Goal: Information Seeking & Learning: Check status

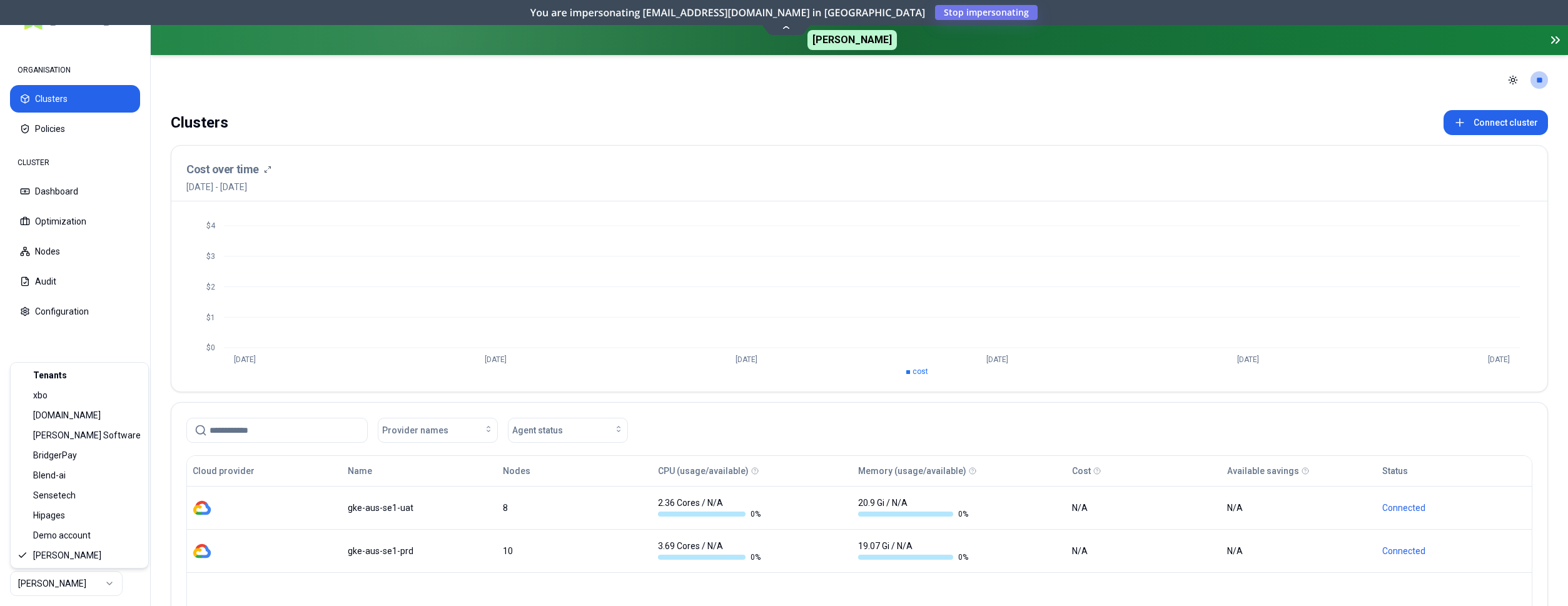
click at [103, 580] on html "ORGANISATION Clusters Policies CLUSTER Dashboard Optimization Nodes Audit Confi…" at bounding box center [784, 303] width 1568 height 606
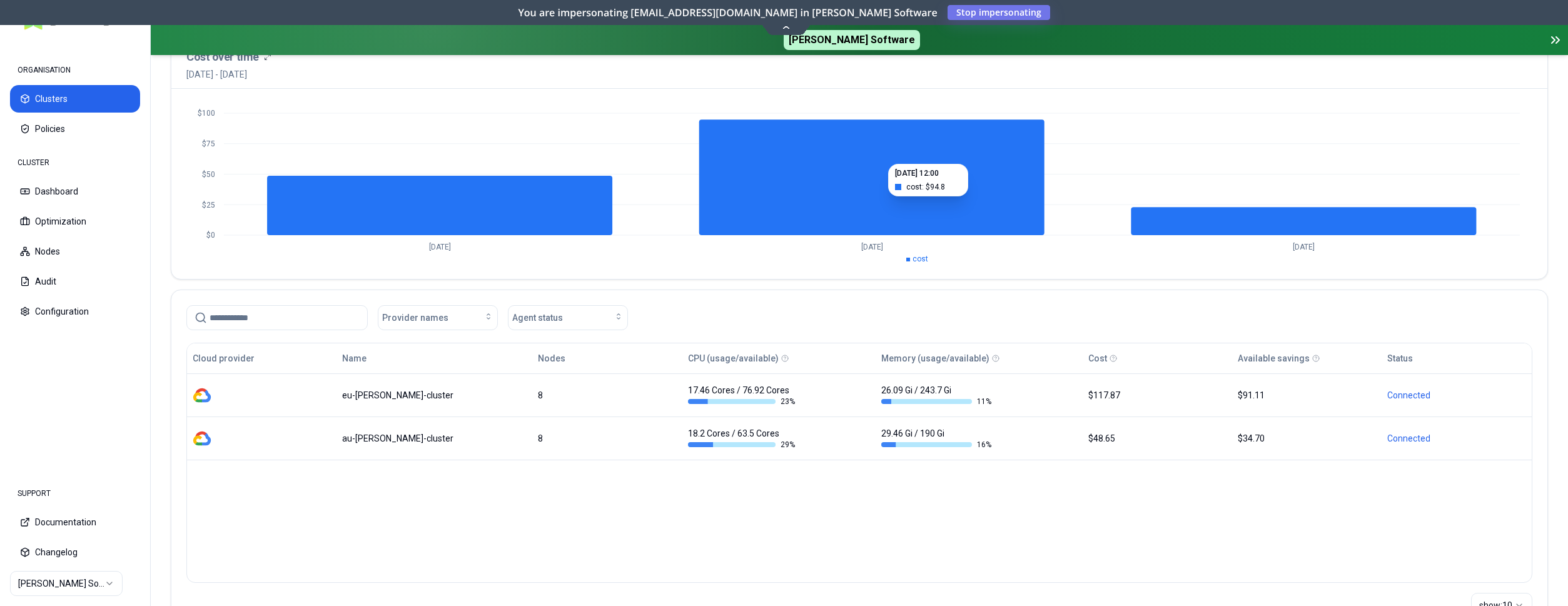
scroll to position [170, 0]
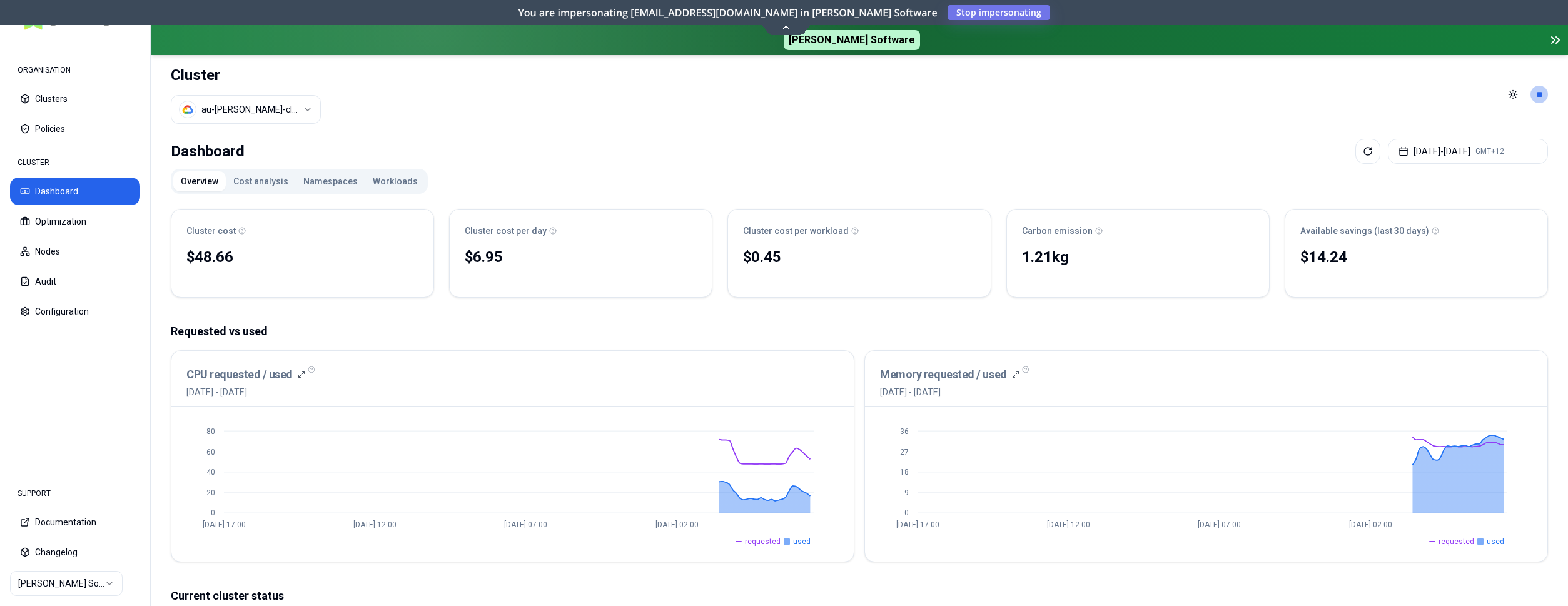
click at [327, 185] on button "Namespaces" at bounding box center [331, 181] width 70 height 20
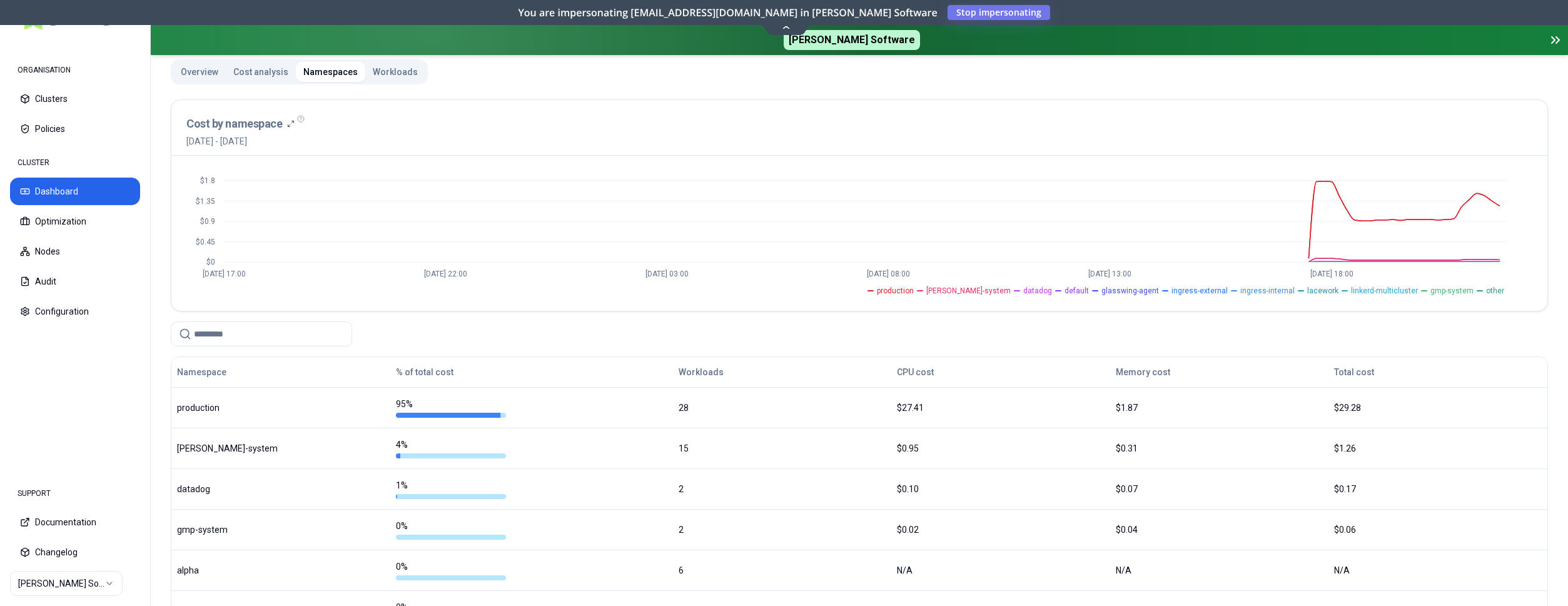
scroll to position [365, 0]
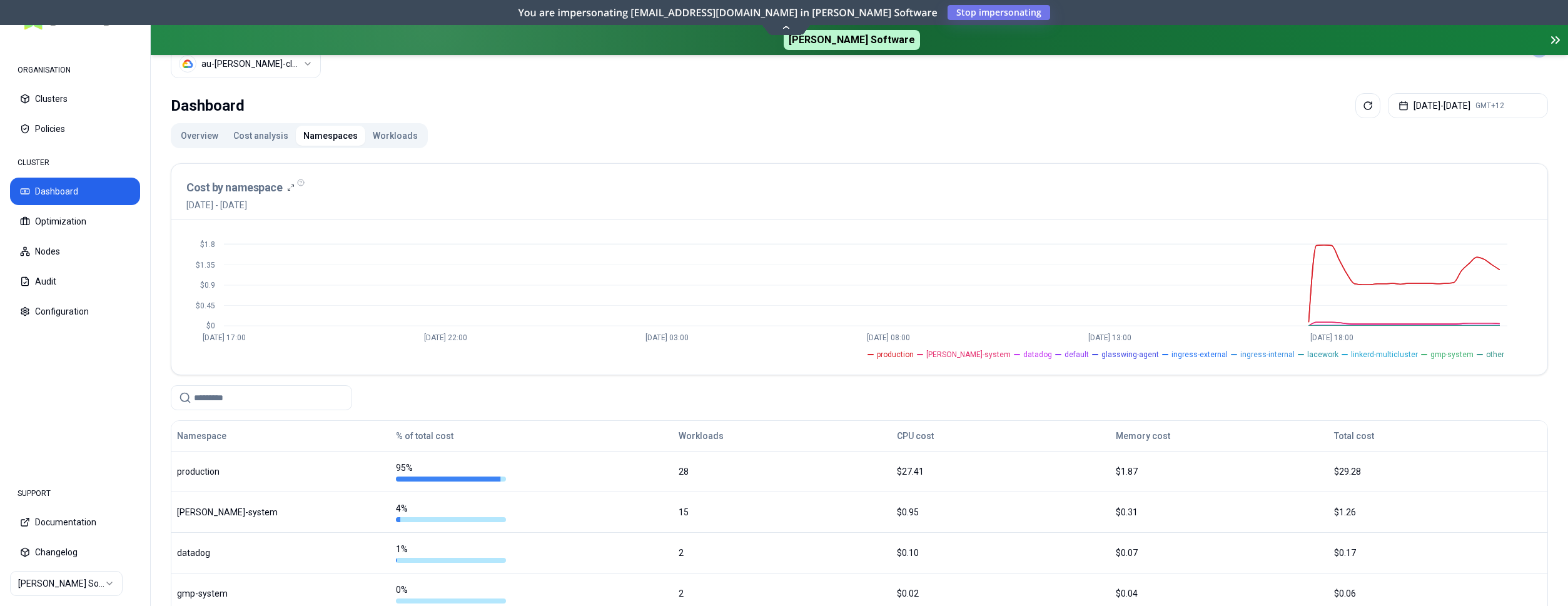
click at [250, 64] on html "ORGANISATION Clusters Policies CLUSTER Dashboard Optimization Nodes Audit Confi…" at bounding box center [784, 303] width 1568 height 606
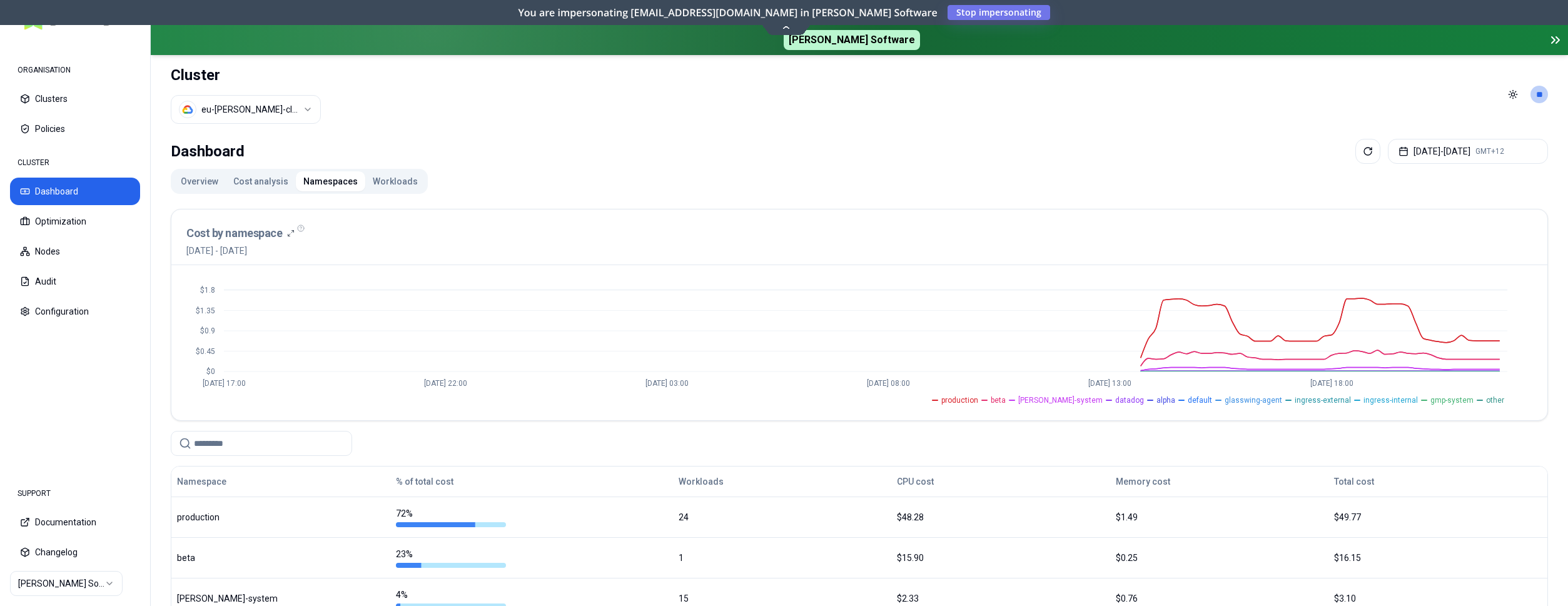
click at [264, 112] on html "ORGANISATION Clusters Policies CLUSTER Dashboard Optimization Nodes Audit Confi…" at bounding box center [784, 303] width 1568 height 606
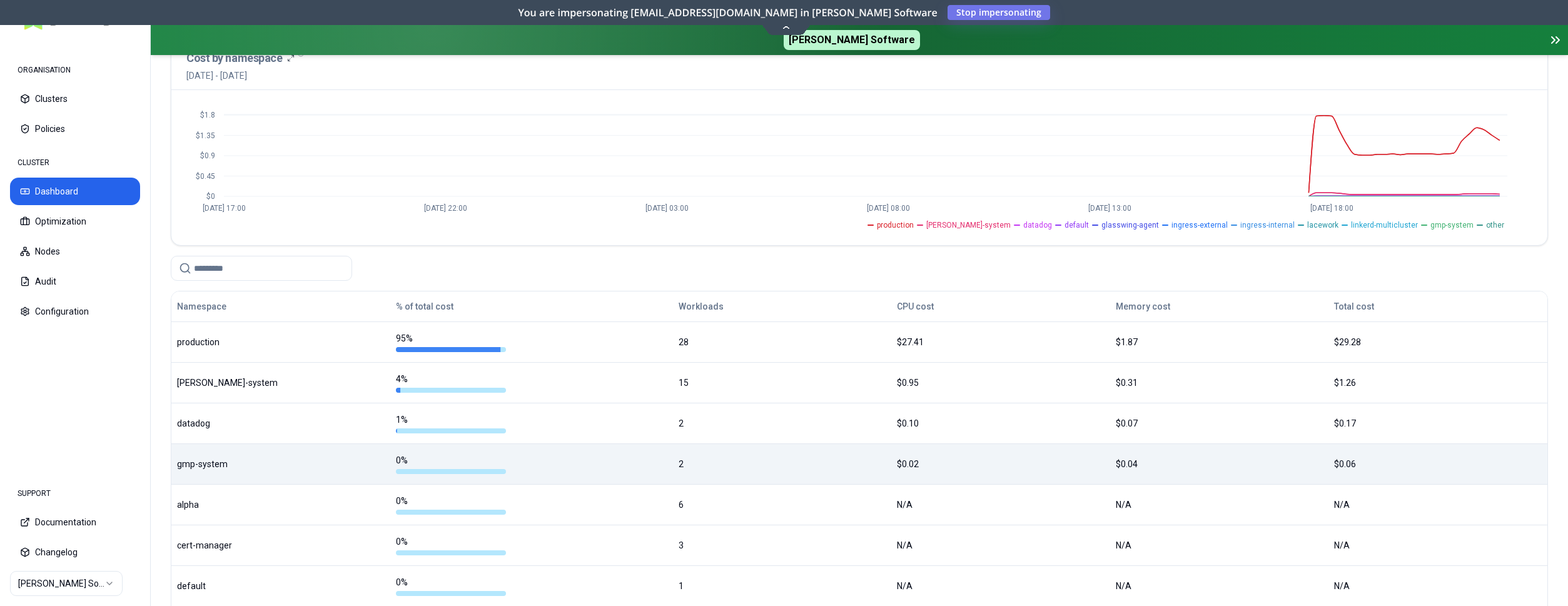
scroll to position [46, 0]
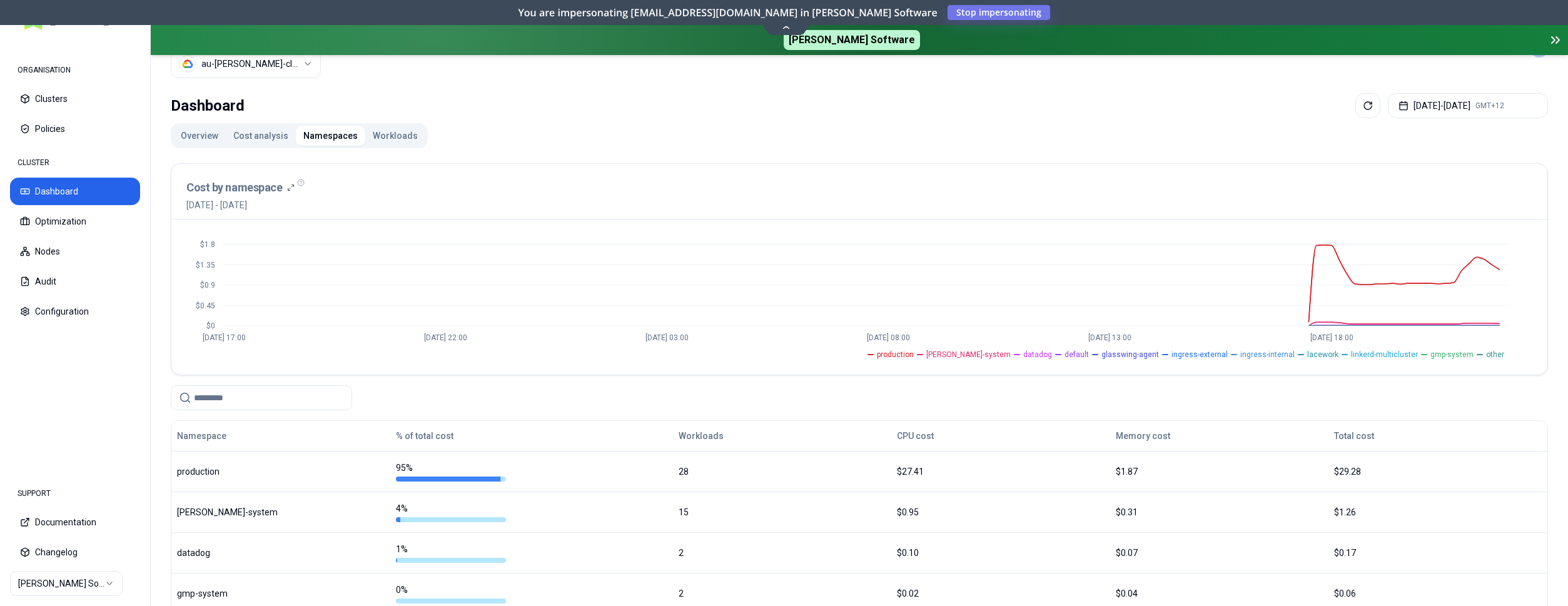
click at [88, 583] on html "ORGANISATION Clusters Policies CLUSTER Dashboard Optimization Nodes Audit Confi…" at bounding box center [784, 303] width 1568 height 606
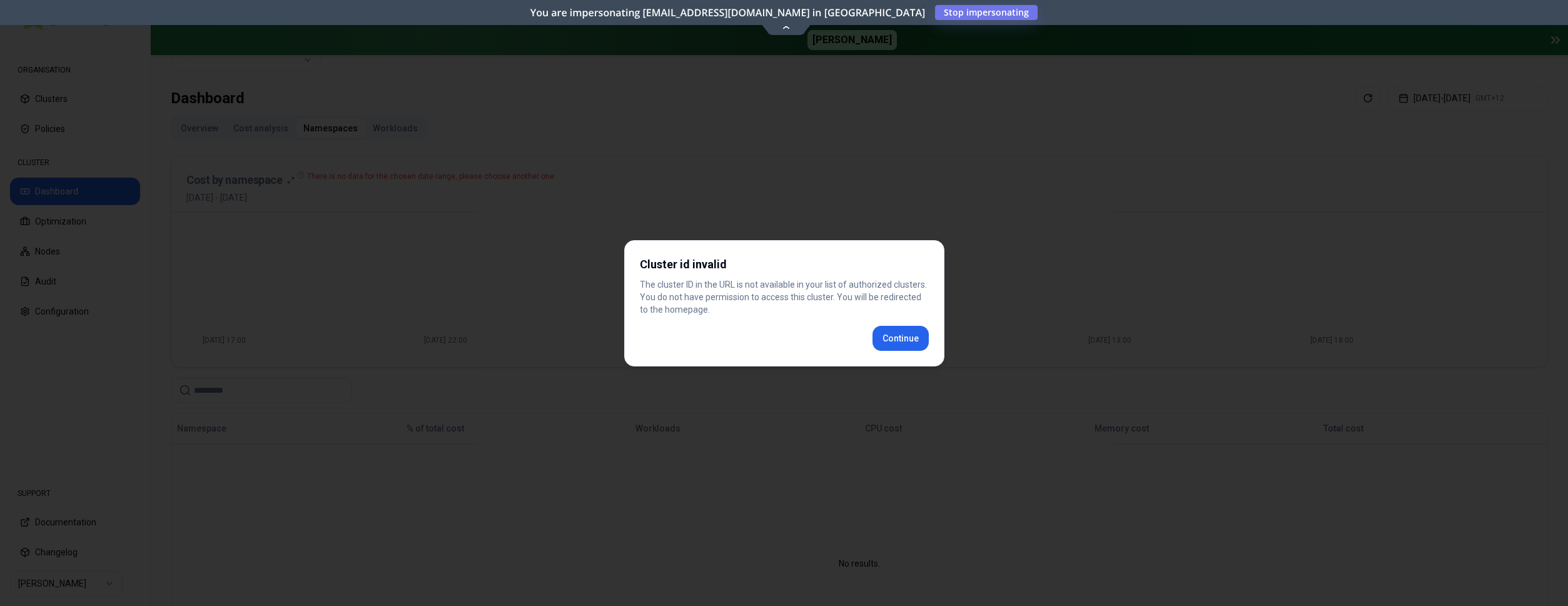
click at [916, 341] on div "Cluster id invalid The cluster ID in the URL is not available in your list of a…" at bounding box center [784, 303] width 320 height 127
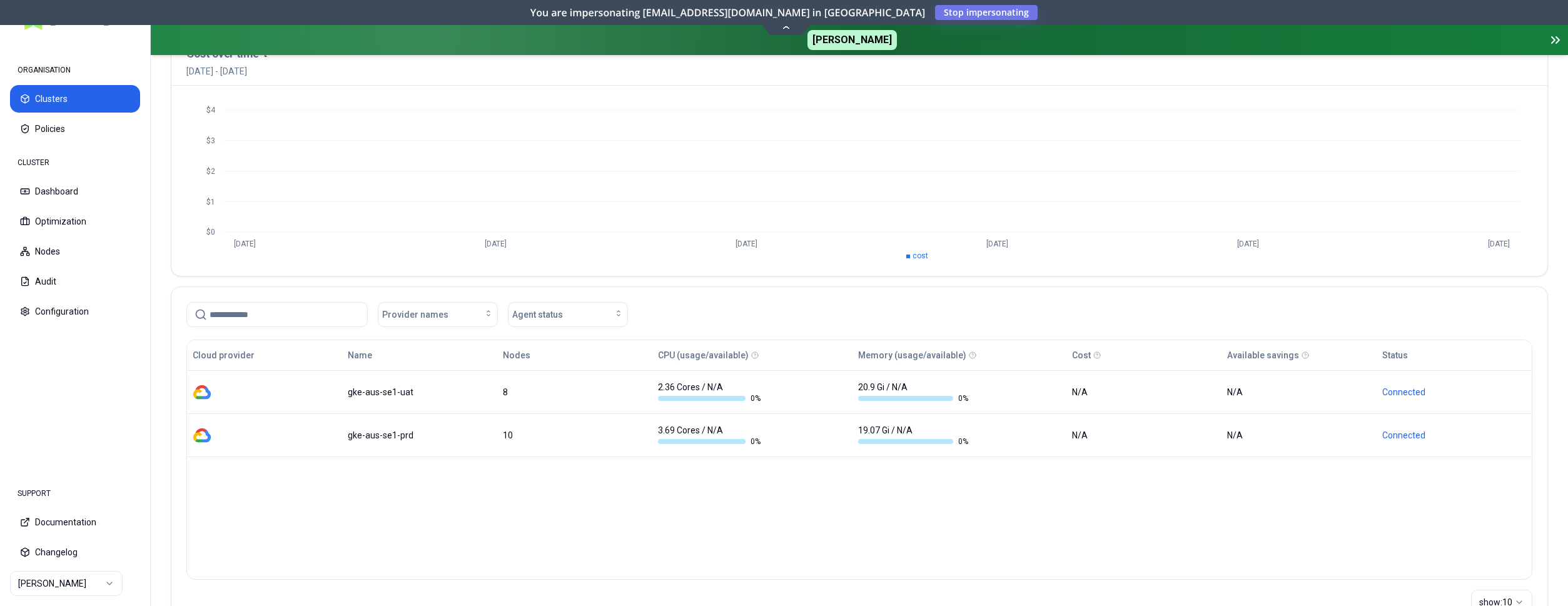
scroll to position [128, 0]
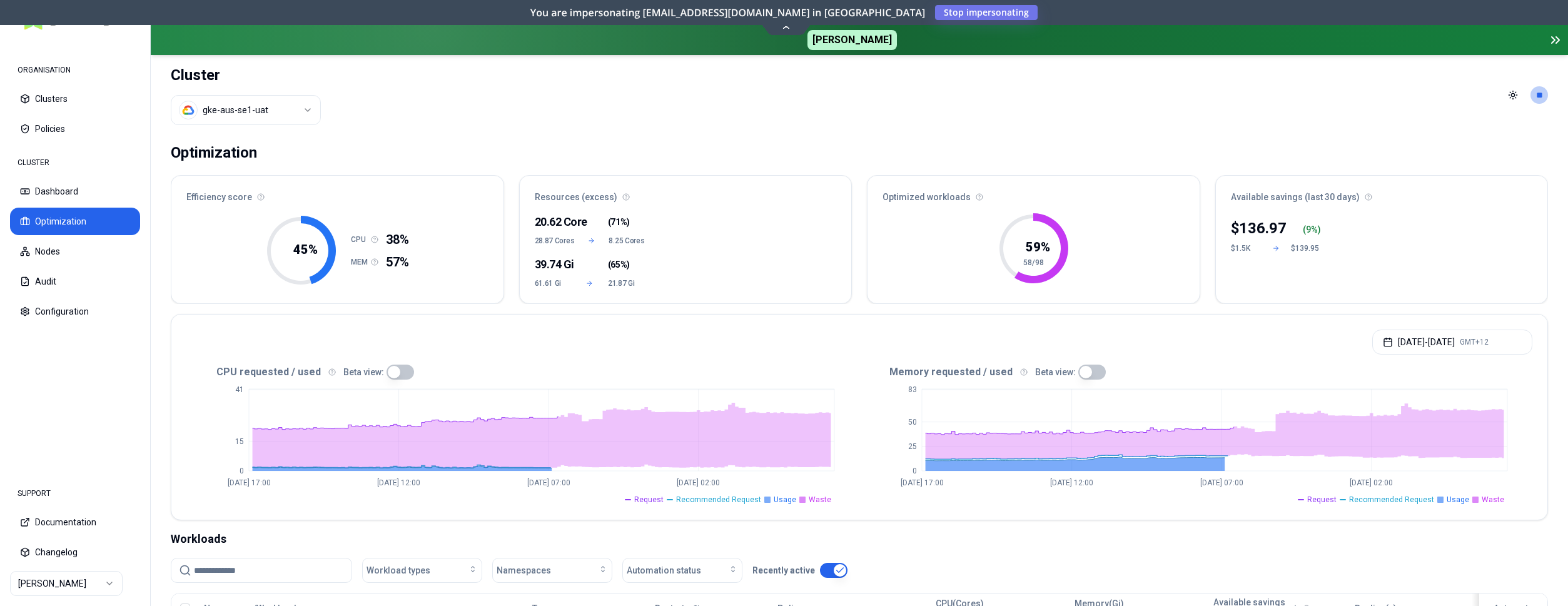
click at [395, 370] on button "button" at bounding box center [400, 373] width 27 height 15
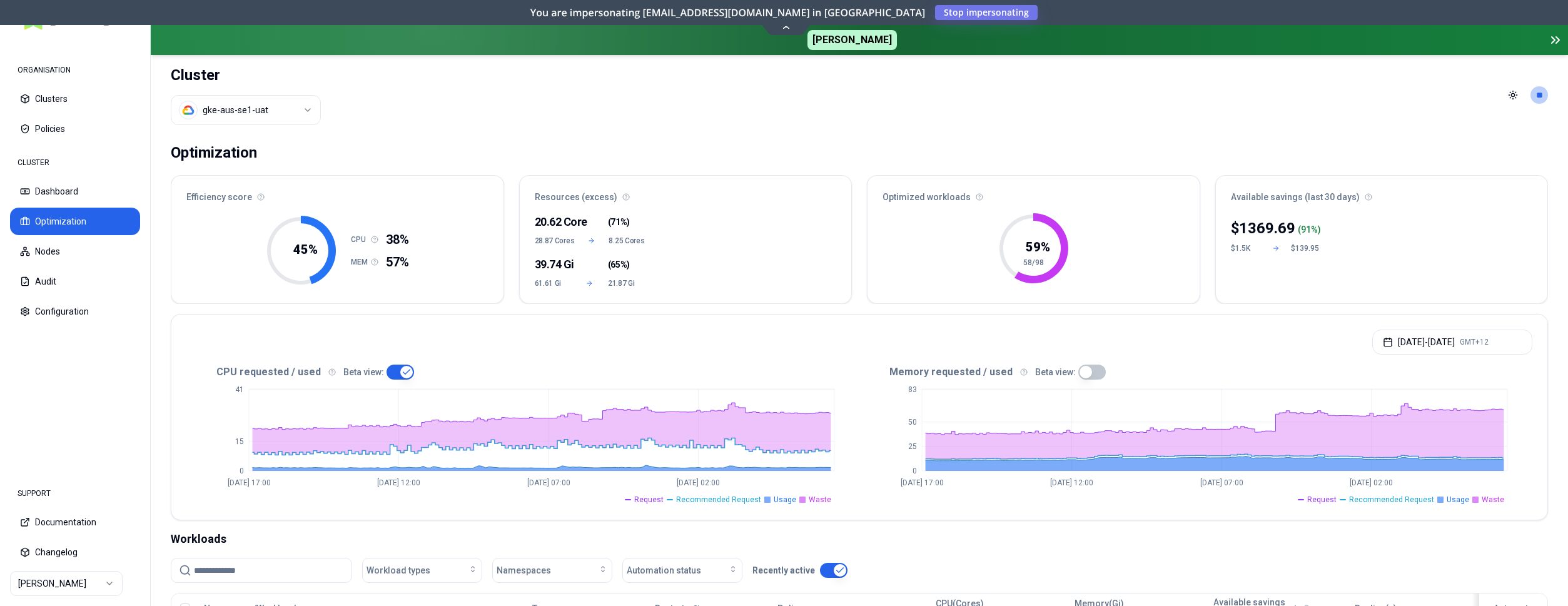
click at [1079, 372] on button "button" at bounding box center [1092, 373] width 27 height 15
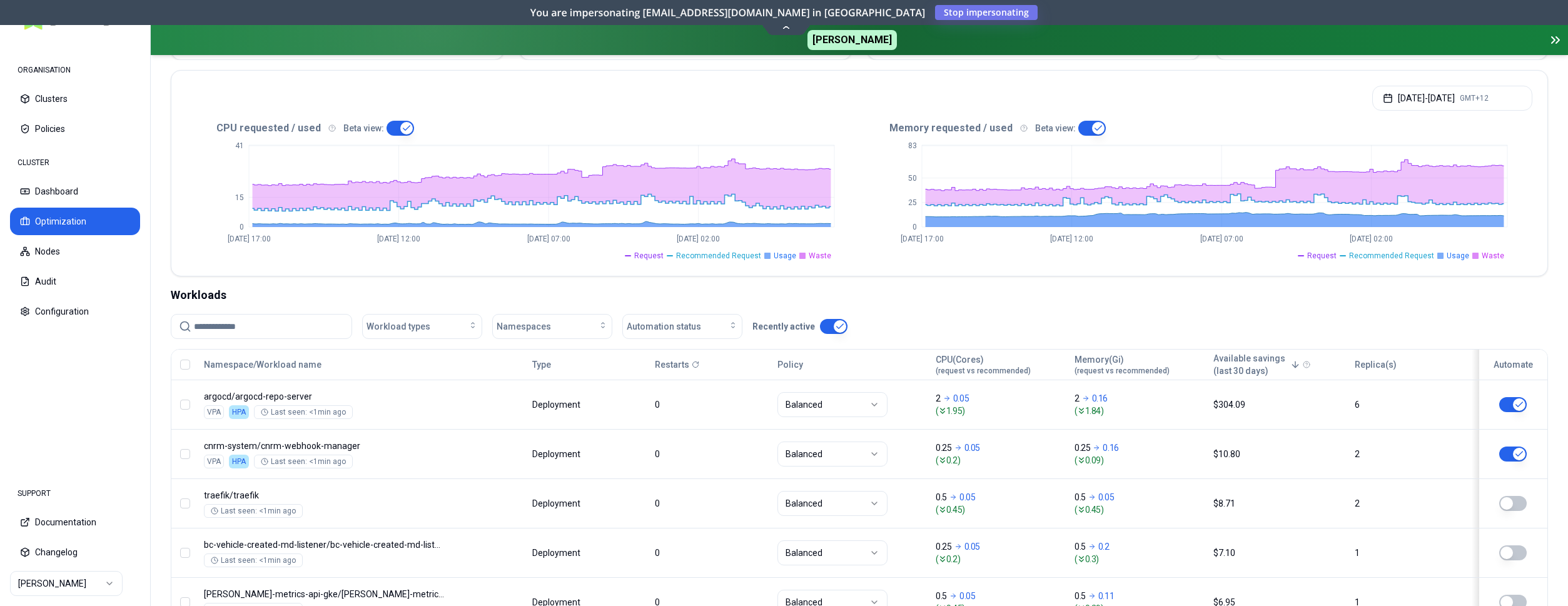
scroll to position [255, 0]
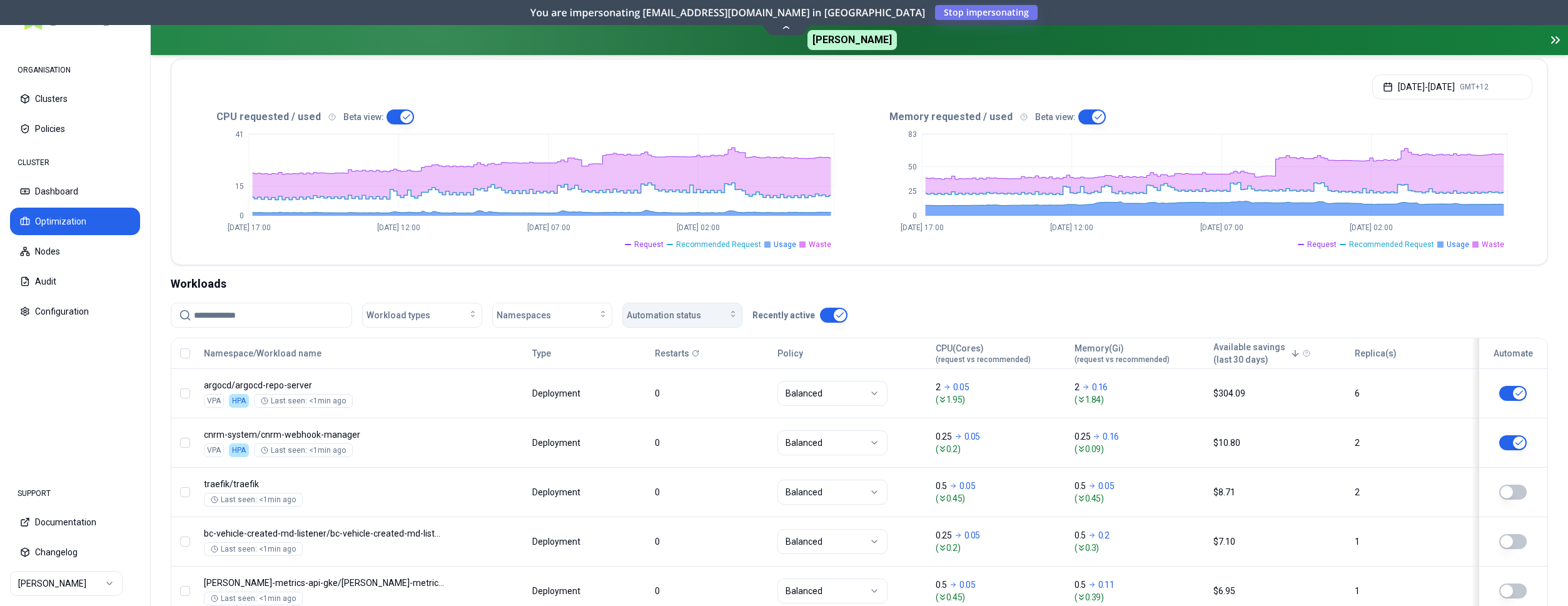
click at [717, 313] on div "Automation status" at bounding box center [682, 315] width 111 height 13
click at [681, 358] on div "off" at bounding box center [685, 363] width 119 height 20
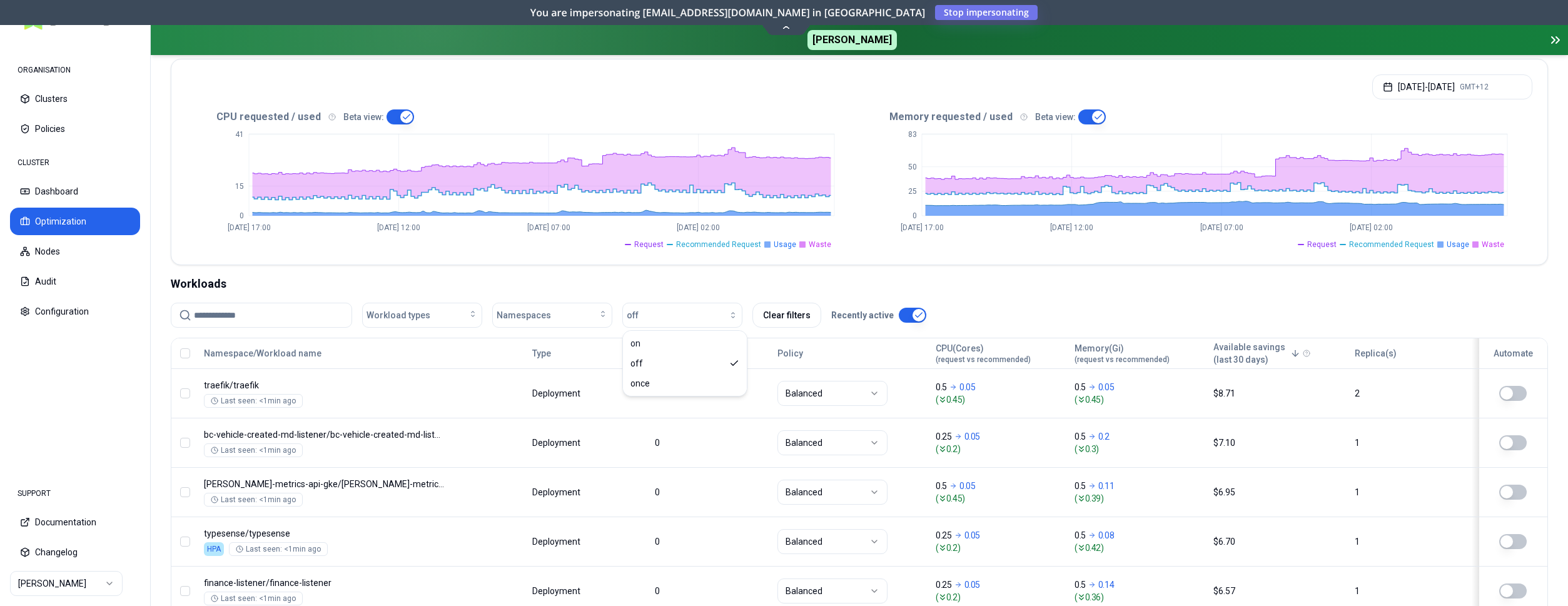
click at [1022, 308] on div "Workload types Namespaces off Clear filters Recently active" at bounding box center [859, 315] width 1377 height 25
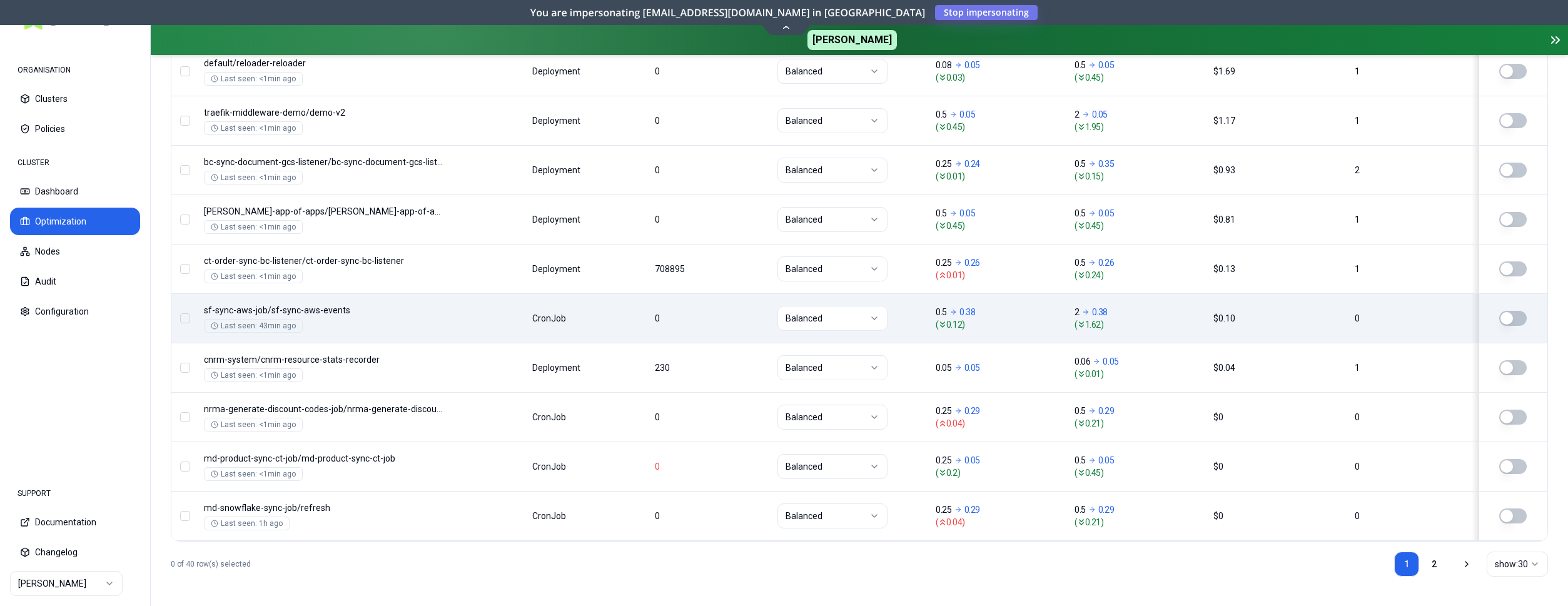
scroll to position [1567, 0]
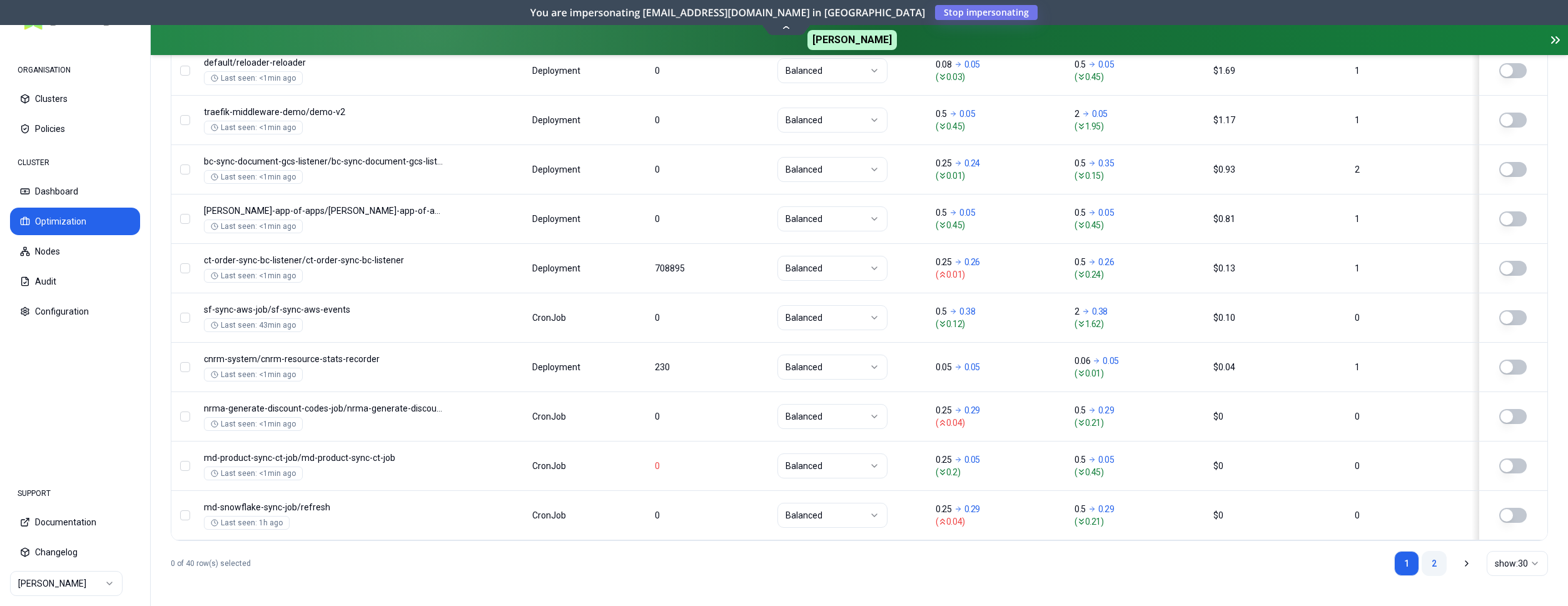
click at [1434, 557] on link "2" at bounding box center [1434, 563] width 25 height 25
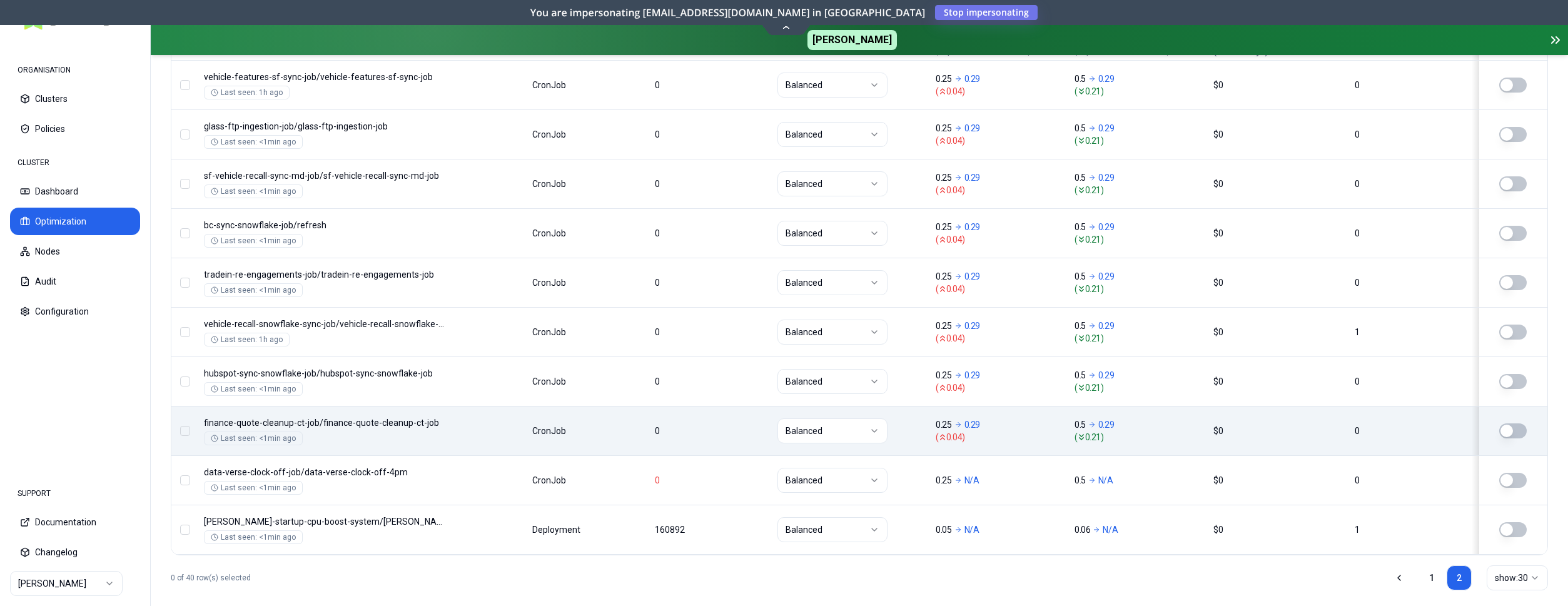
scroll to position [578, 0]
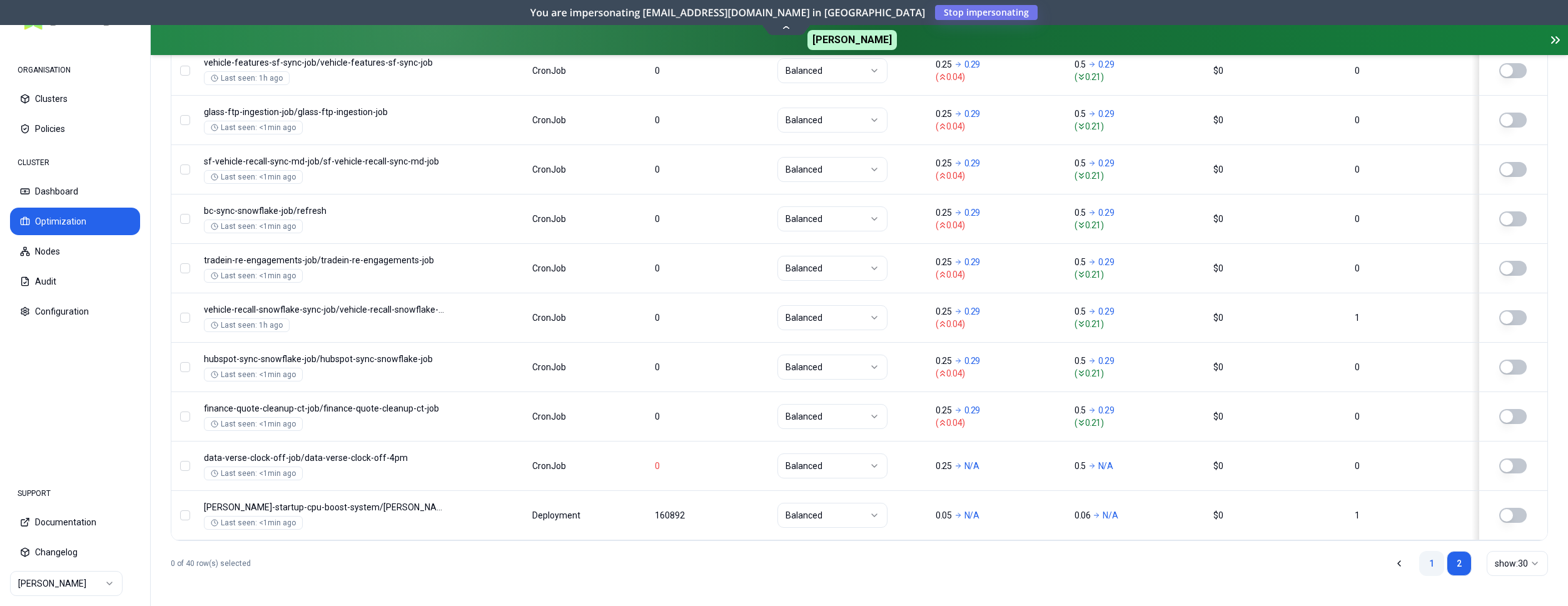
click at [1431, 561] on link "1" at bounding box center [1431, 563] width 25 height 25
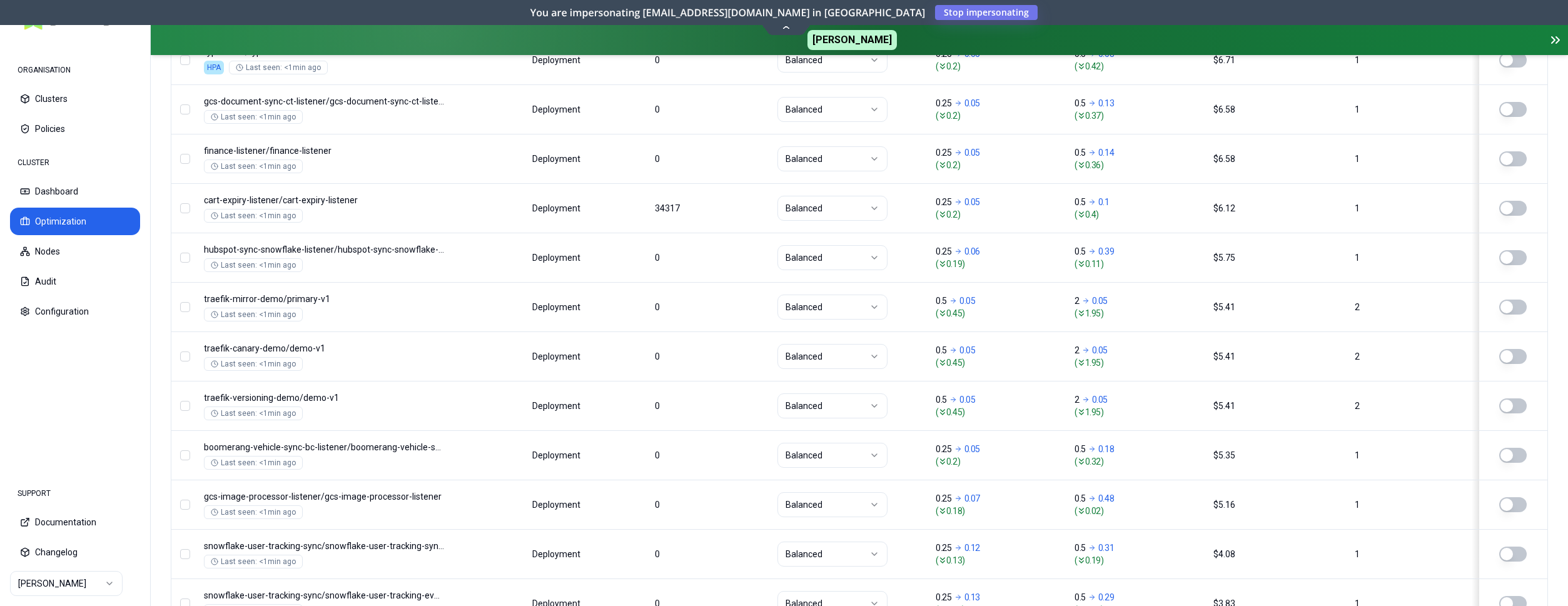
scroll to position [418, 0]
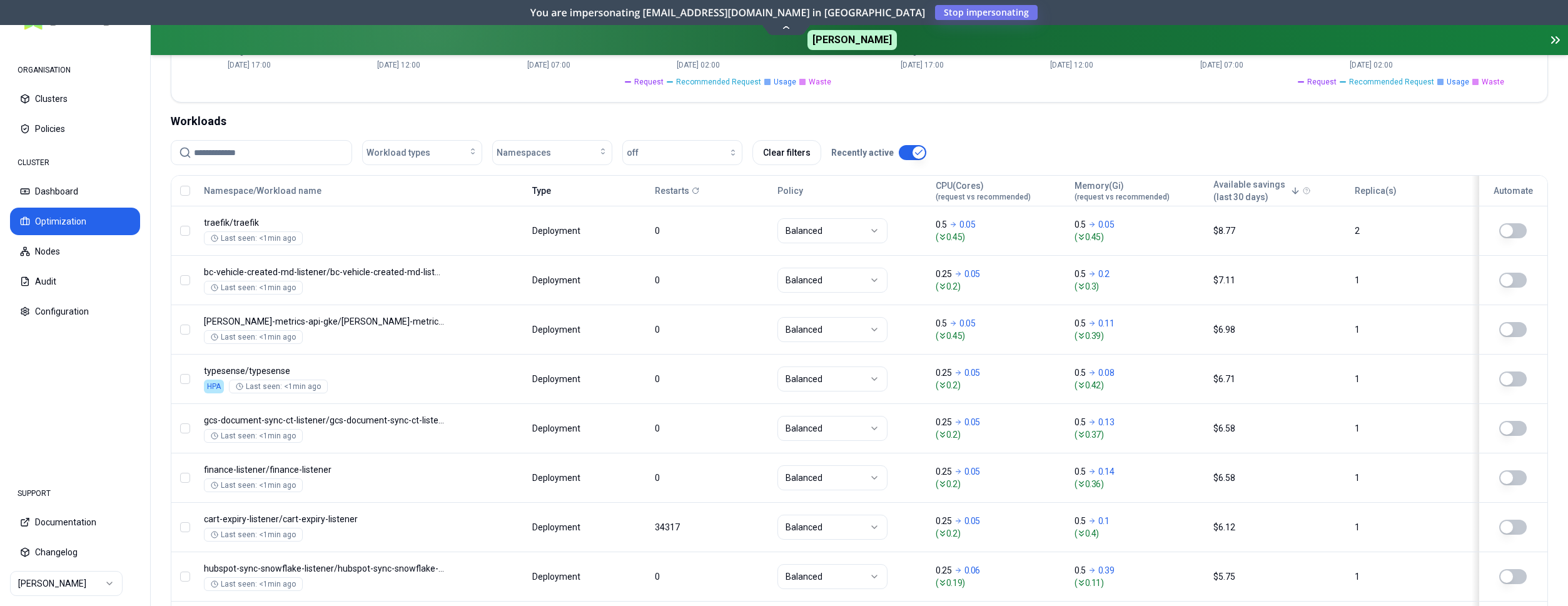
click at [545, 192] on button "Type" at bounding box center [542, 191] width 19 height 25
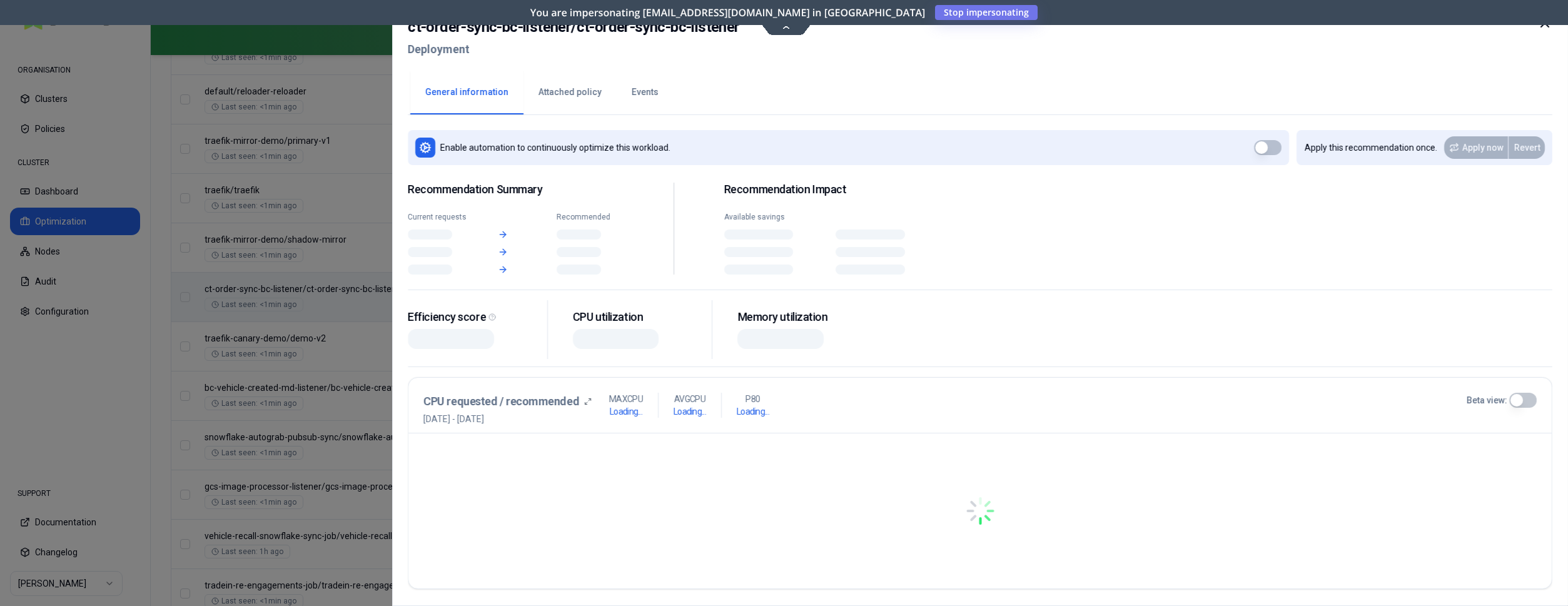
scroll to position [1439, 0]
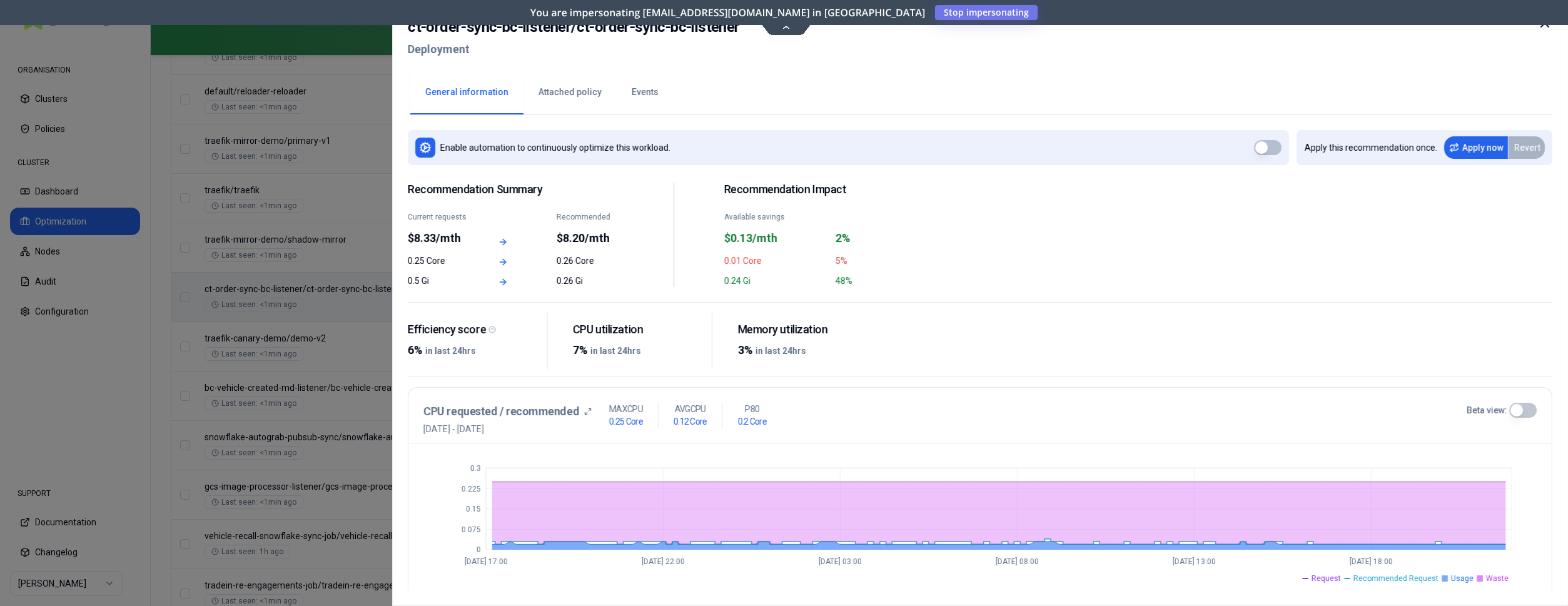
click at [1544, 28] on icon at bounding box center [1545, 23] width 15 height 15
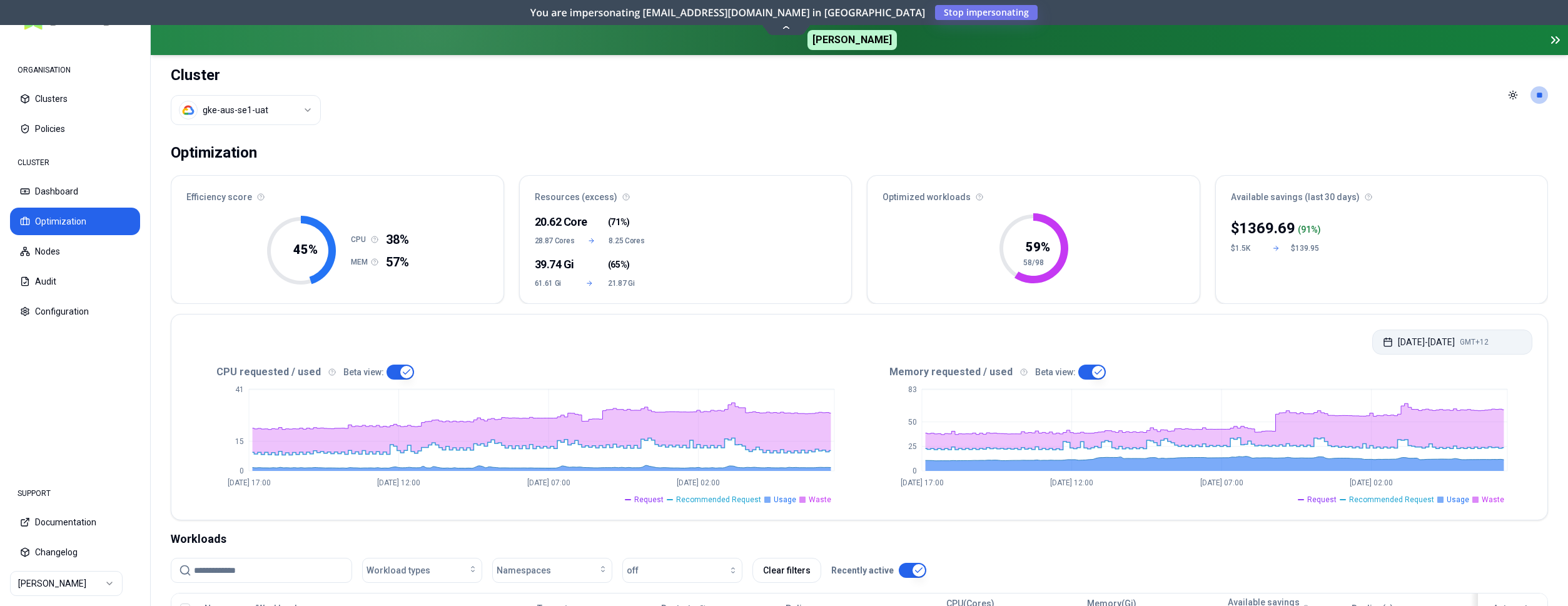
click at [1417, 351] on button "[DATE] - [DATE] GMT+12" at bounding box center [1452, 341] width 160 height 25
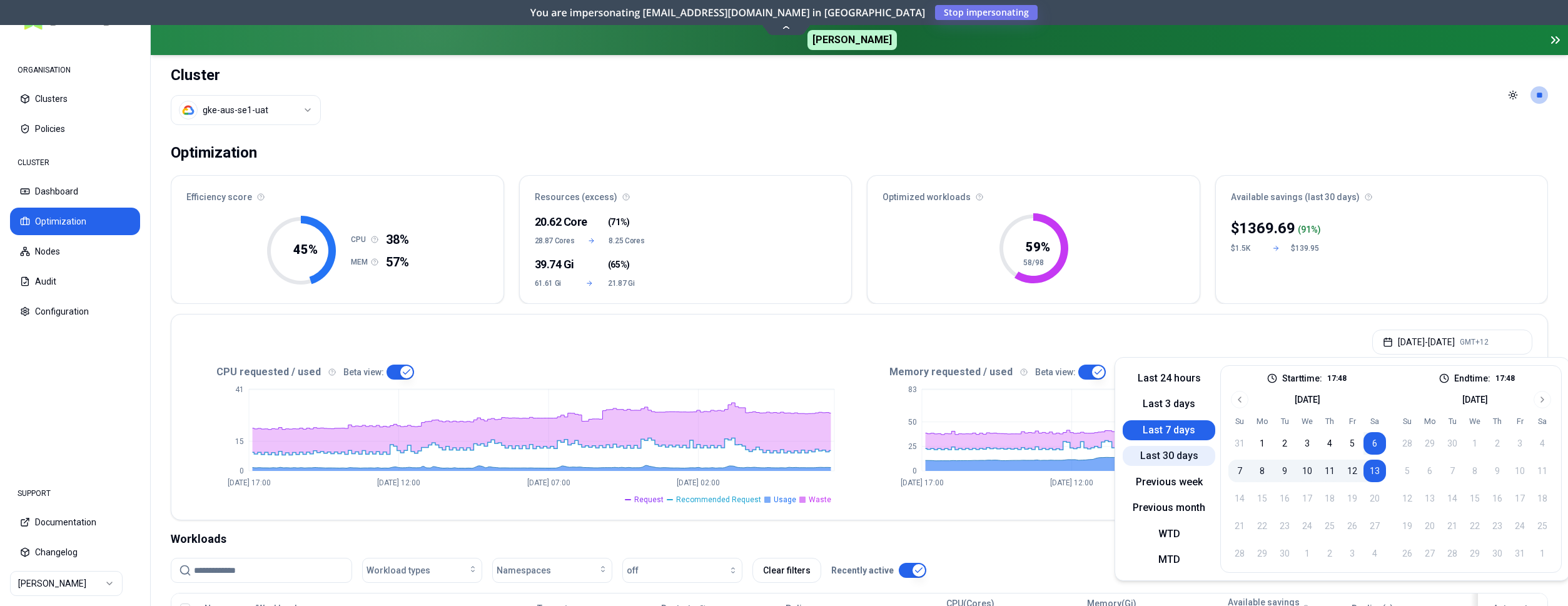
click at [1176, 460] on button "Last 30 days" at bounding box center [1169, 456] width 93 height 20
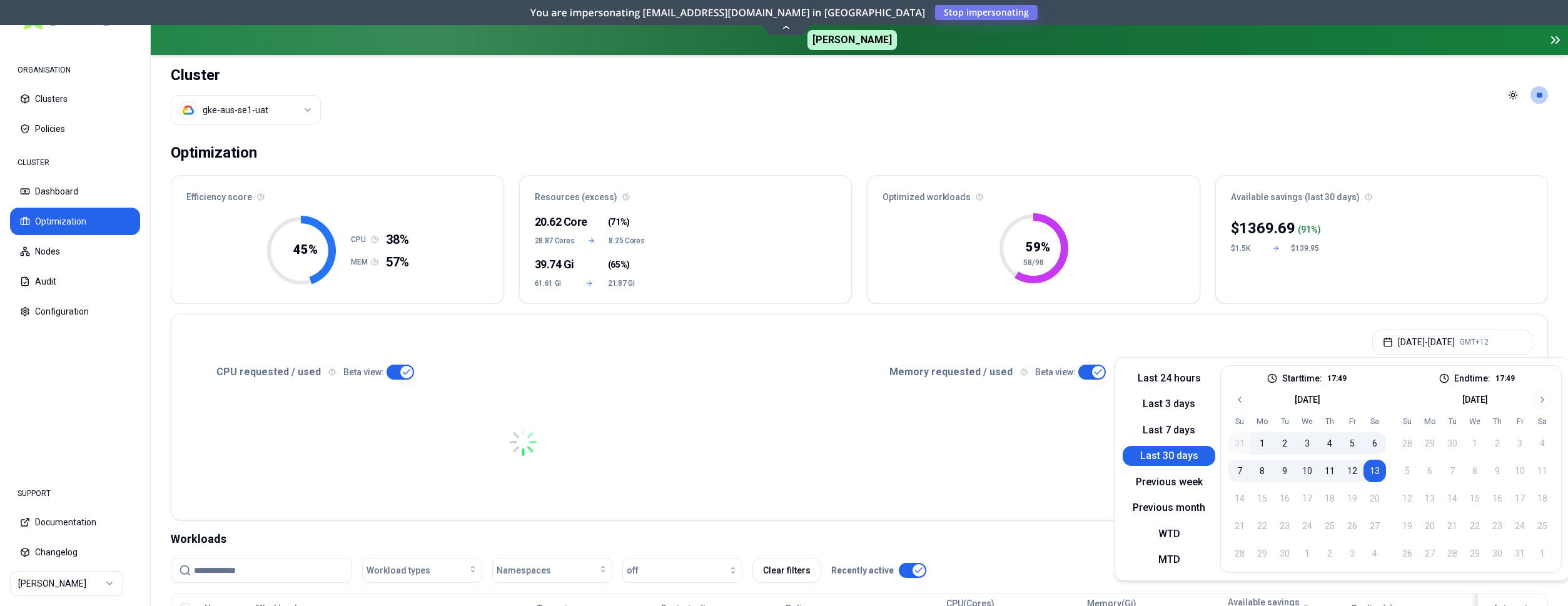
click at [1181, 120] on header "Cluster gke-aus-se1-uat Toggle theme **" at bounding box center [859, 95] width 1417 height 80
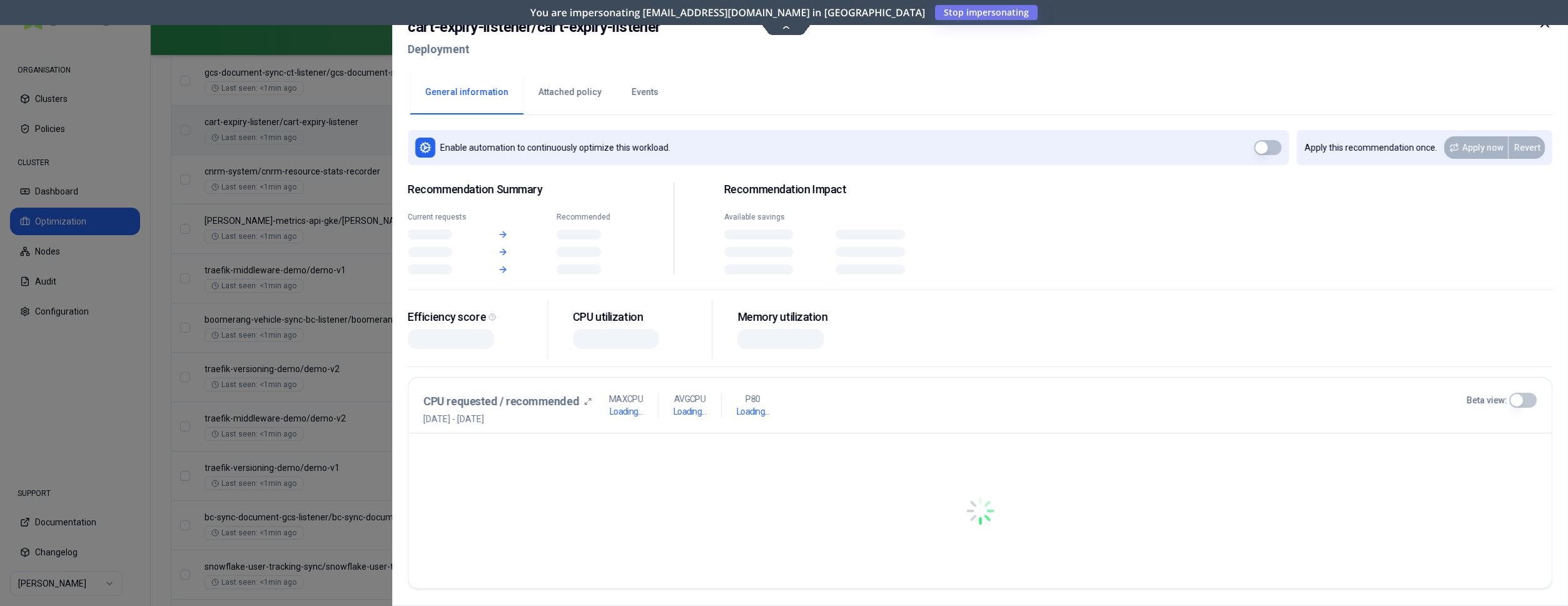
scroll to position [766, 0]
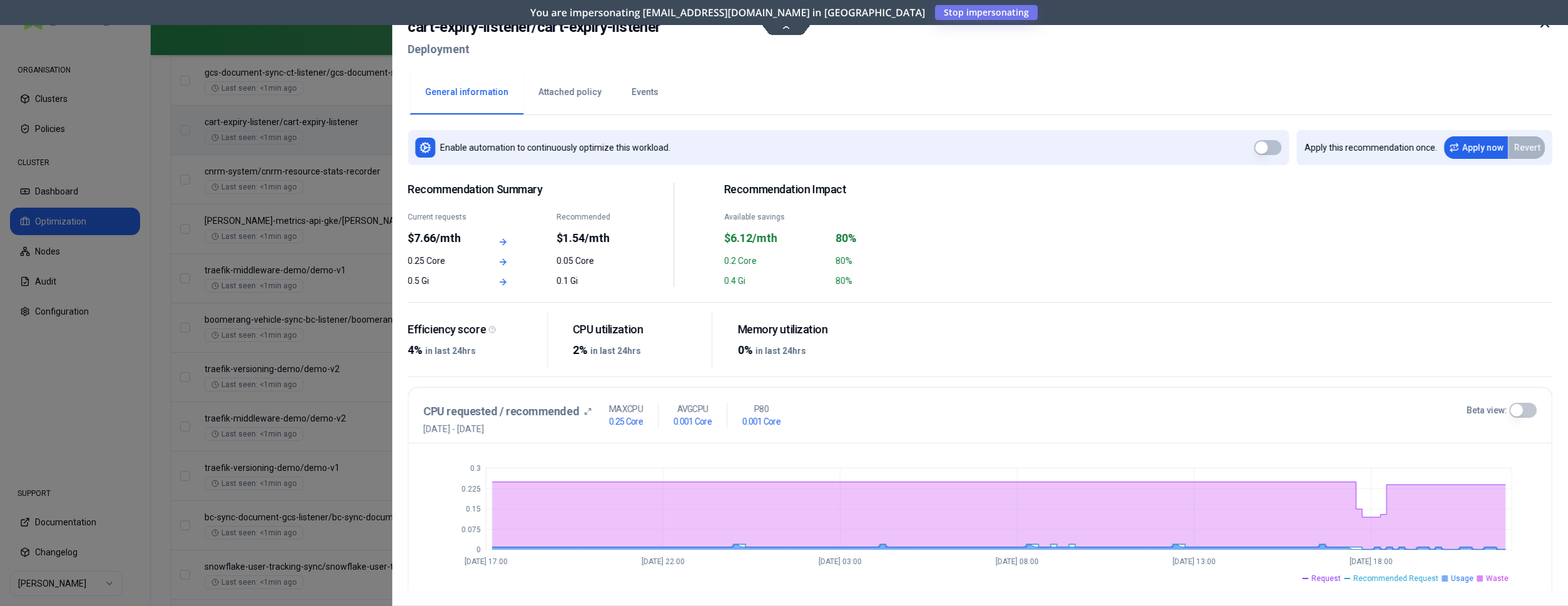
click at [1542, 25] on icon at bounding box center [1545, 23] width 8 height 8
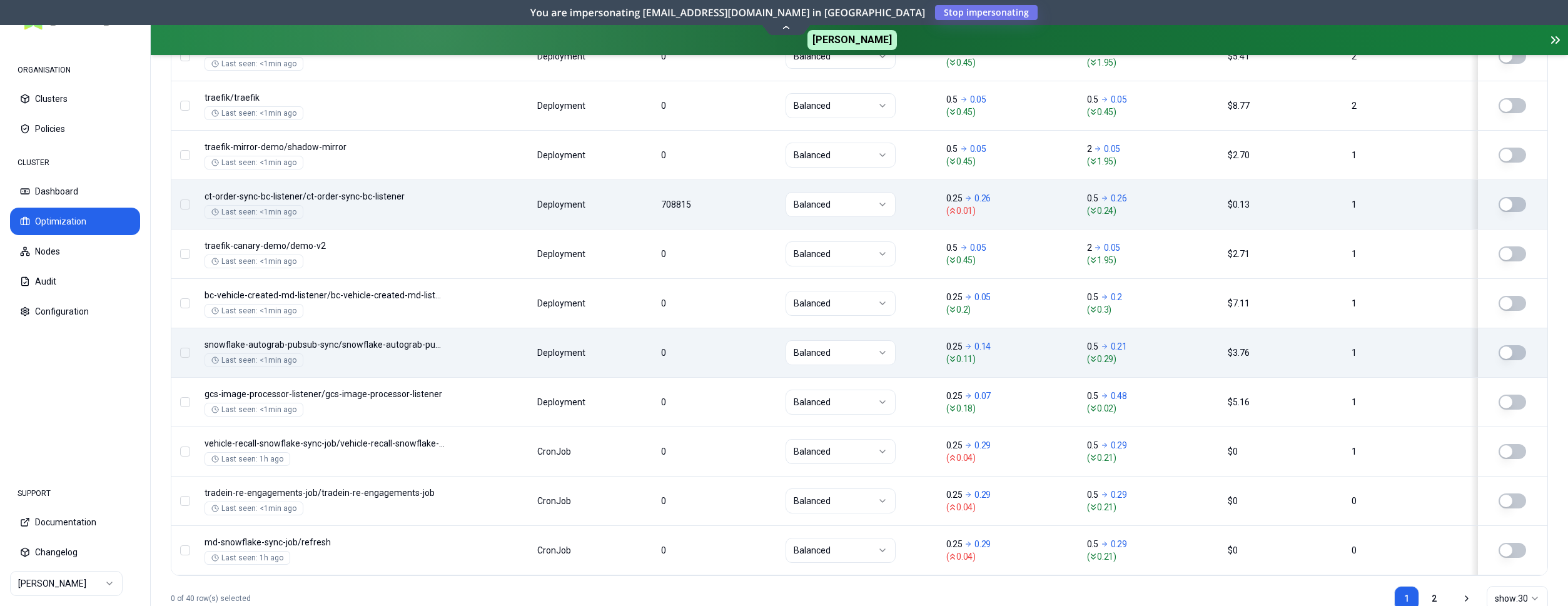
scroll to position [1567, 0]
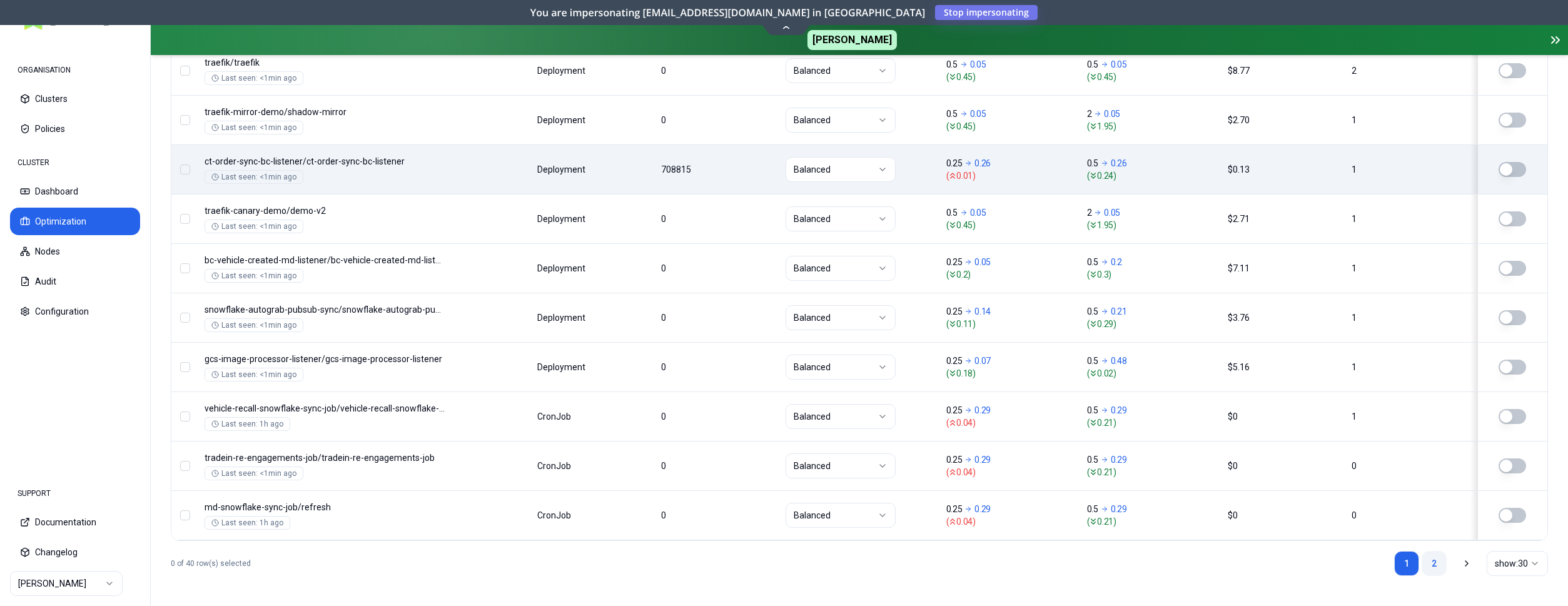
click at [1426, 558] on link "2" at bounding box center [1434, 563] width 25 height 25
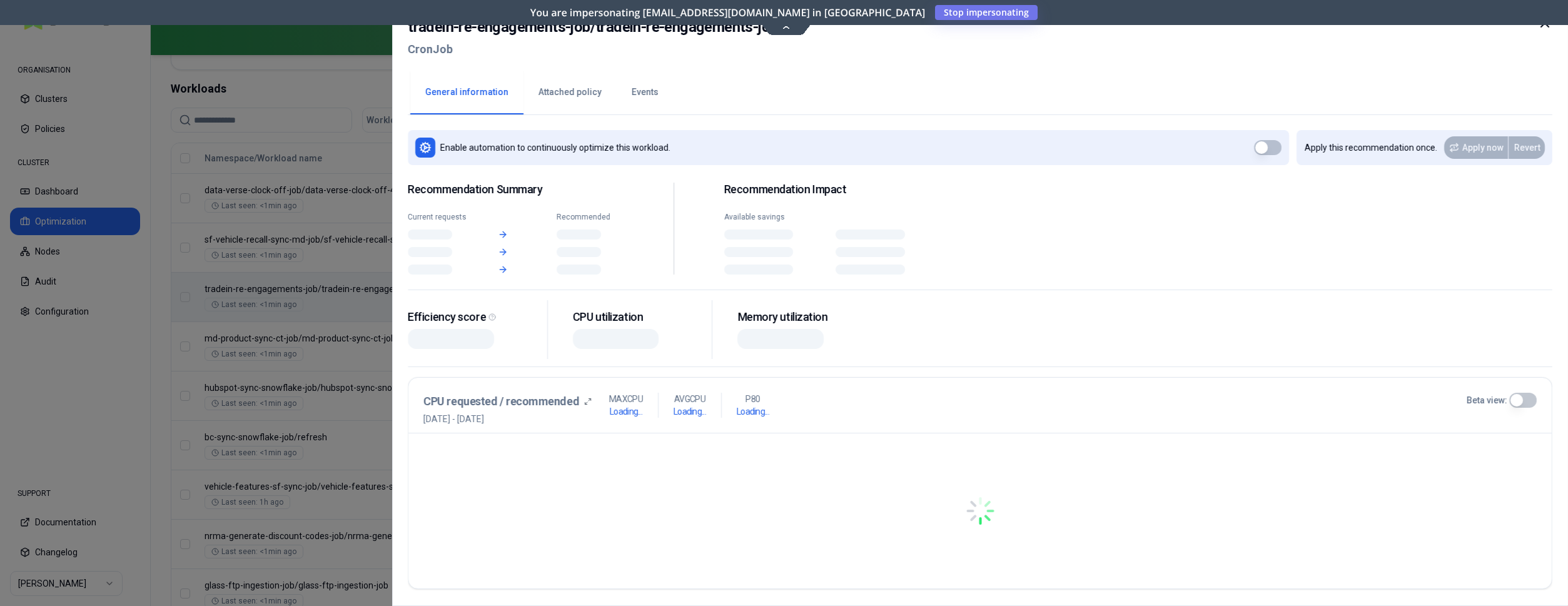
scroll to position [450, 0]
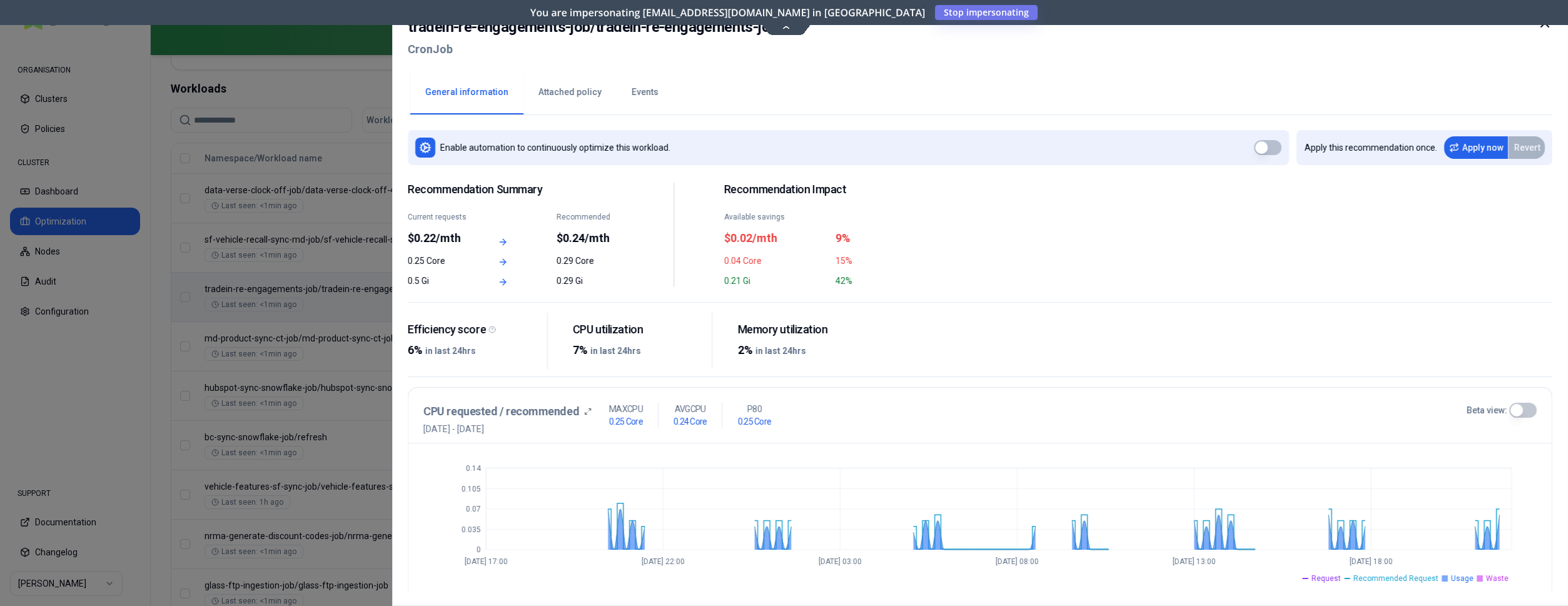
click at [1542, 27] on icon at bounding box center [1545, 23] width 8 height 8
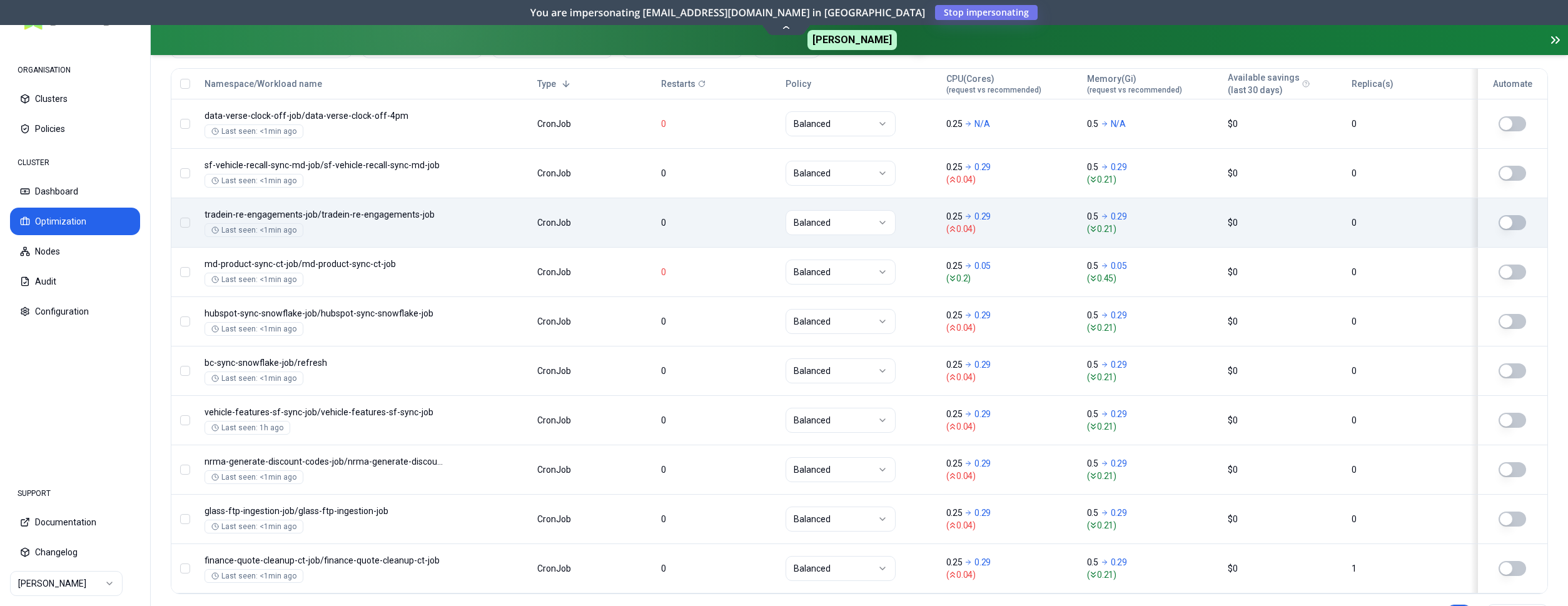
scroll to position [578, 0]
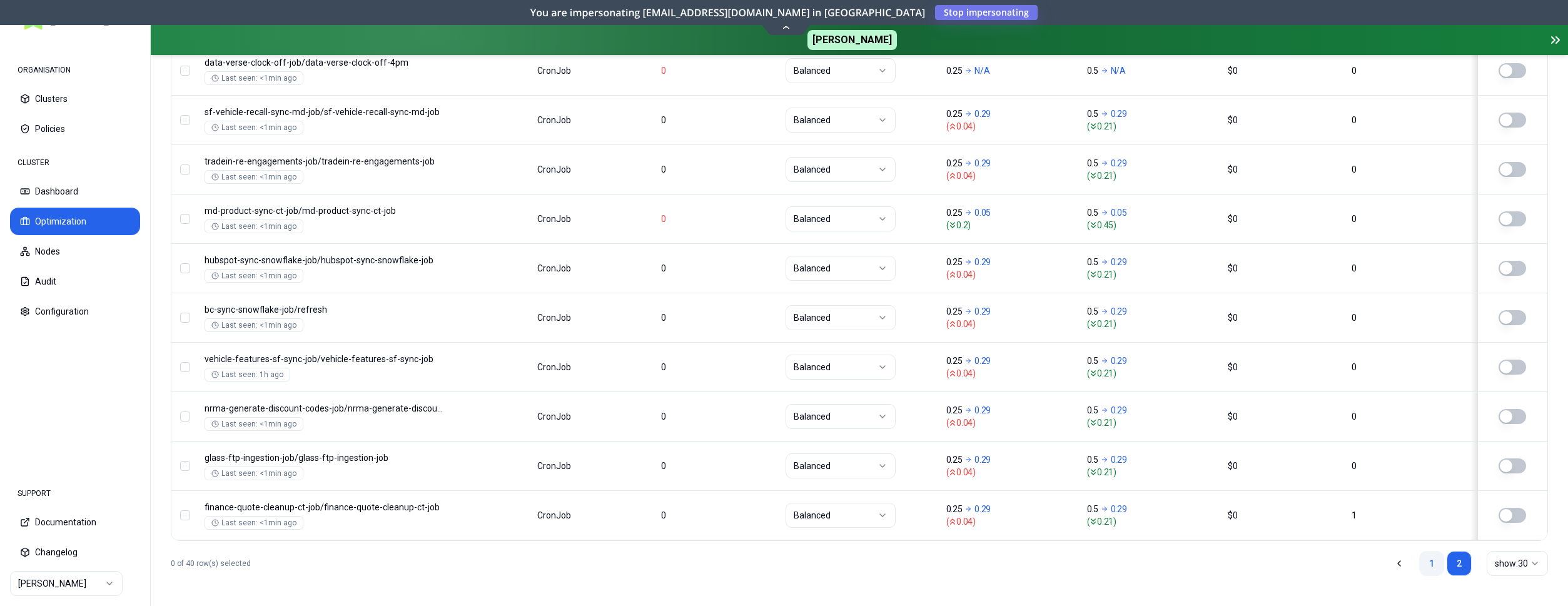
click at [1426, 563] on link "1" at bounding box center [1431, 563] width 25 height 25
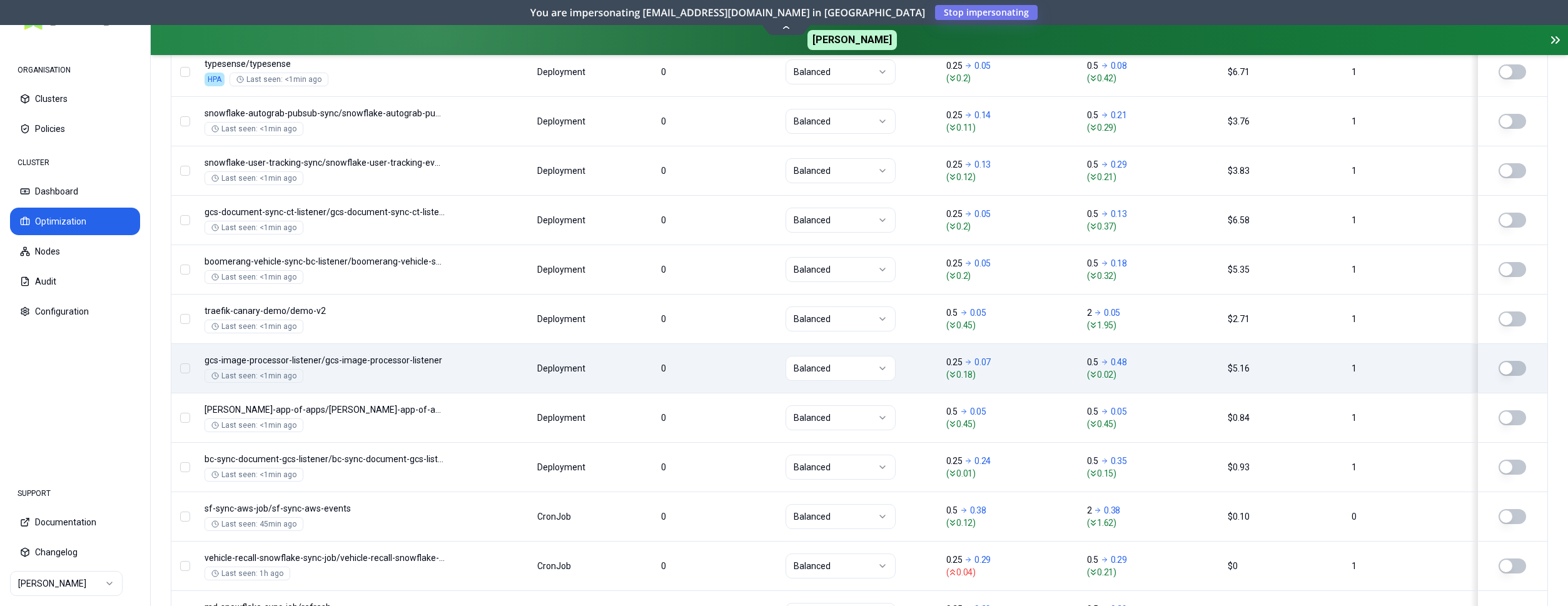
scroll to position [1567, 0]
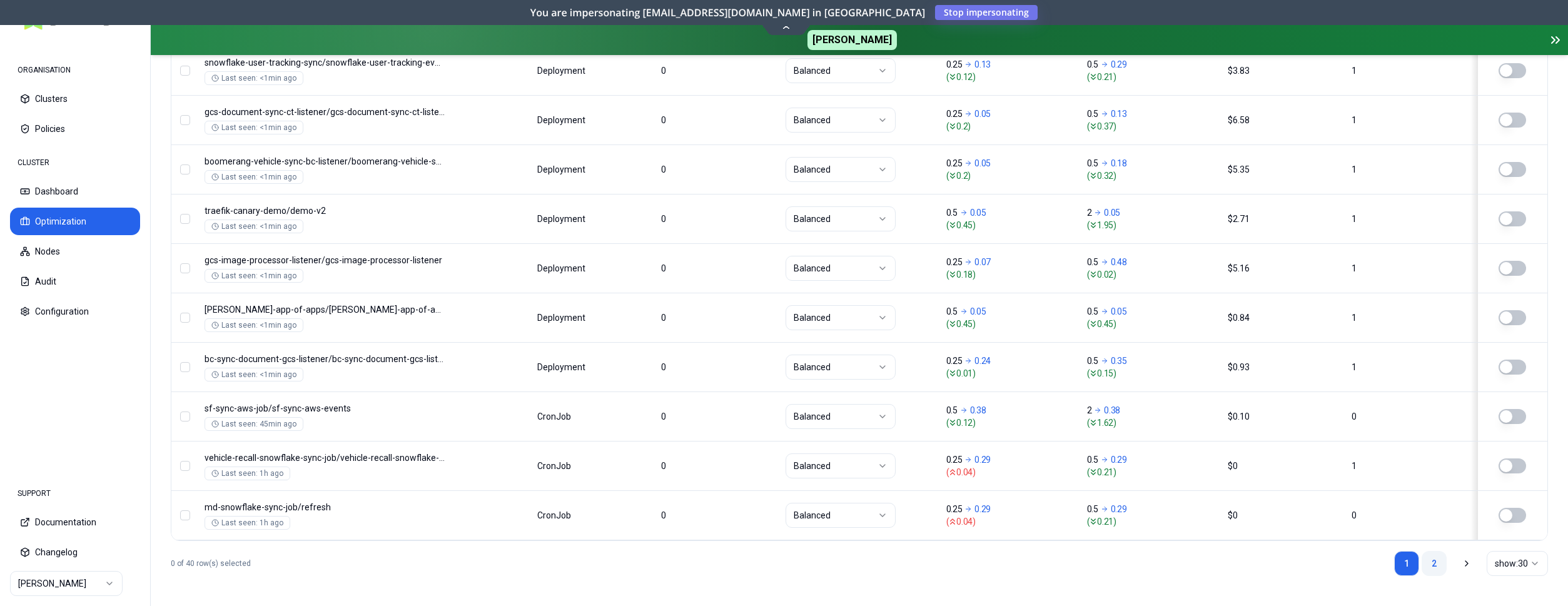
click at [1439, 559] on link "2" at bounding box center [1434, 563] width 25 height 25
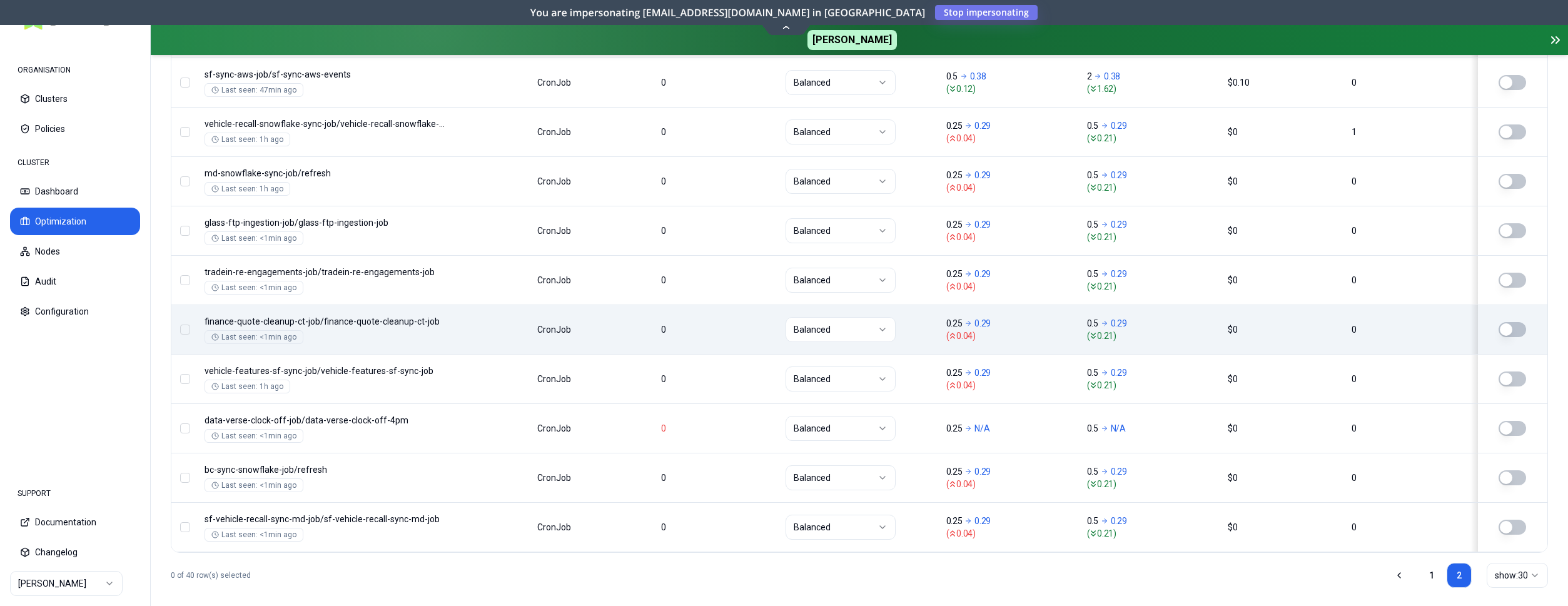
scroll to position [578, 0]
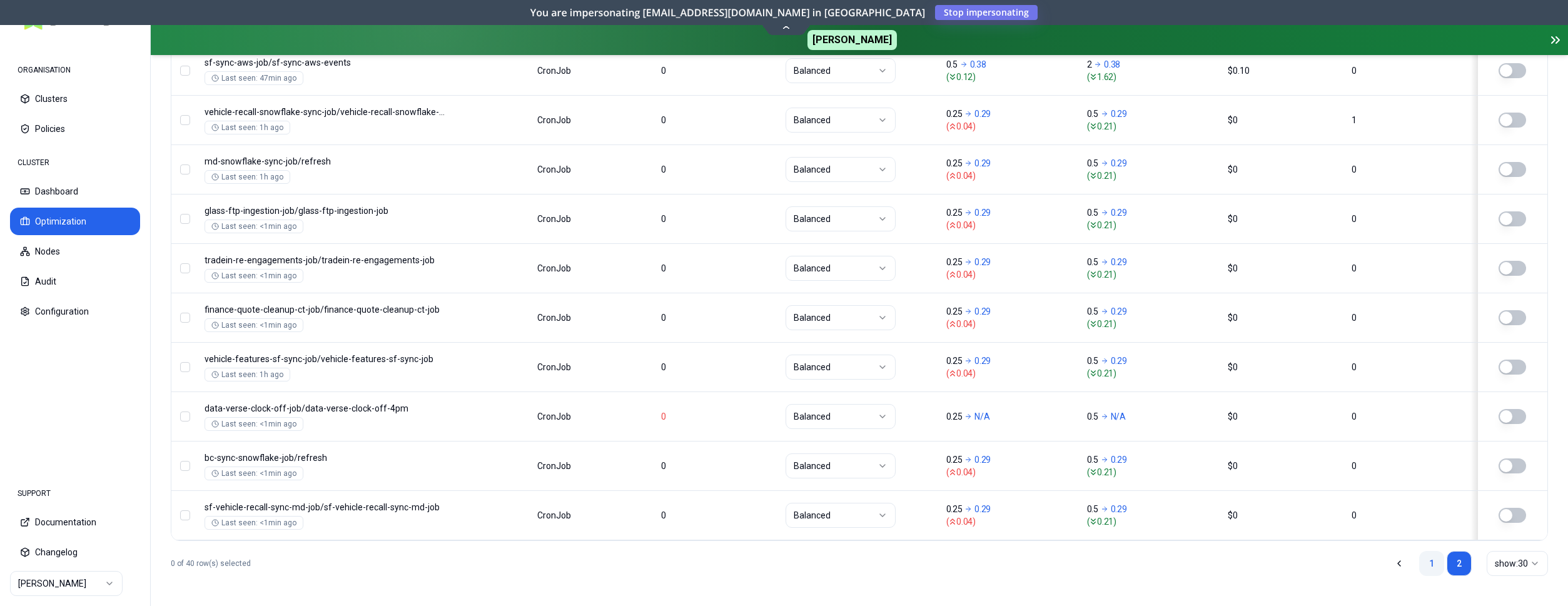
click at [1431, 557] on link "1" at bounding box center [1431, 563] width 25 height 25
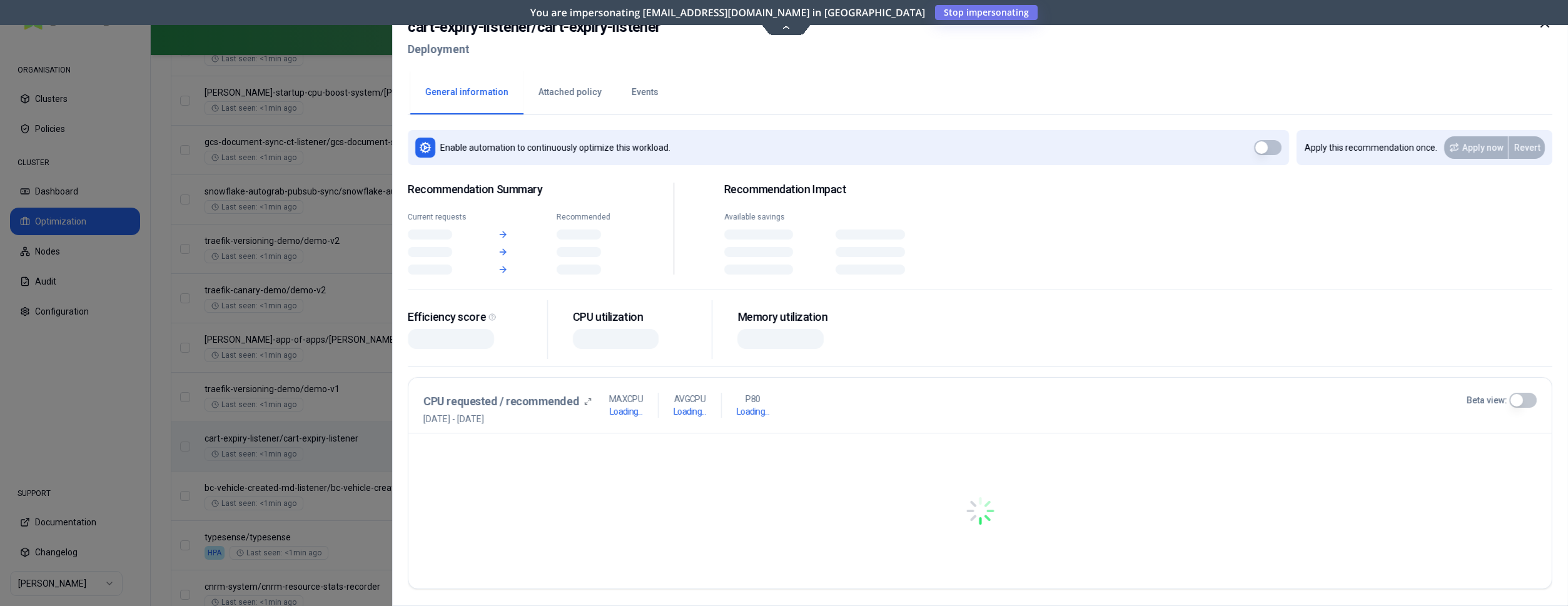
scroll to position [895, 0]
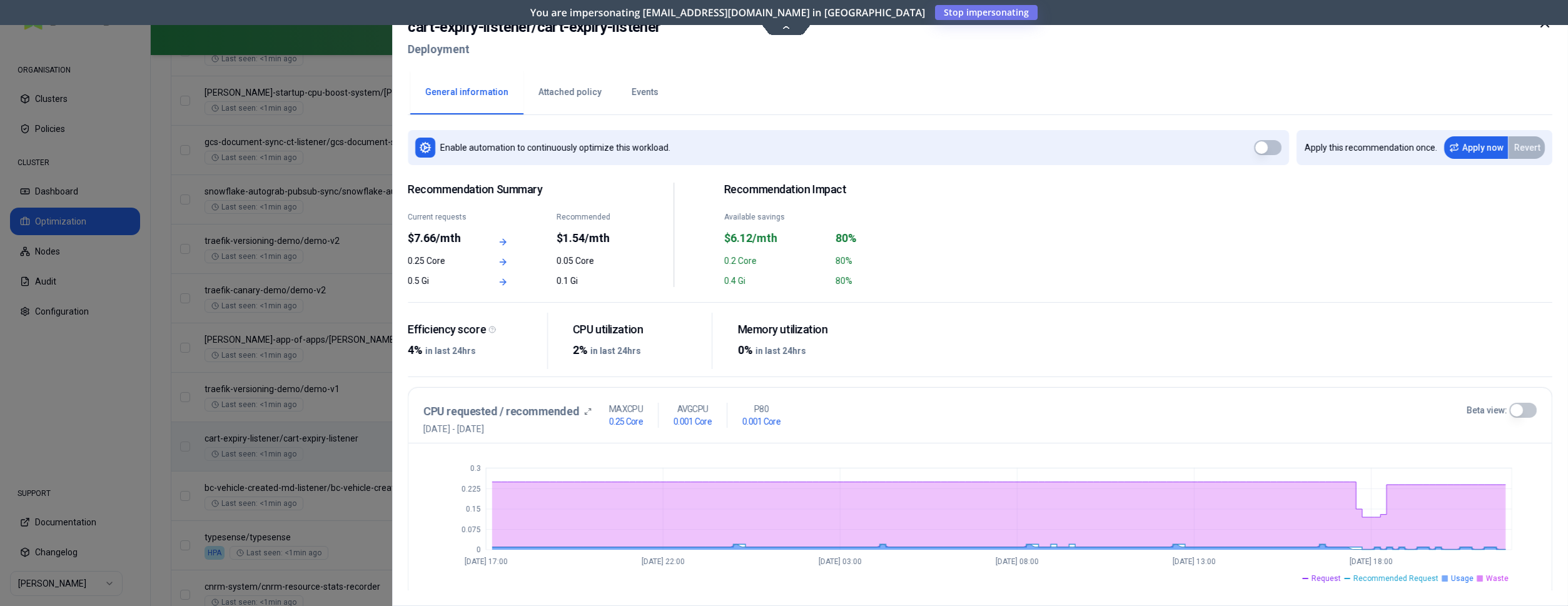
click at [636, 89] on button "Events" at bounding box center [645, 92] width 57 height 43
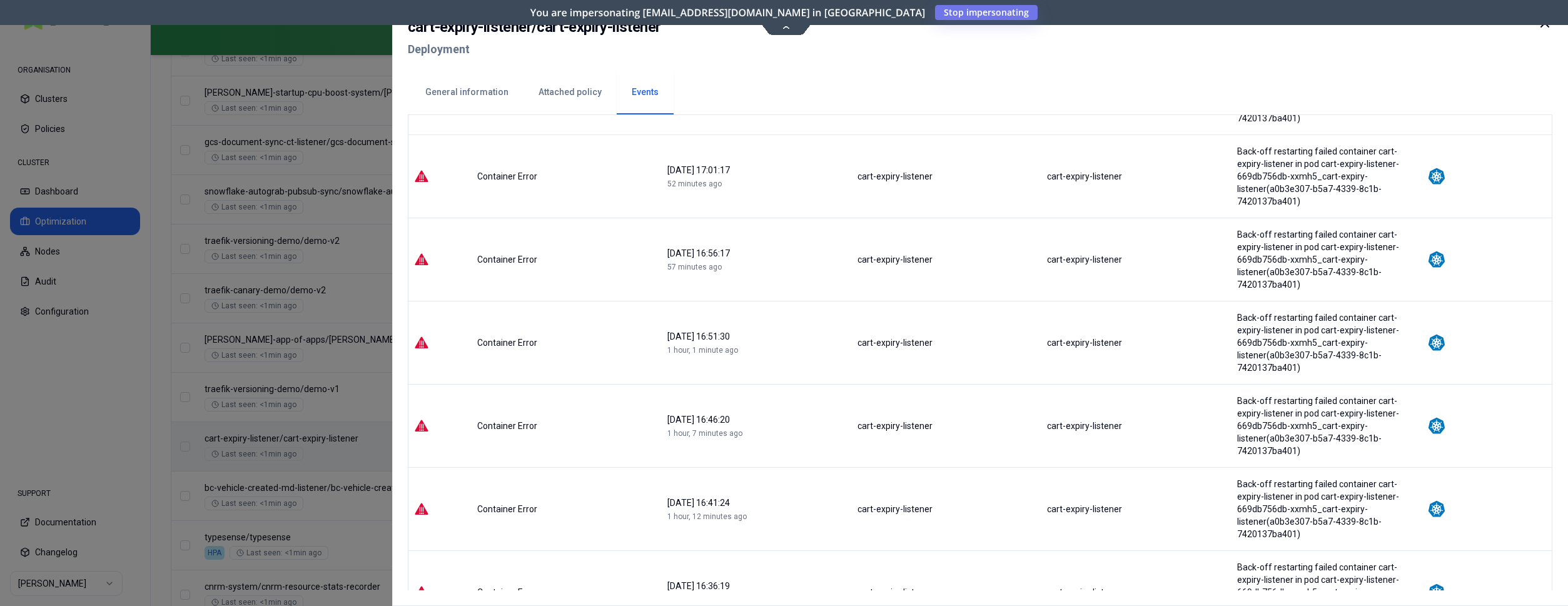
scroll to position [1398, 0]
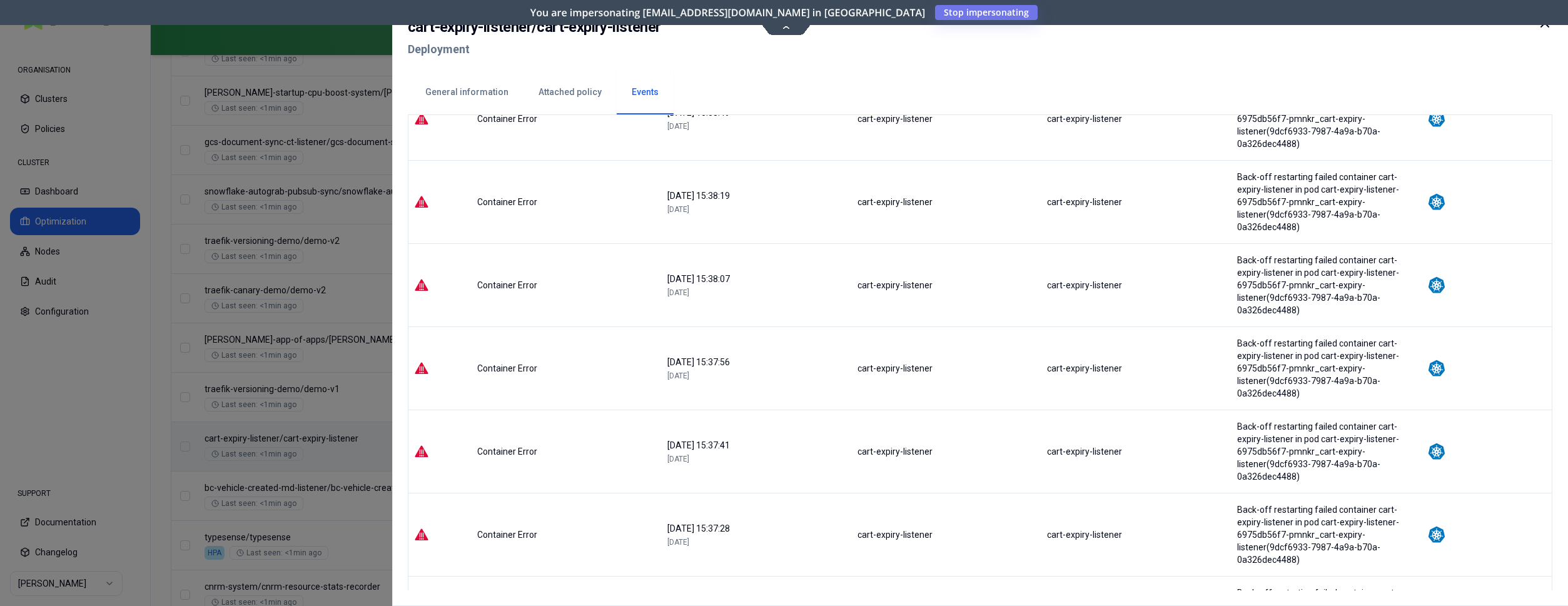
scroll to position [200, 0]
drag, startPoint x: 495, startPoint y: 94, endPoint x: 516, endPoint y: 94, distance: 21.0
click at [495, 94] on button "General information" at bounding box center [466, 92] width 113 height 43
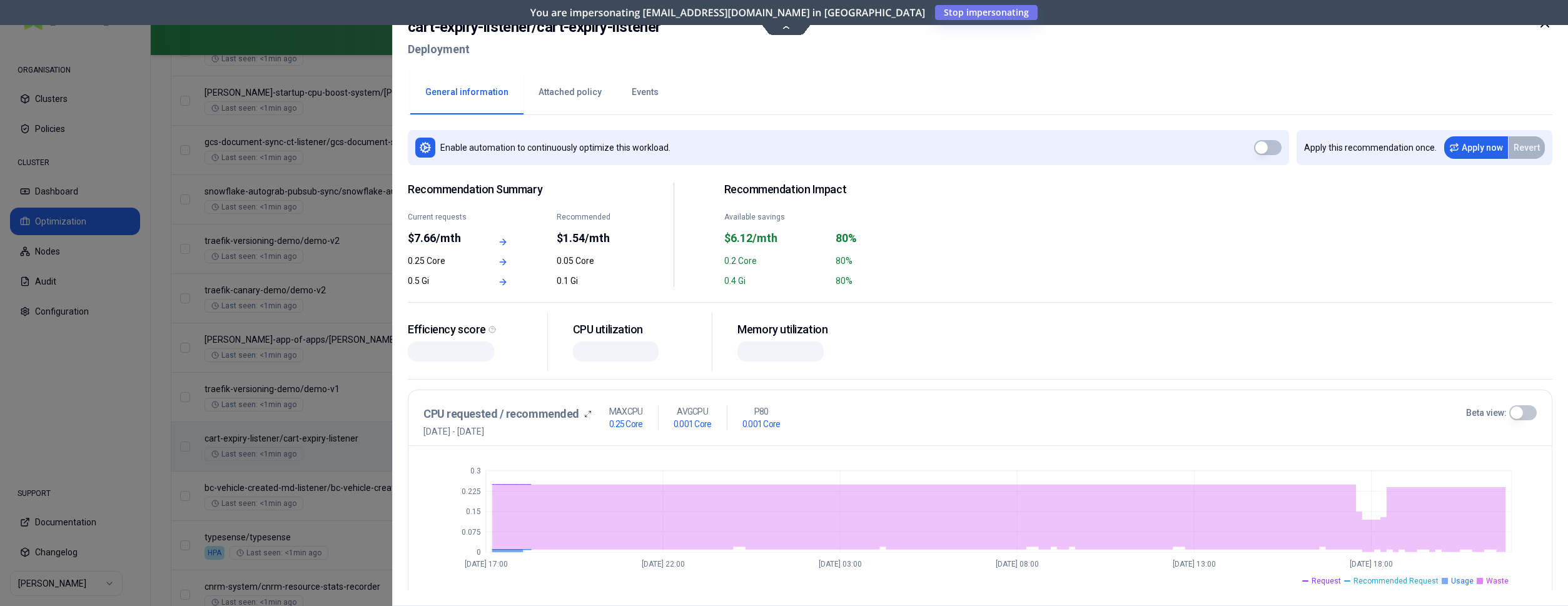
click at [556, 92] on button "Attached policy" at bounding box center [570, 92] width 94 height 43
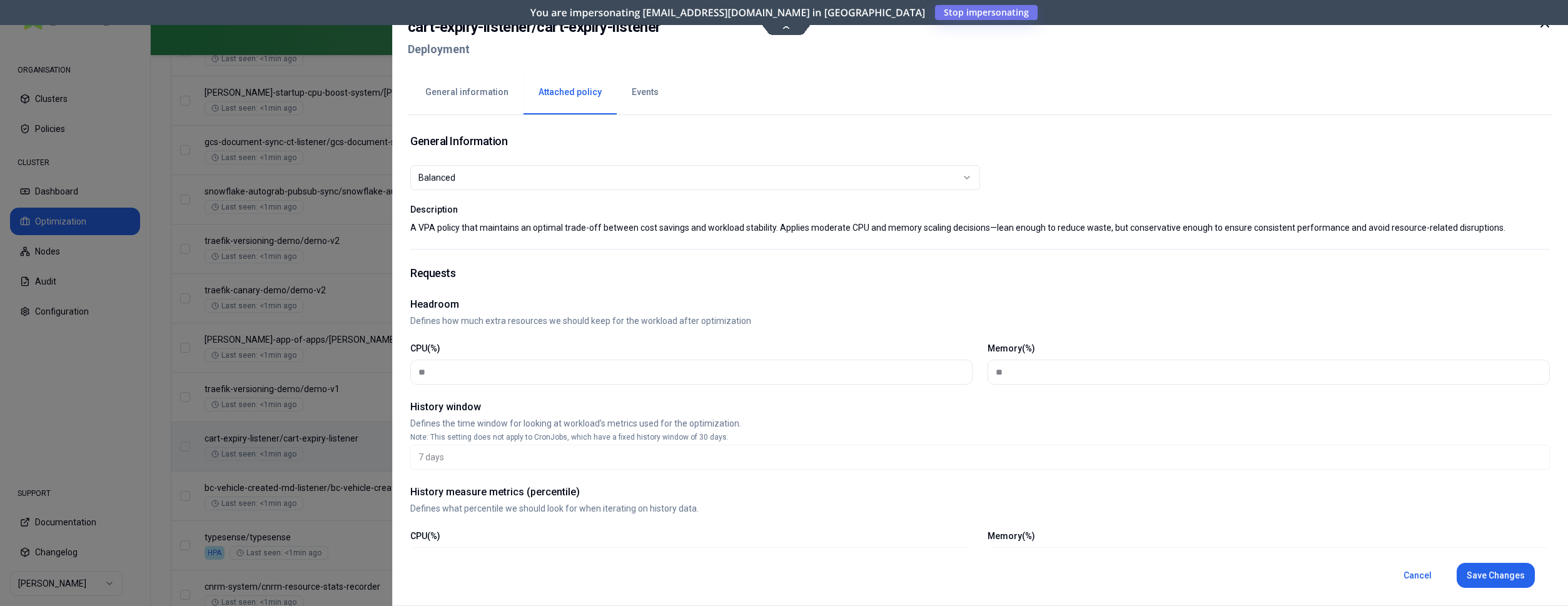
click at [465, 89] on button "General information" at bounding box center [466, 92] width 113 height 43
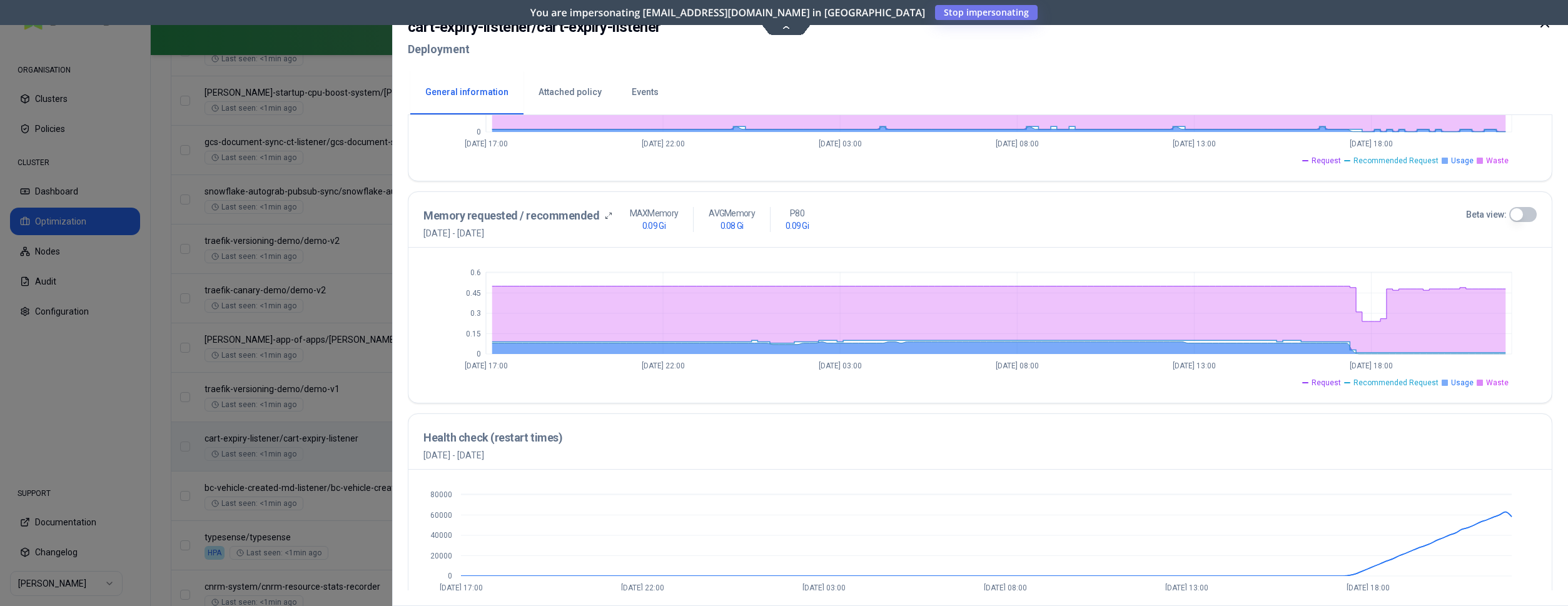
scroll to position [453, 0]
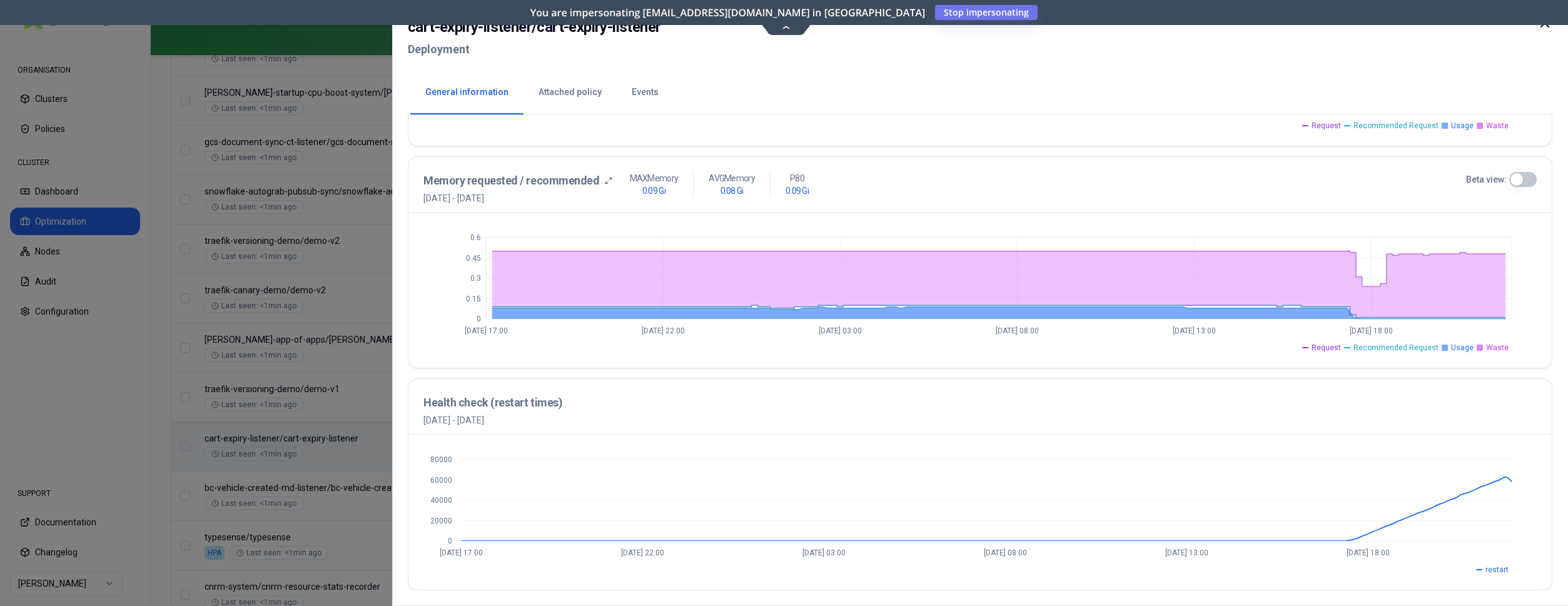
click at [1542, 25] on icon at bounding box center [1545, 23] width 15 height 15
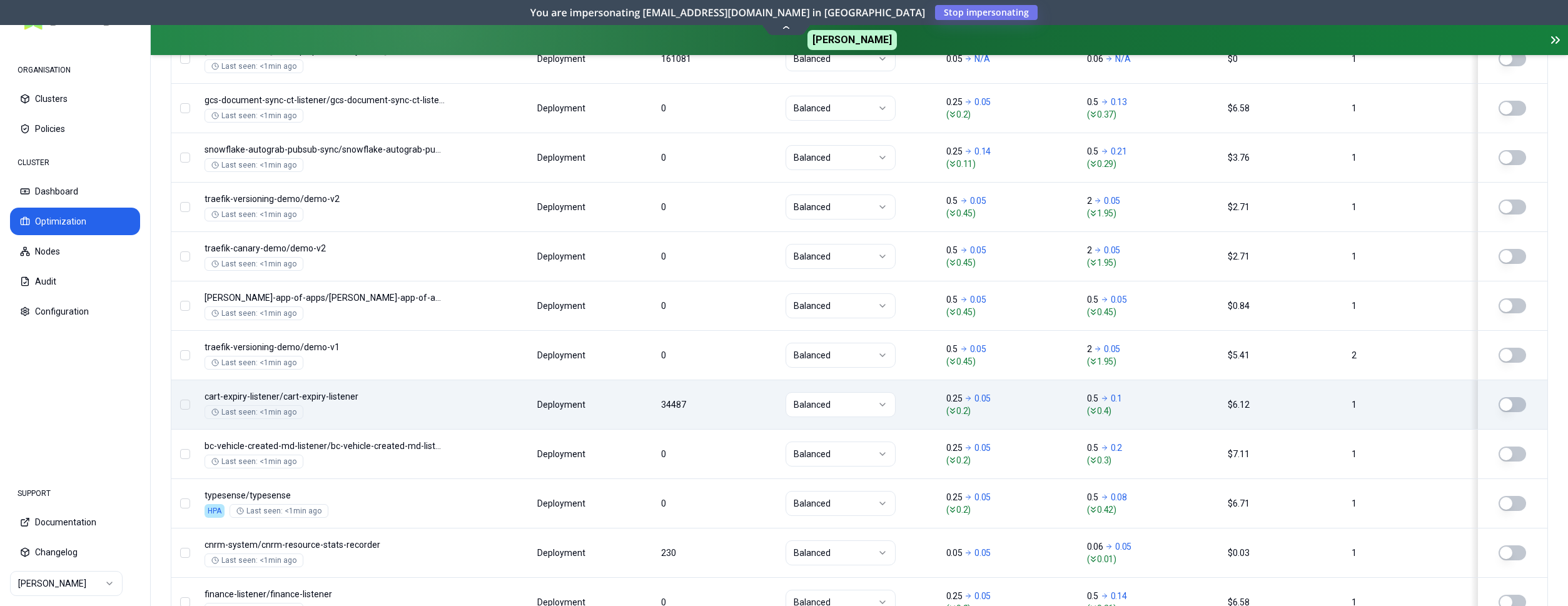
scroll to position [1022, 0]
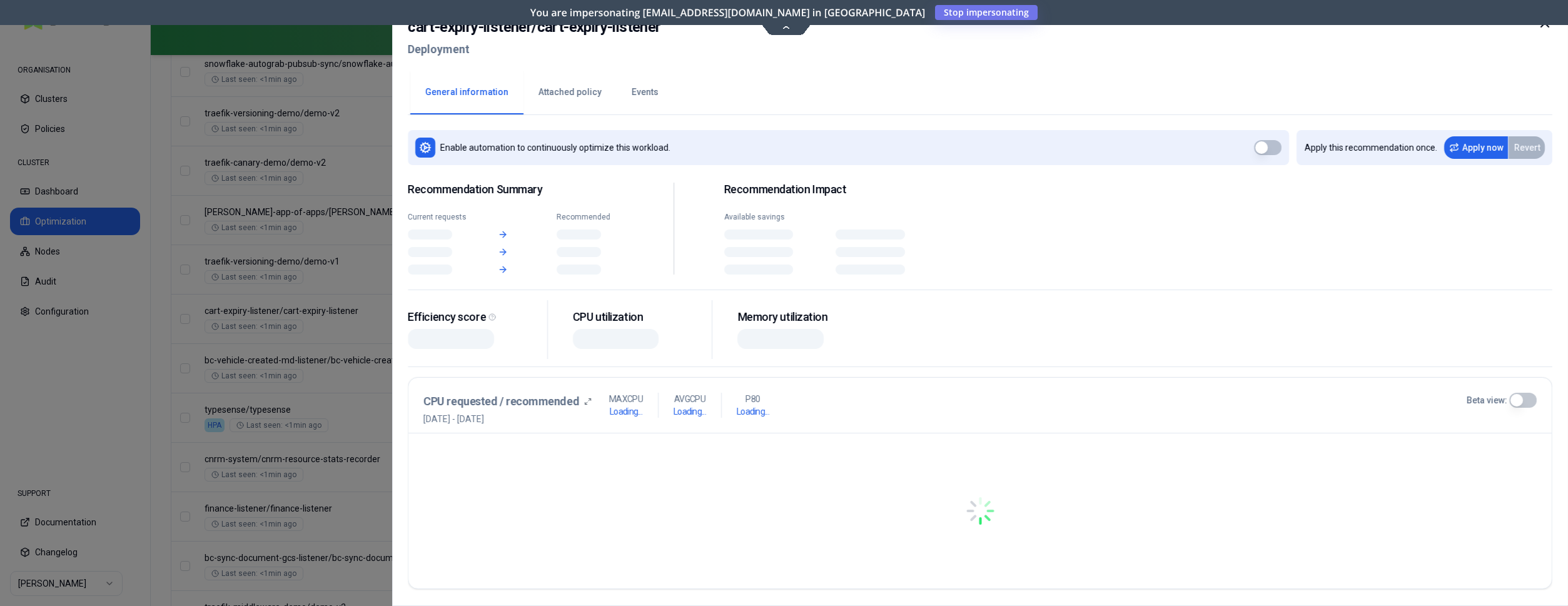
scroll to position [1022, 0]
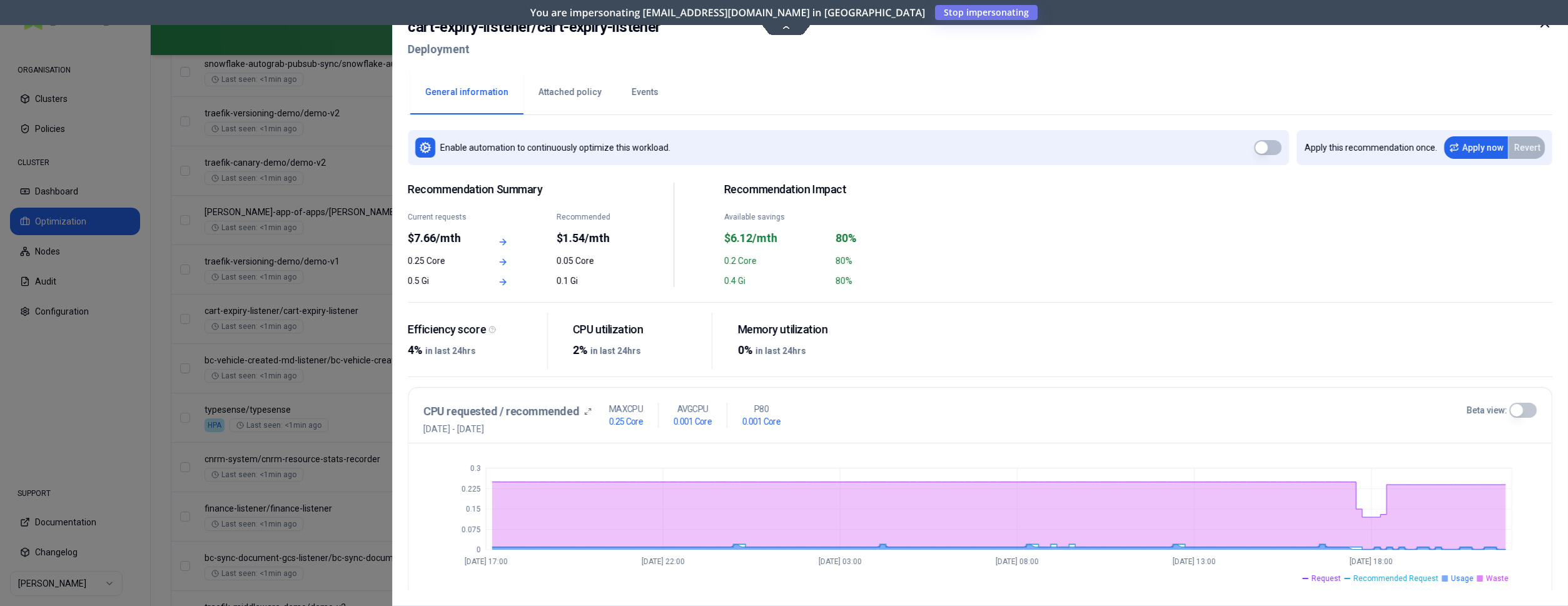
drag, startPoint x: 373, startPoint y: 312, endPoint x: 365, endPoint y: 299, distance: 15.3
drag, startPoint x: 678, startPoint y: 28, endPoint x: 405, endPoint y: 31, distance: 273.0
click at [405, 31] on div "cart-expiry-listener / cart-expiry-listener Deployment General information Atta…" at bounding box center [980, 303] width 1176 height 606
copy h2 "cart-expiry-listener / cart-expiry-listener"
click at [261, 386] on div at bounding box center [784, 303] width 1568 height 606
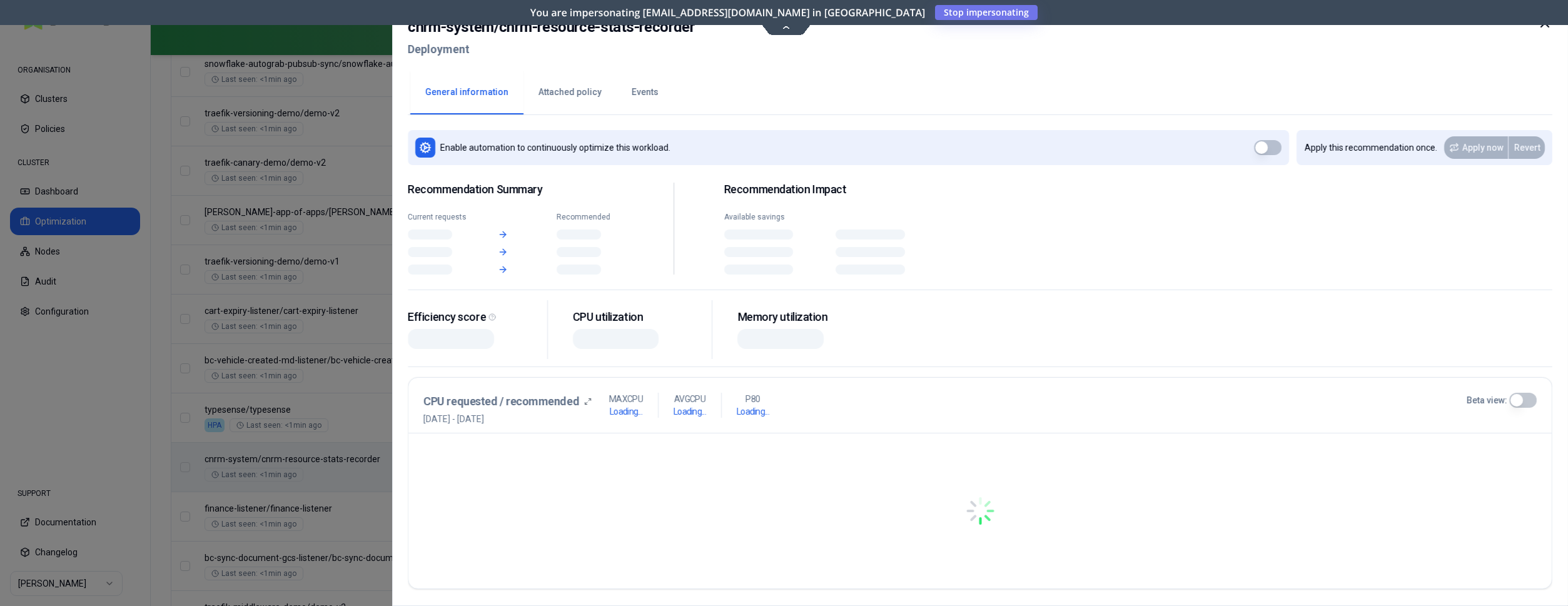
scroll to position [1022, 0]
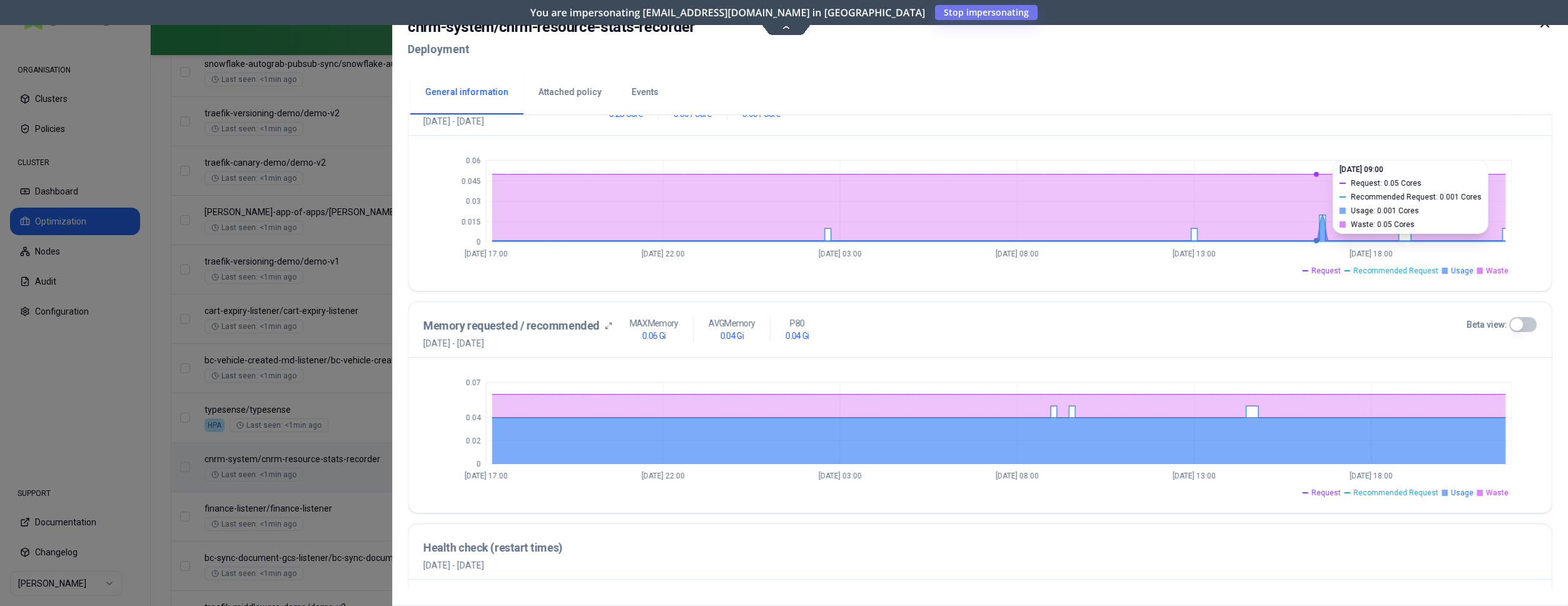
scroll to position [447, 0]
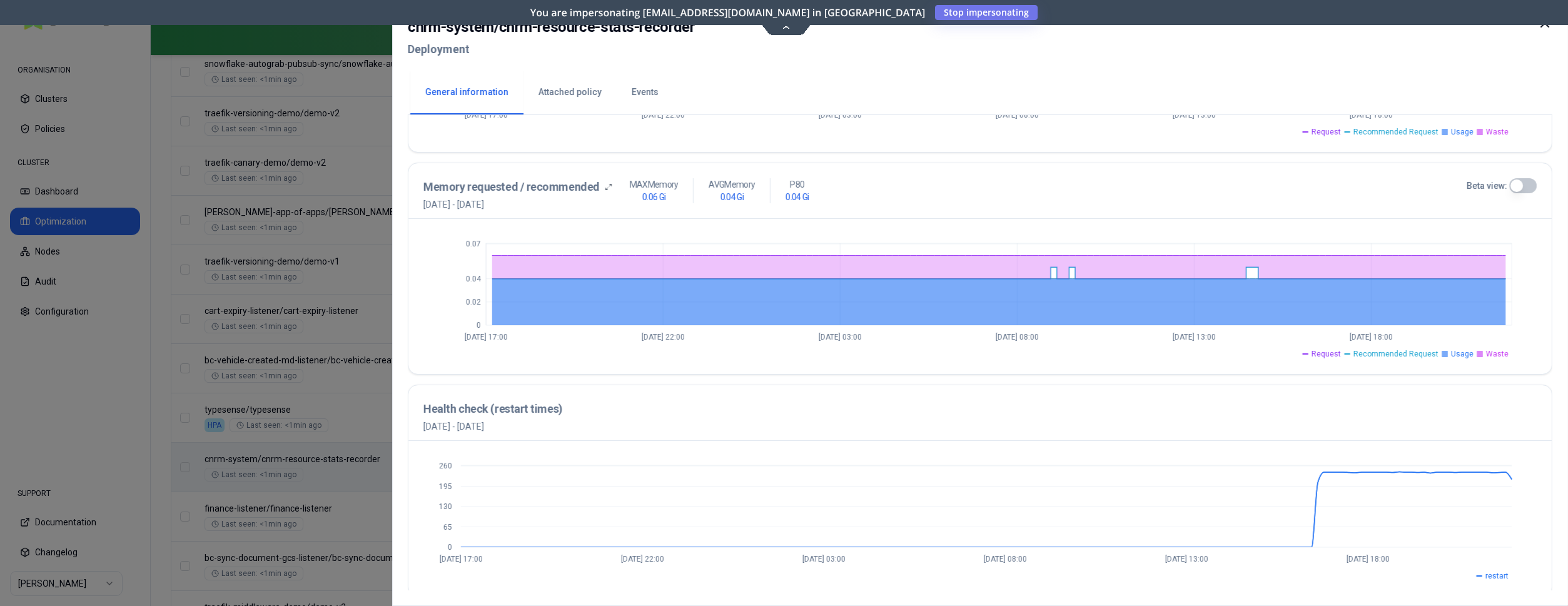
click at [294, 403] on div at bounding box center [784, 303] width 1568 height 606
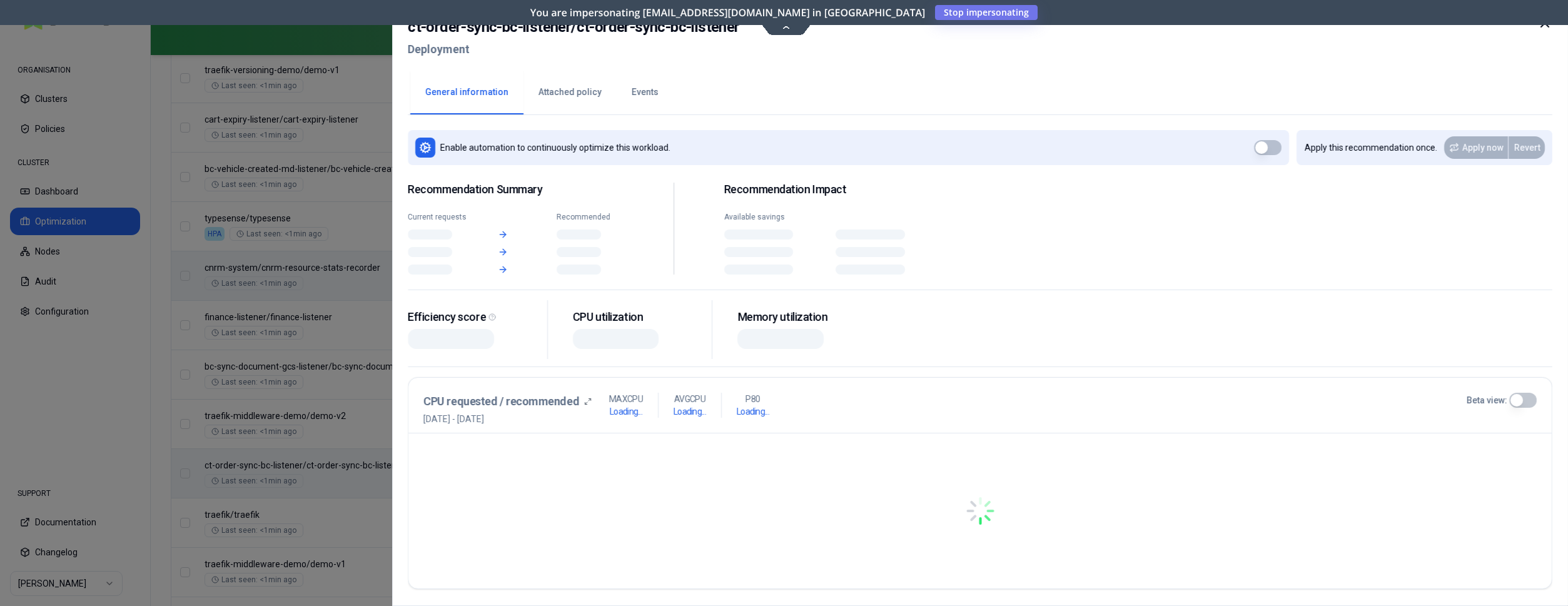
scroll to position [1214, 0]
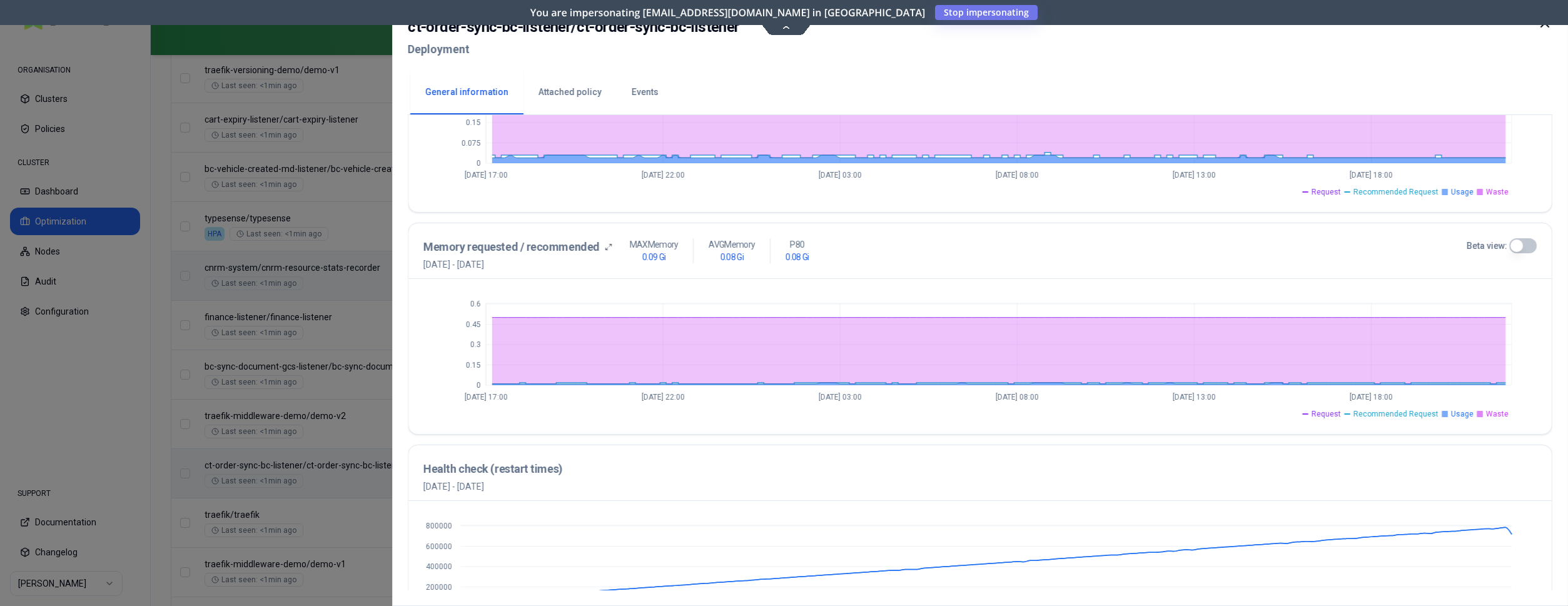
scroll to position [453, 0]
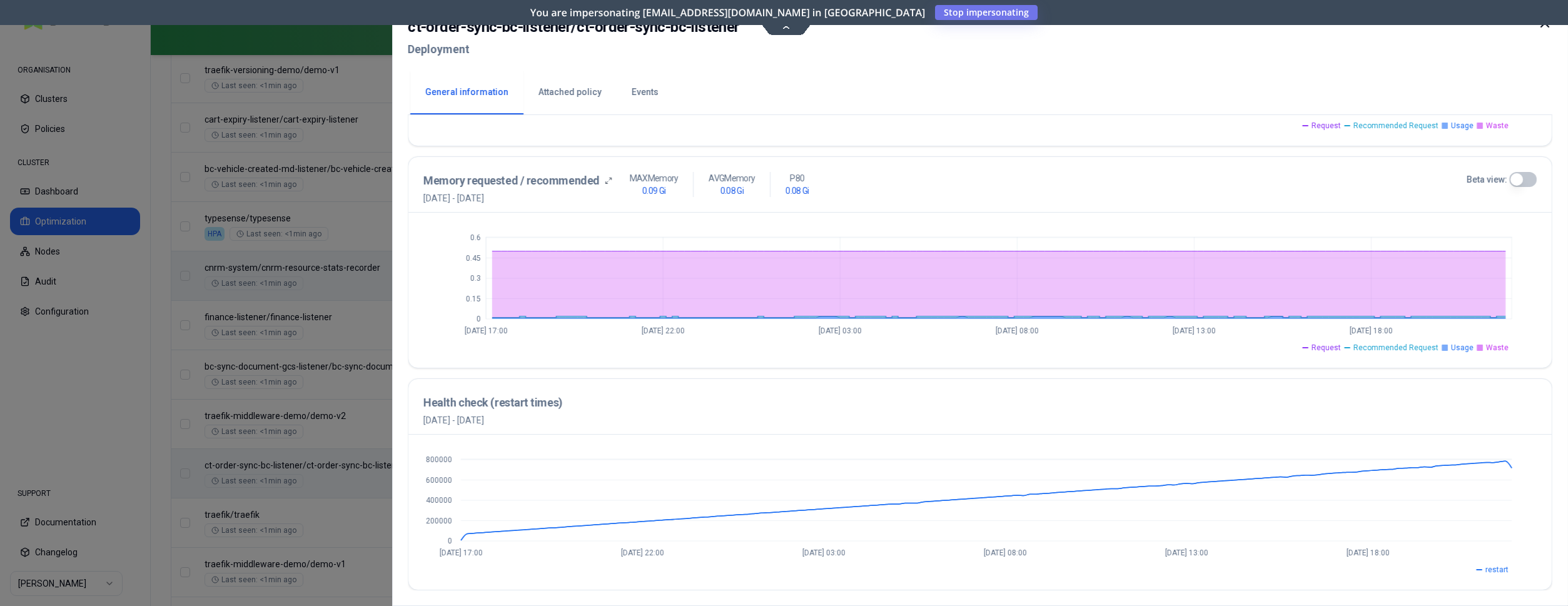
click at [351, 342] on div at bounding box center [784, 303] width 1568 height 606
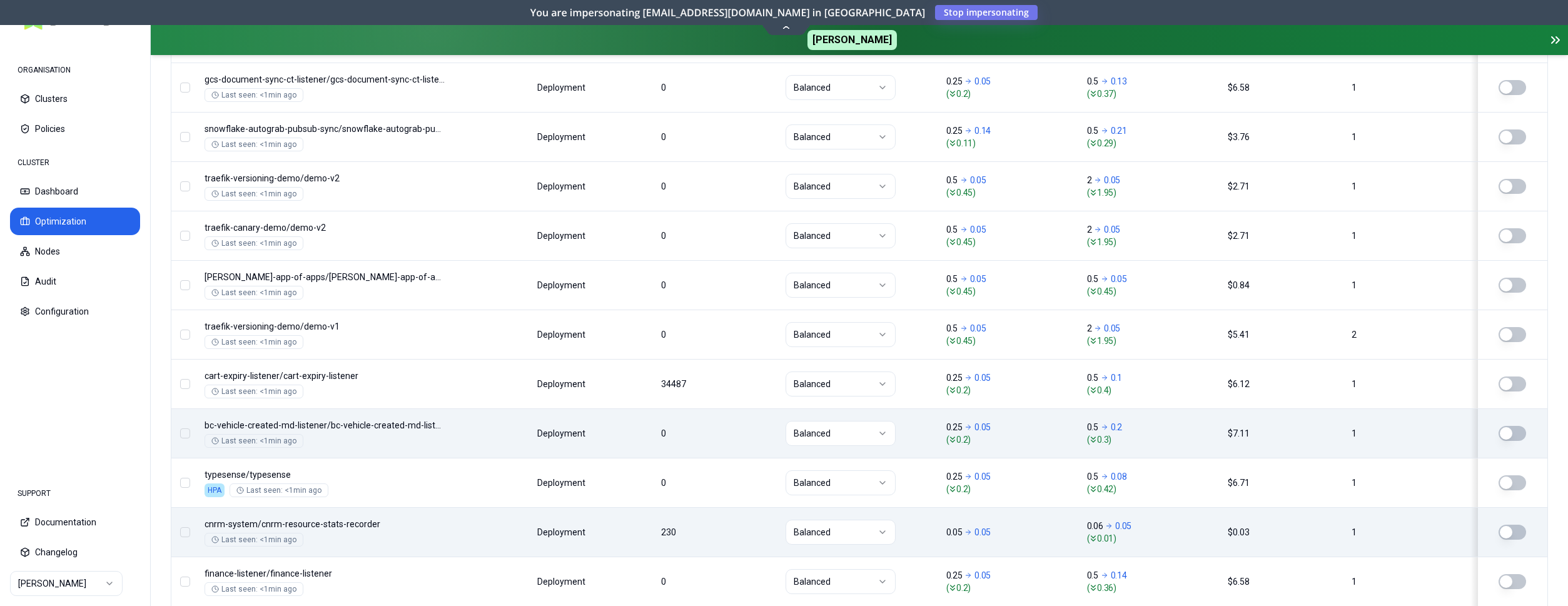
scroll to position [929, 0]
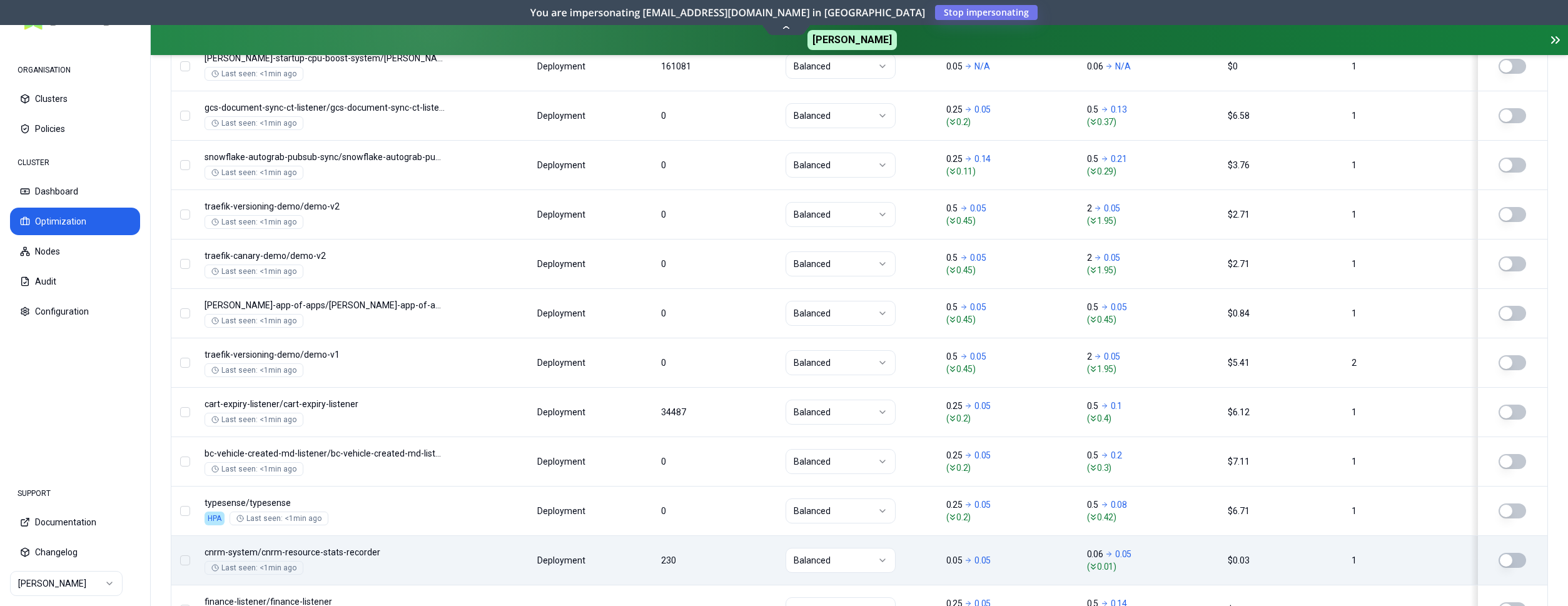
click at [476, 408] on div "Namespace/Workload name Type Restarts Policy CPU(Cores) (request vs recommended…" at bounding box center [859, 422] width 1377 height 1514
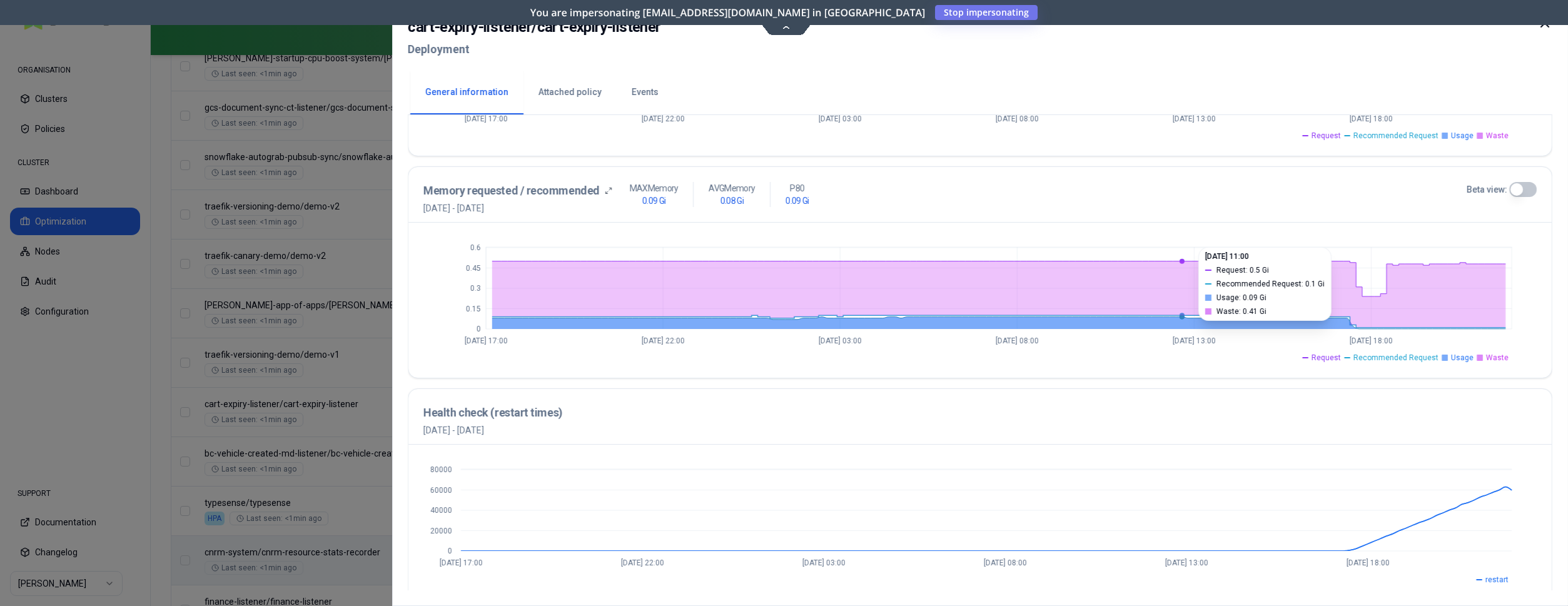
scroll to position [453, 0]
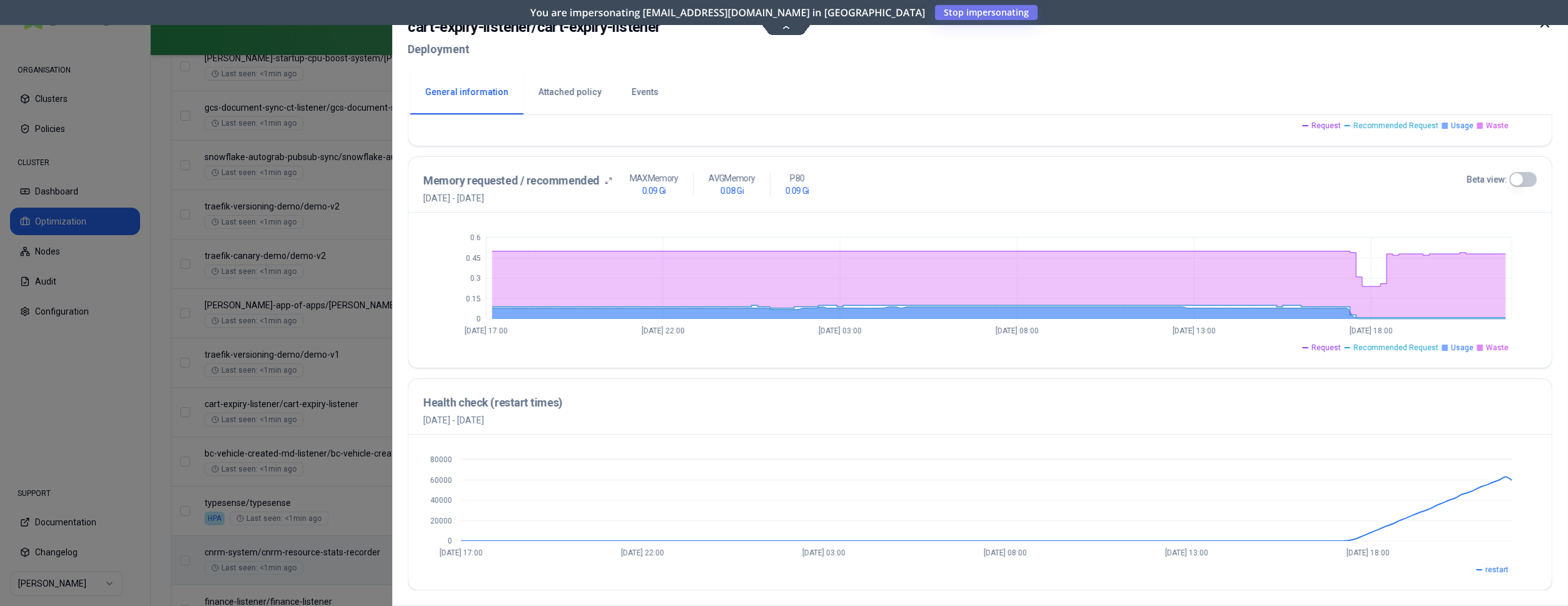
click at [1542, 25] on icon at bounding box center [1545, 23] width 8 height 8
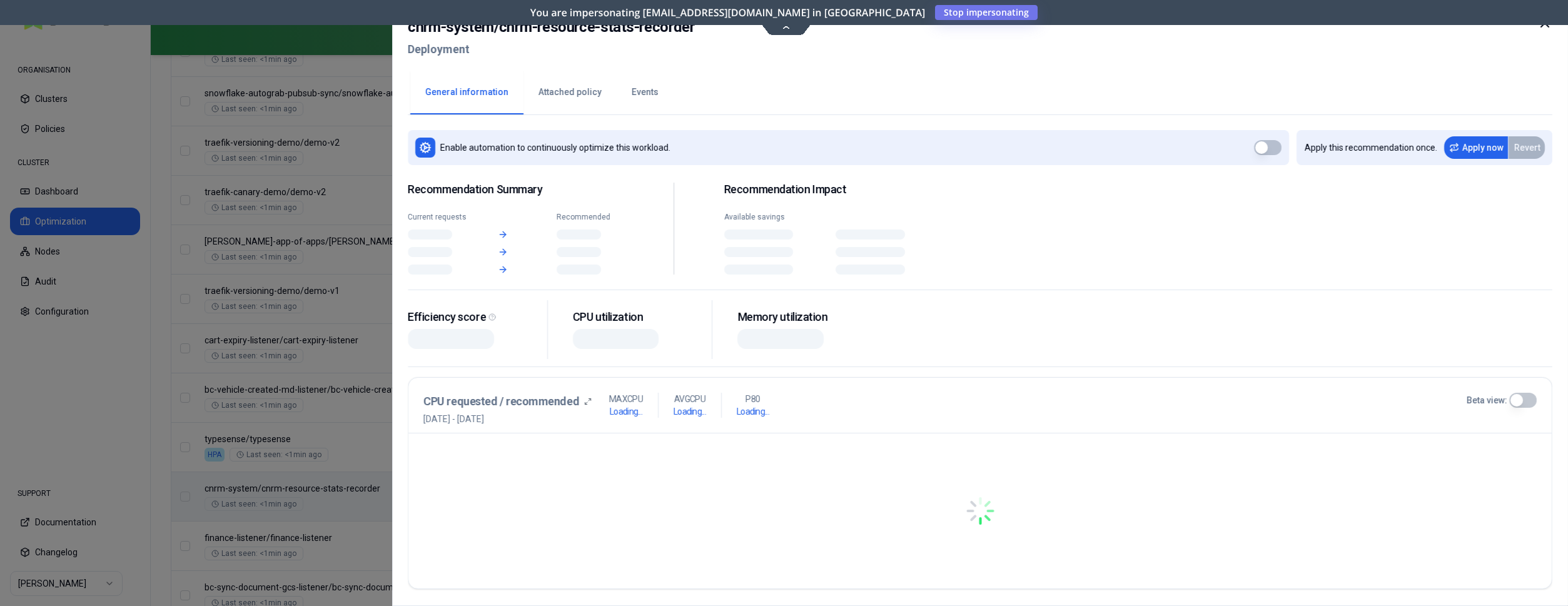
scroll to position [992, 0]
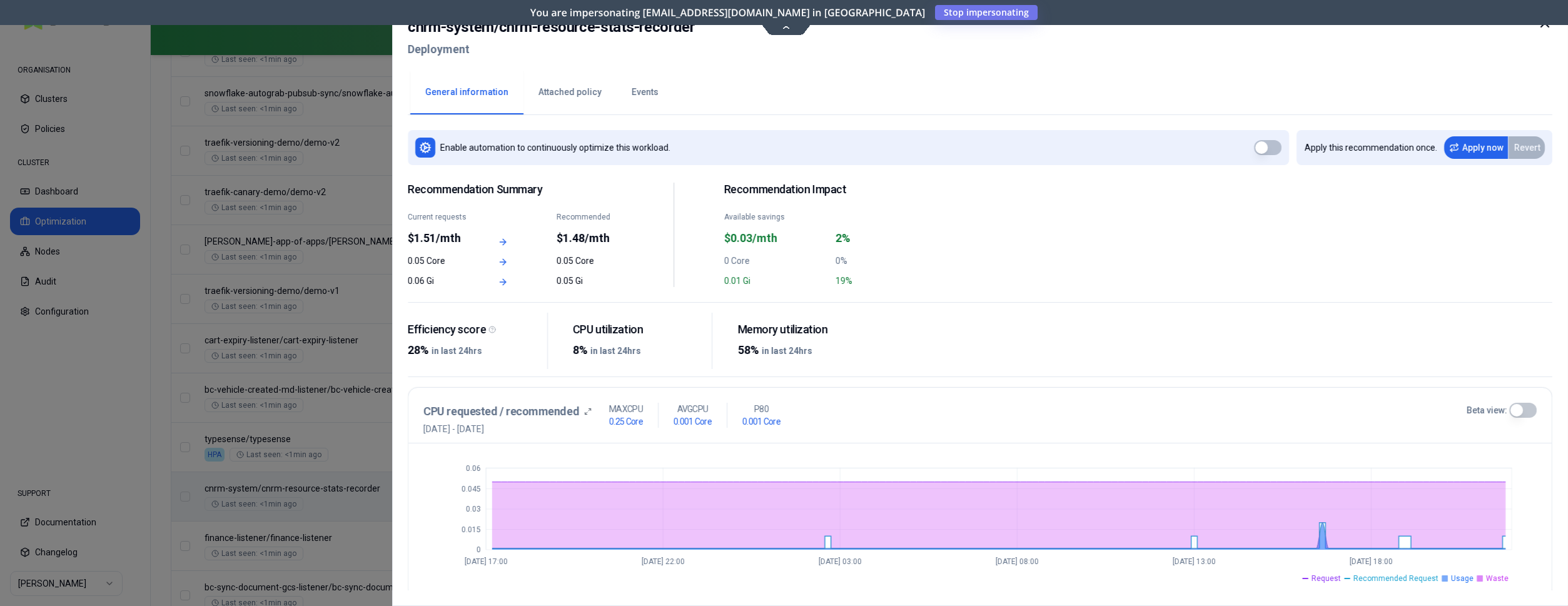
click at [338, 289] on div at bounding box center [784, 303] width 1568 height 606
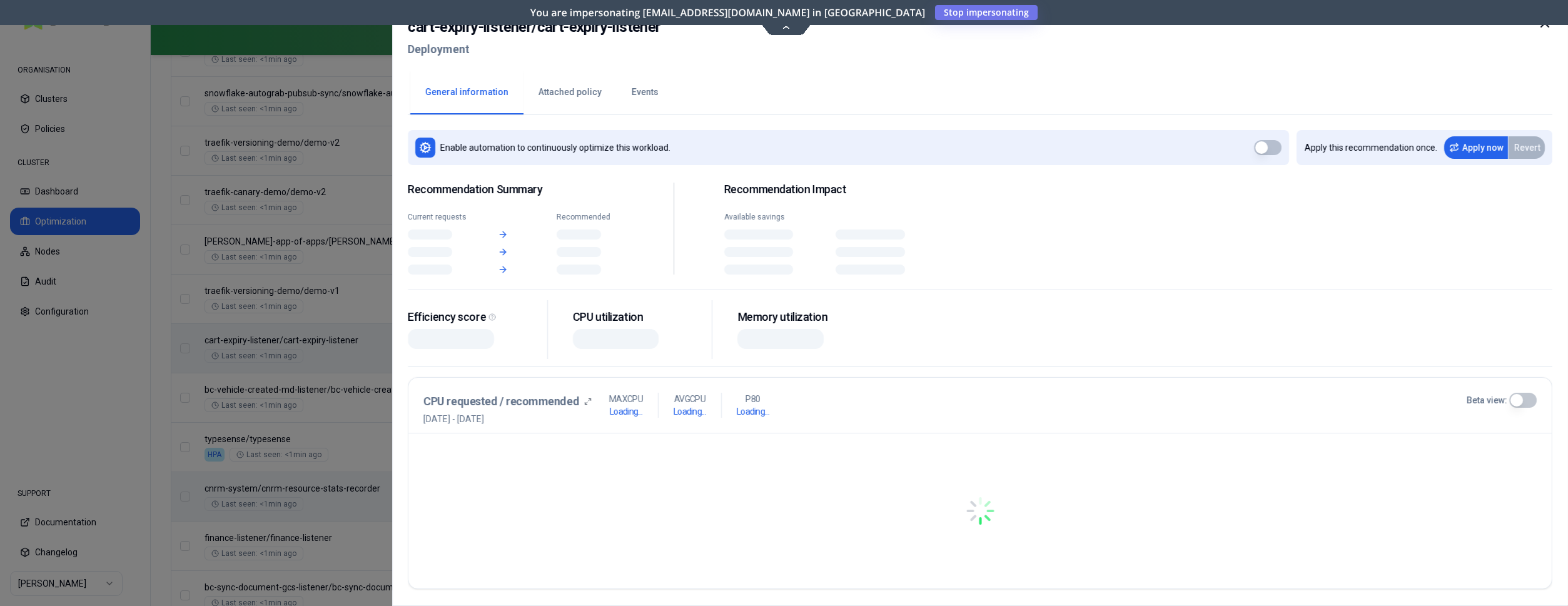
scroll to position [992, 0]
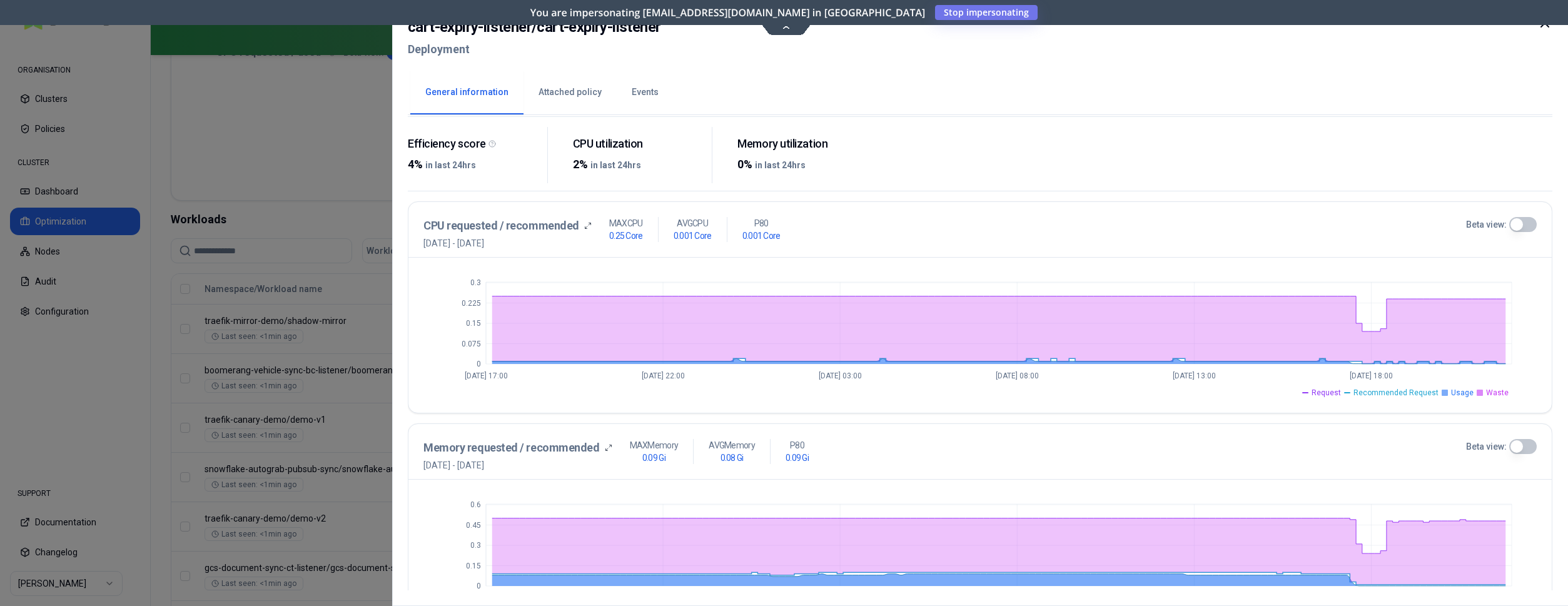
scroll to position [122, 0]
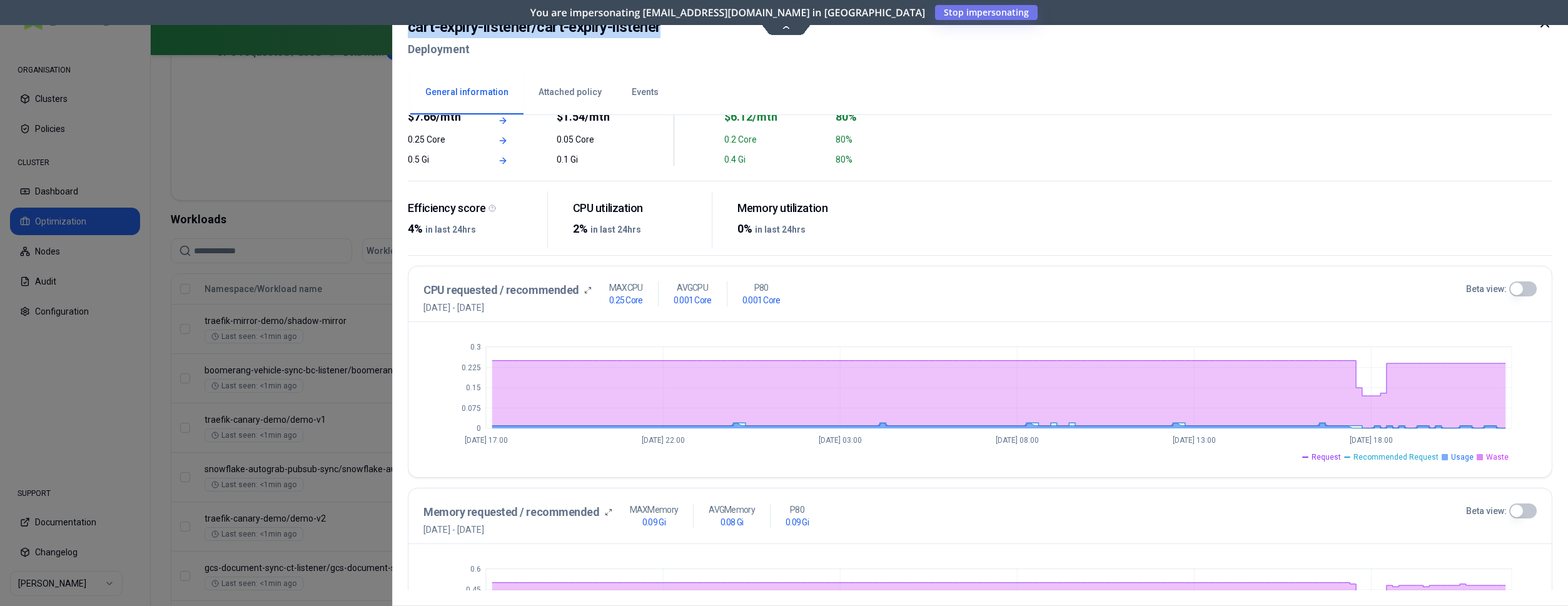
drag, startPoint x: 666, startPoint y: 28, endPoint x: 405, endPoint y: 31, distance: 261.0
click at [405, 31] on div "cart-expiry-listener / cart-expiry-listener Deployment General information Atta…" at bounding box center [980, 303] width 1176 height 606
copy h2 "cart-expiry-listener / cart-expiry-listener"
click at [1264, 157] on div "Recommendation Summary Current requests $7.66/mth Recommended $1.54/mth 0.25 Co…" at bounding box center [980, 117] width 1145 height 128
click at [1545, 25] on icon at bounding box center [1545, 23] width 15 height 15
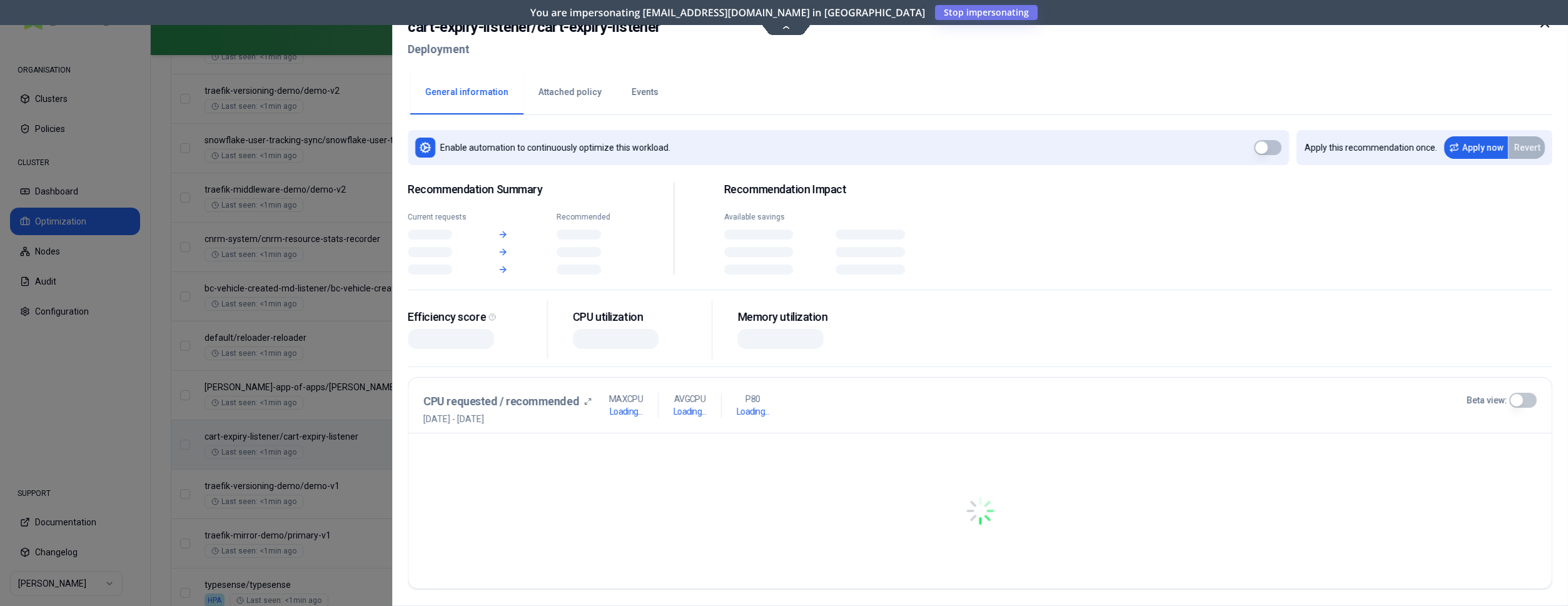
scroll to position [1341, 0]
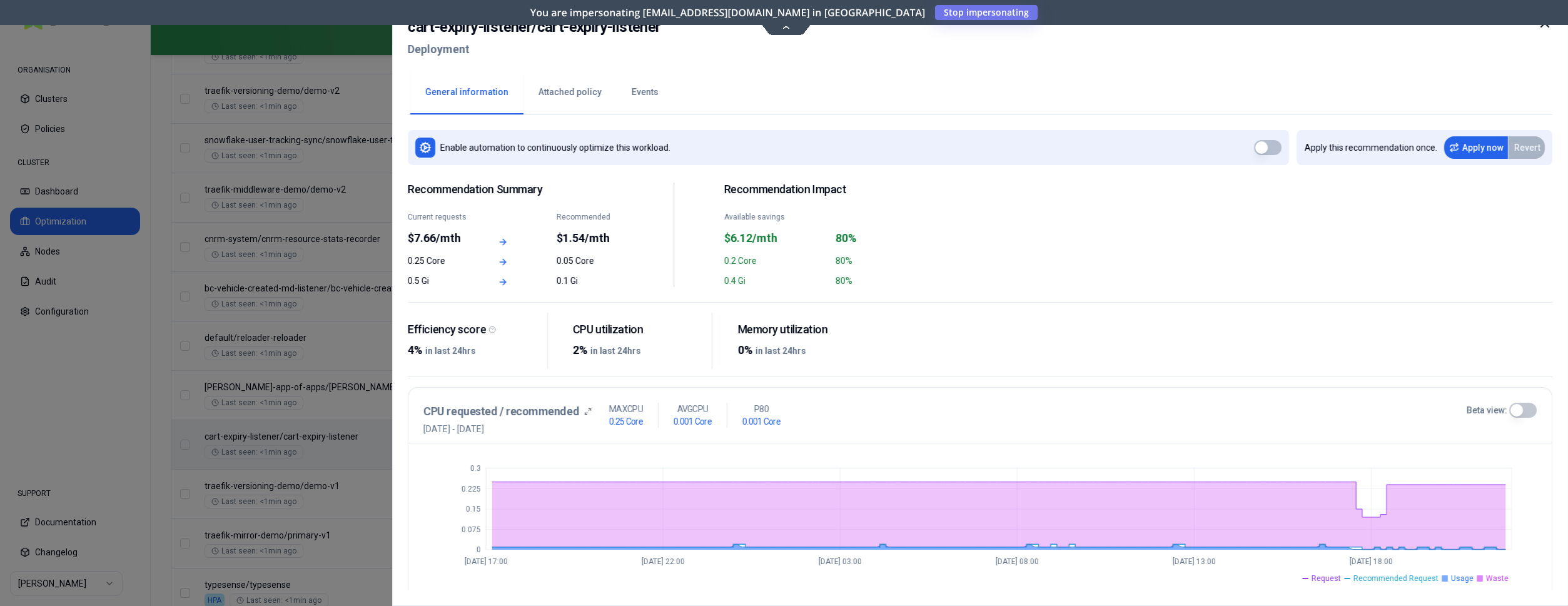
click at [277, 244] on div at bounding box center [784, 303] width 1568 height 606
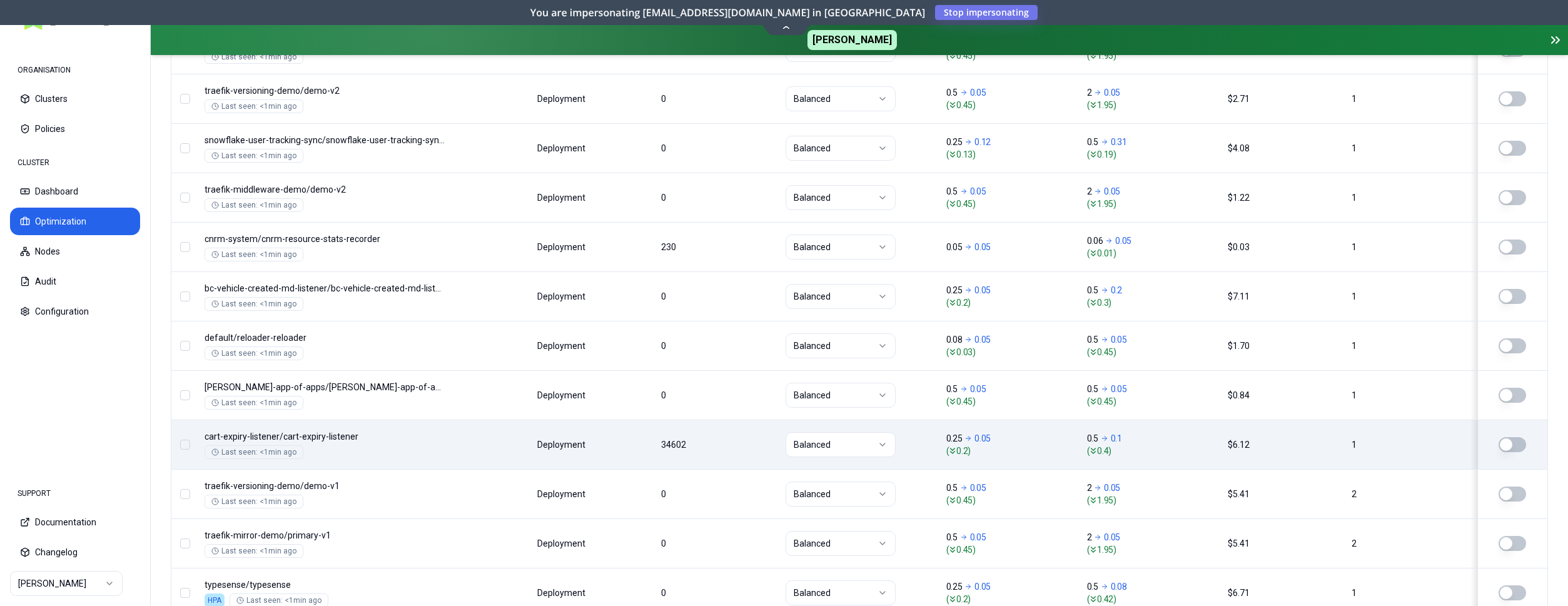
click at [53, 584] on html "ORGANISATION Clusters Policies CLUSTER Dashboard Optimization Nodes Audit Confi…" at bounding box center [784, 303] width 1568 height 606
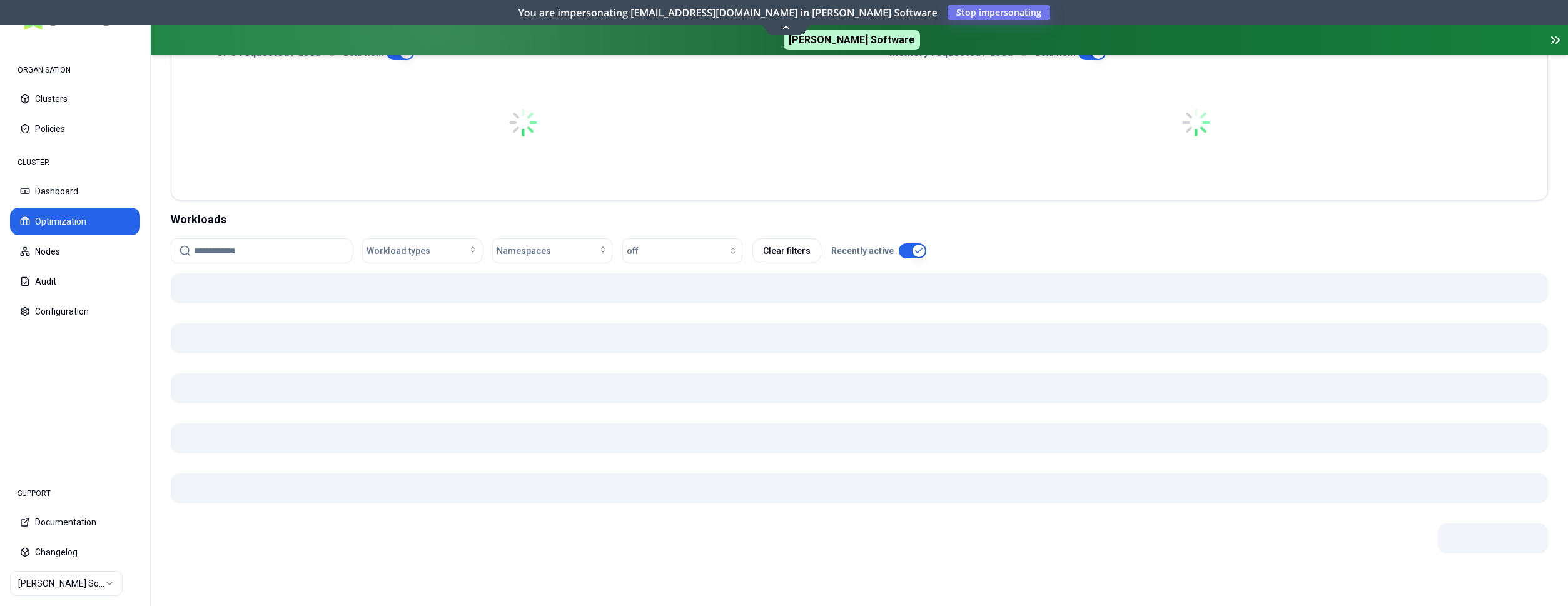
scroll to position [315, 0]
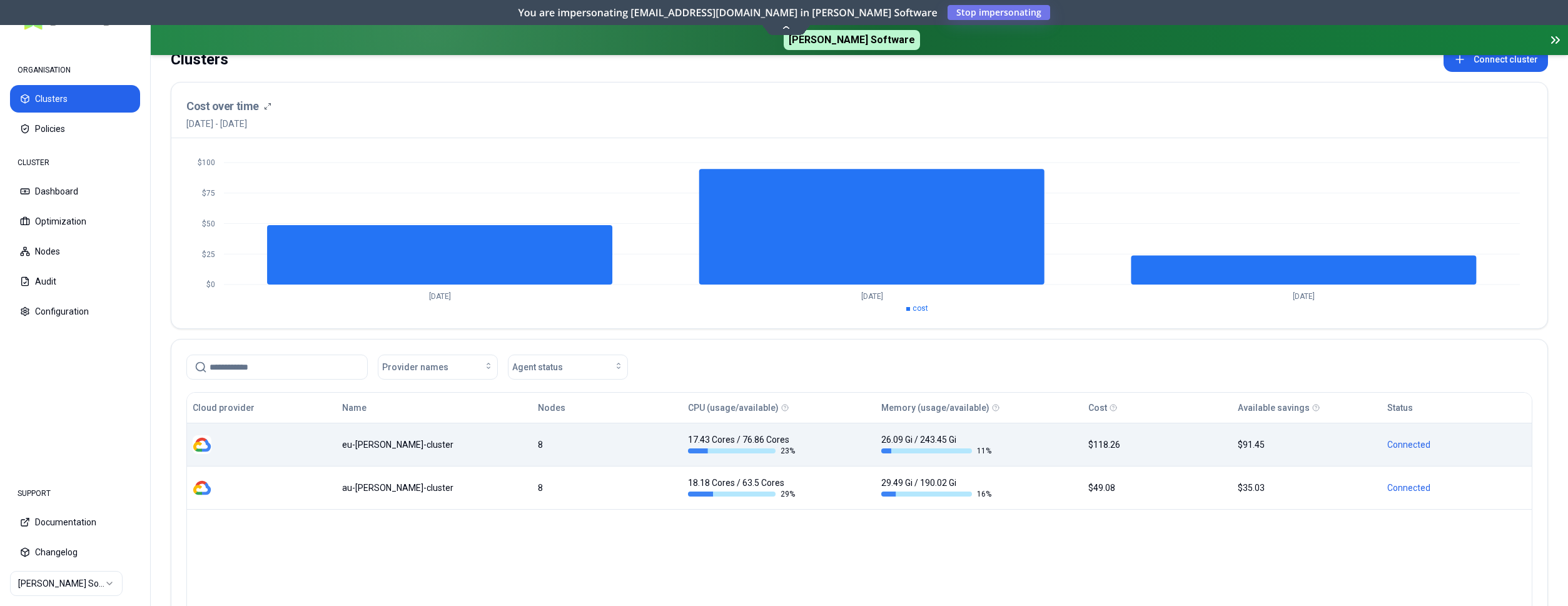
scroll to position [64, 0]
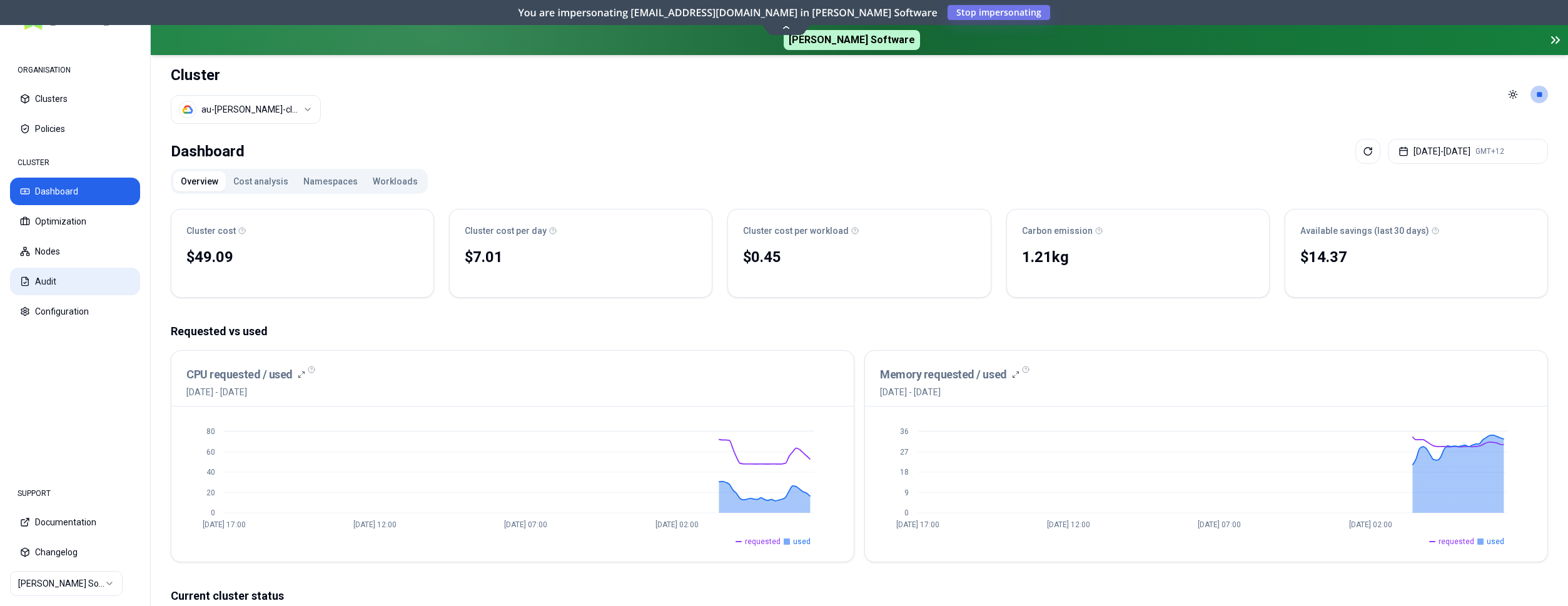
click at [66, 281] on button "Audit" at bounding box center [75, 282] width 130 height 27
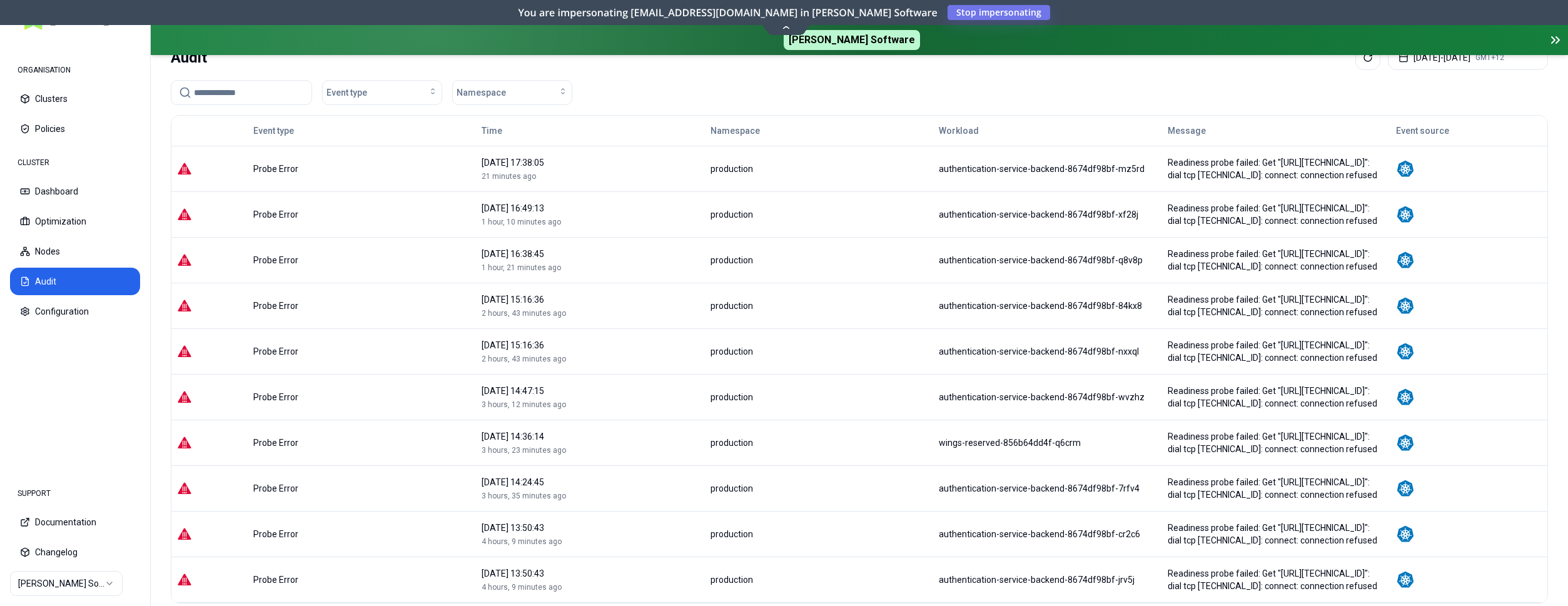
scroll to position [128, 0]
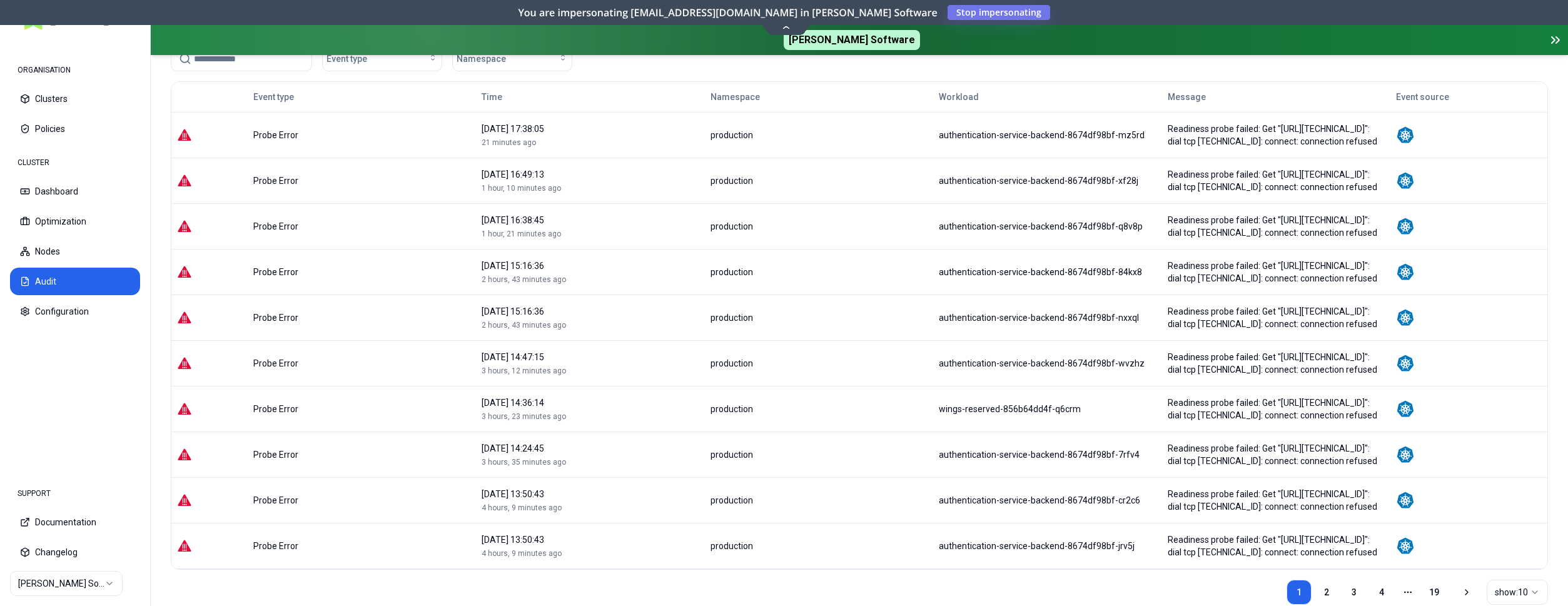
click at [966, 180] on div "authentication-service-backend-8674df98bf-xf28j" at bounding box center [1047, 180] width 217 height 13
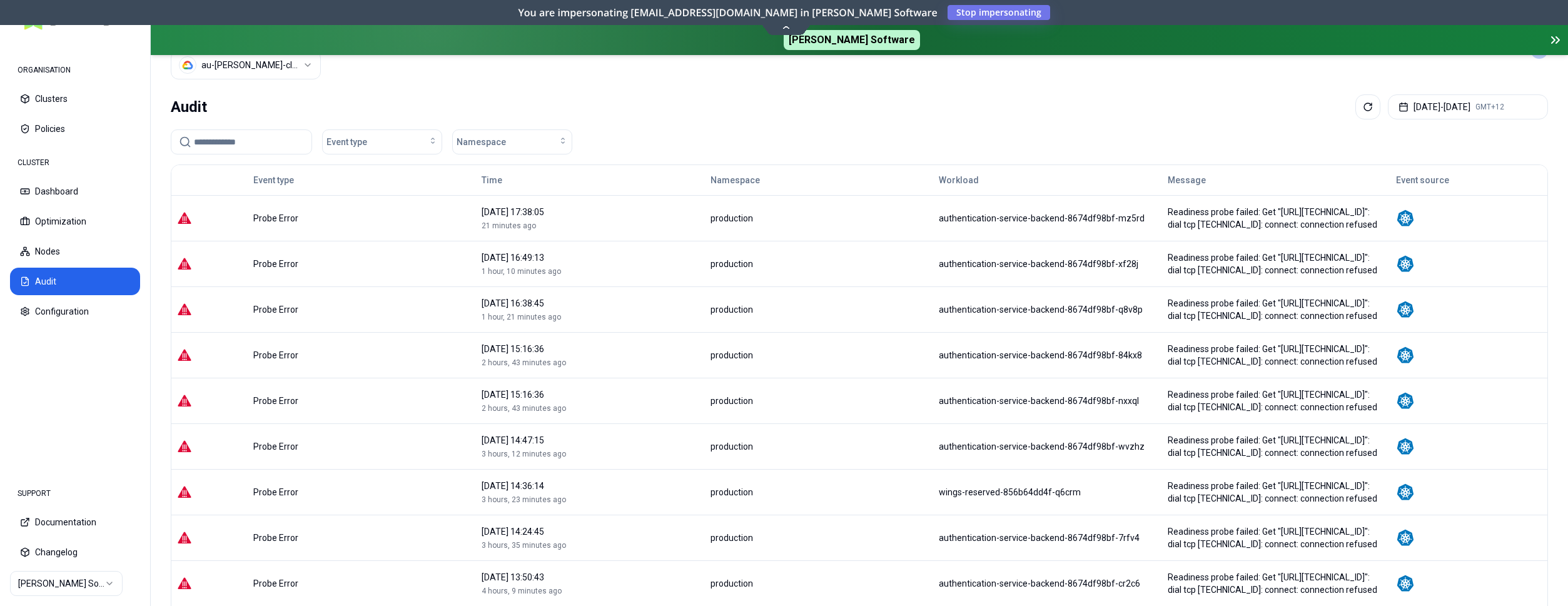
scroll to position [0, 0]
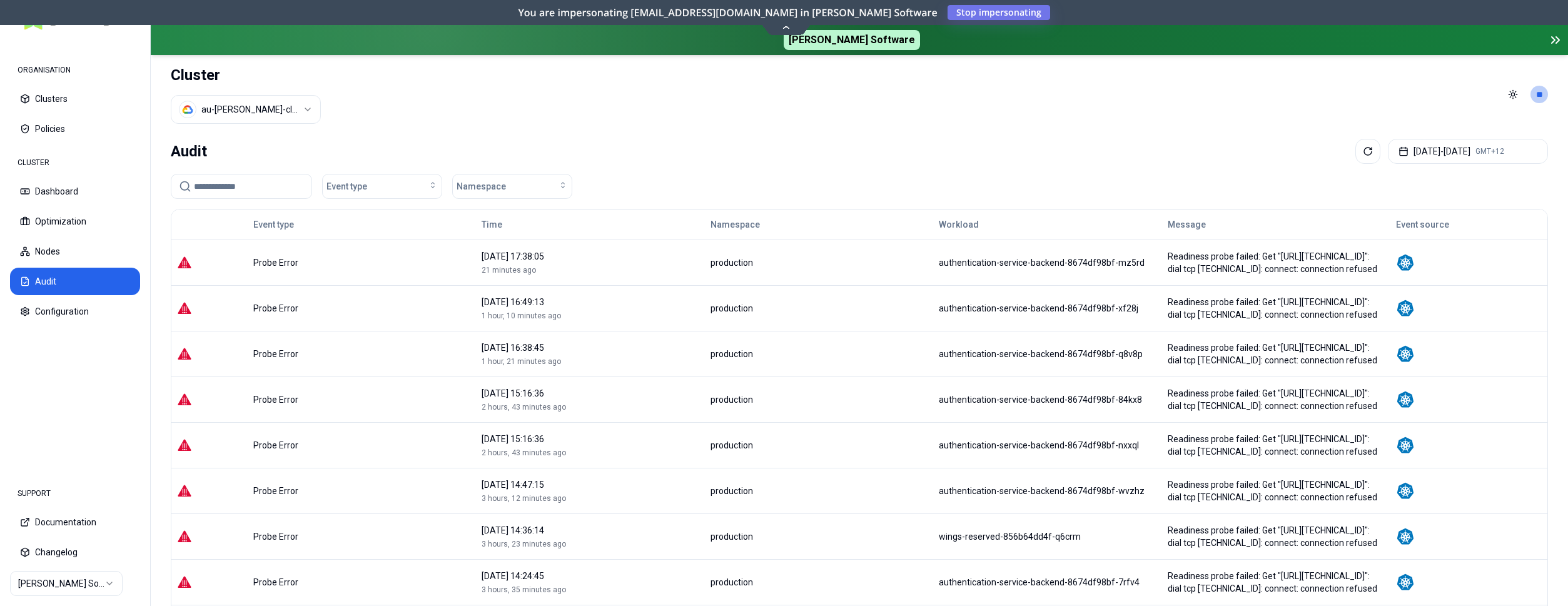
click at [254, 189] on input at bounding box center [248, 186] width 110 height 24
paste input "**********"
type input "**********"
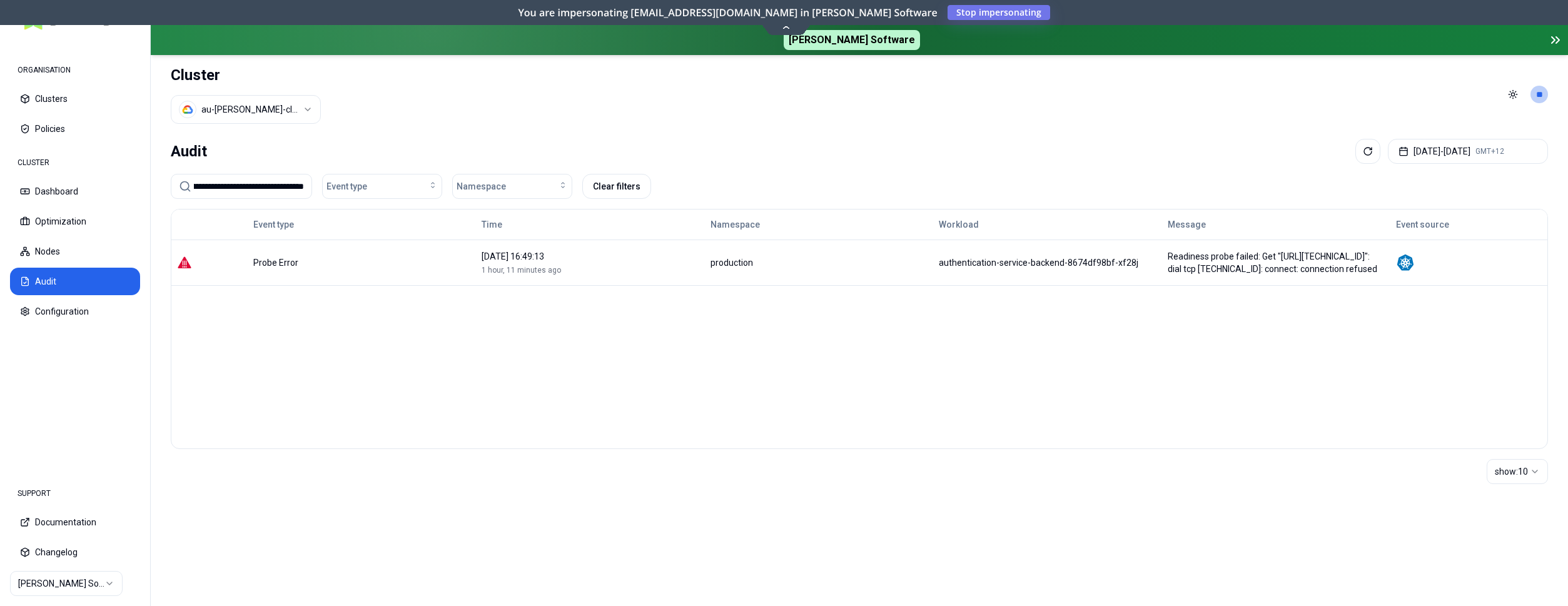
click at [288, 186] on input "**********" at bounding box center [248, 186] width 110 height 24
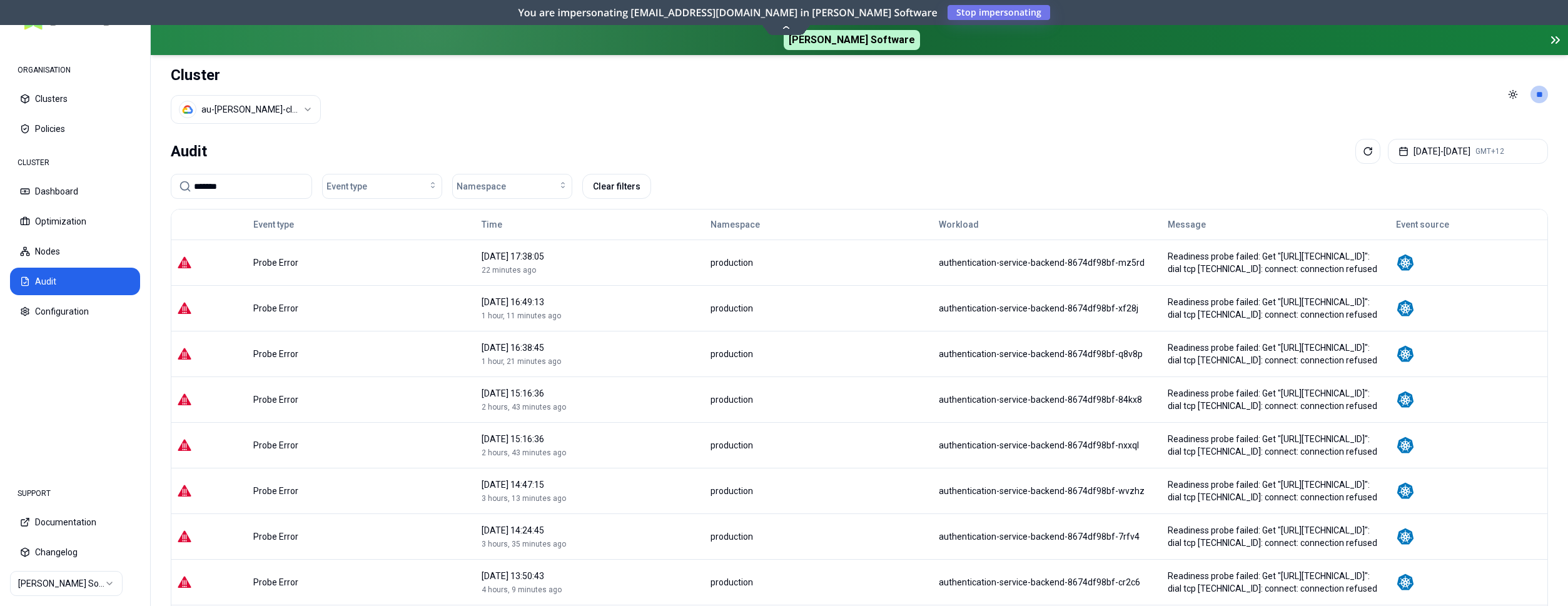
type input "*******"
drag, startPoint x: 898, startPoint y: 260, endPoint x: 1020, endPoint y: 261, distance: 122.0
click at [1020, 261] on div "authentication-service-backend-8674df98bf-mz5rd" at bounding box center [1047, 262] width 217 height 13
copy div "authentication-service-backend"
click at [43, 192] on button "Dashboard" at bounding box center [75, 192] width 130 height 27
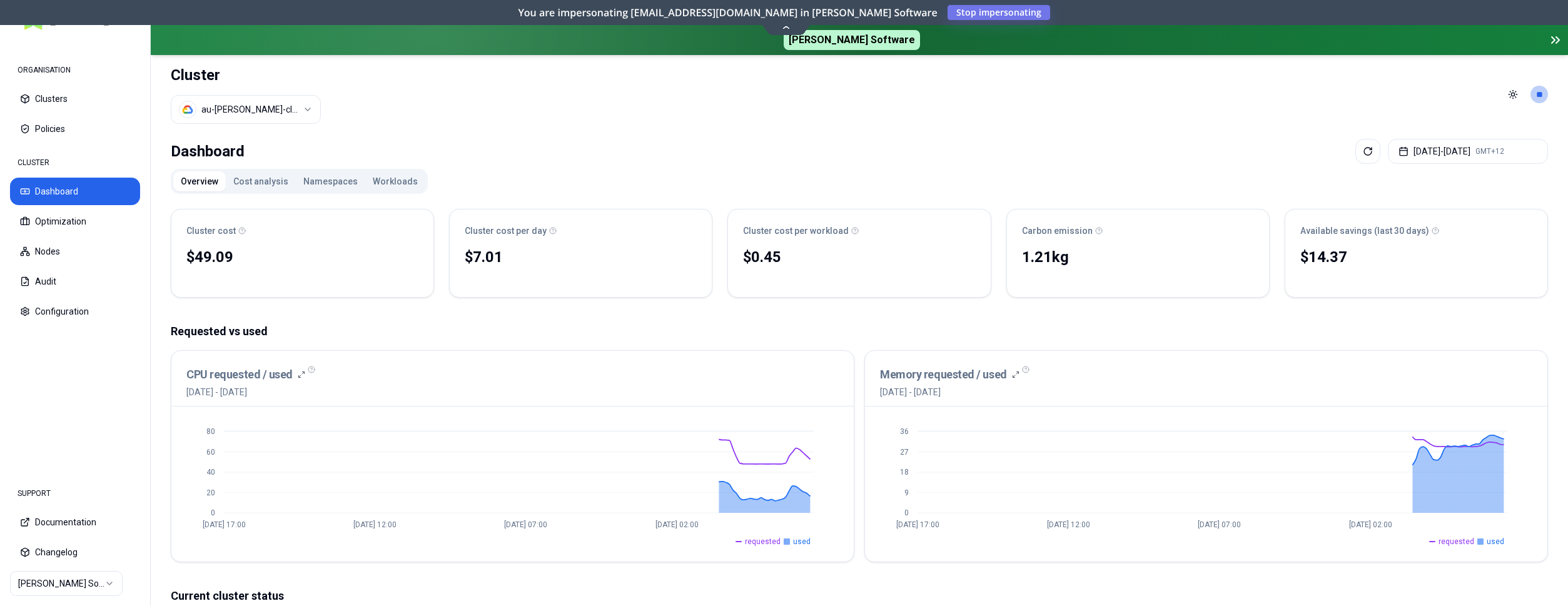
click at [386, 184] on button "Workloads" at bounding box center [395, 181] width 60 height 20
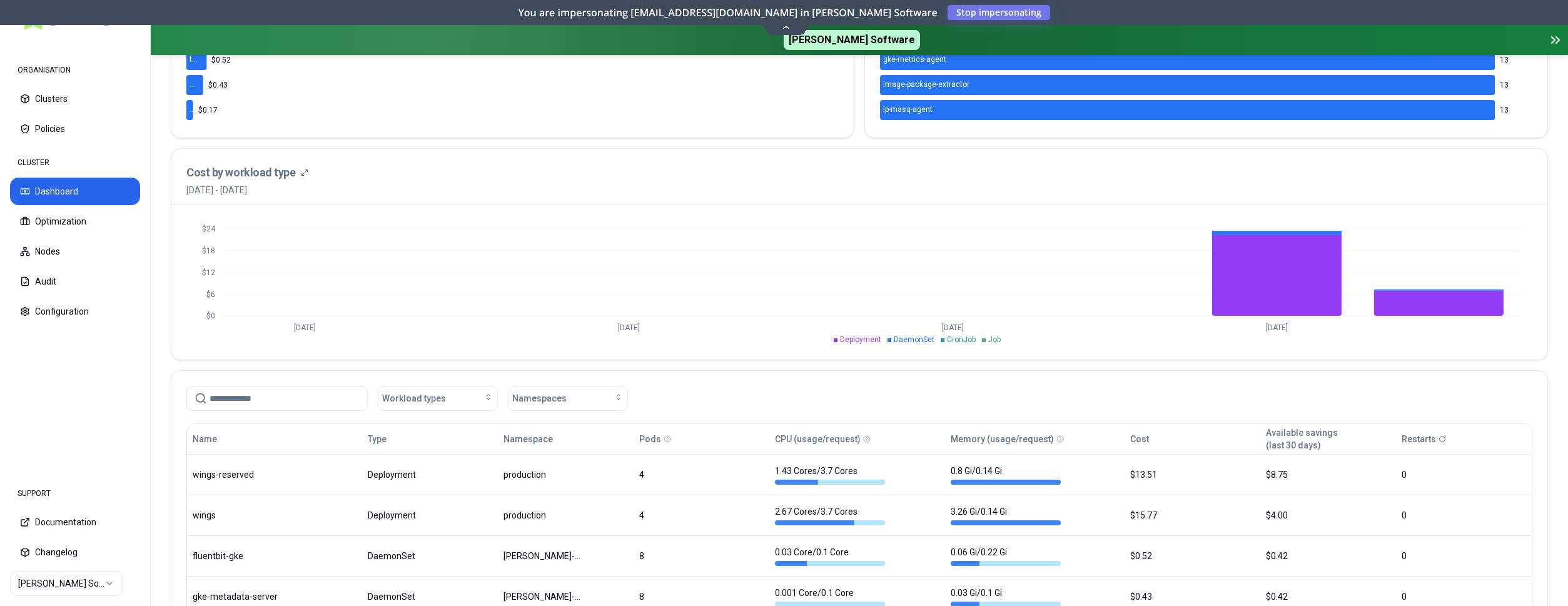
scroll to position [447, 0]
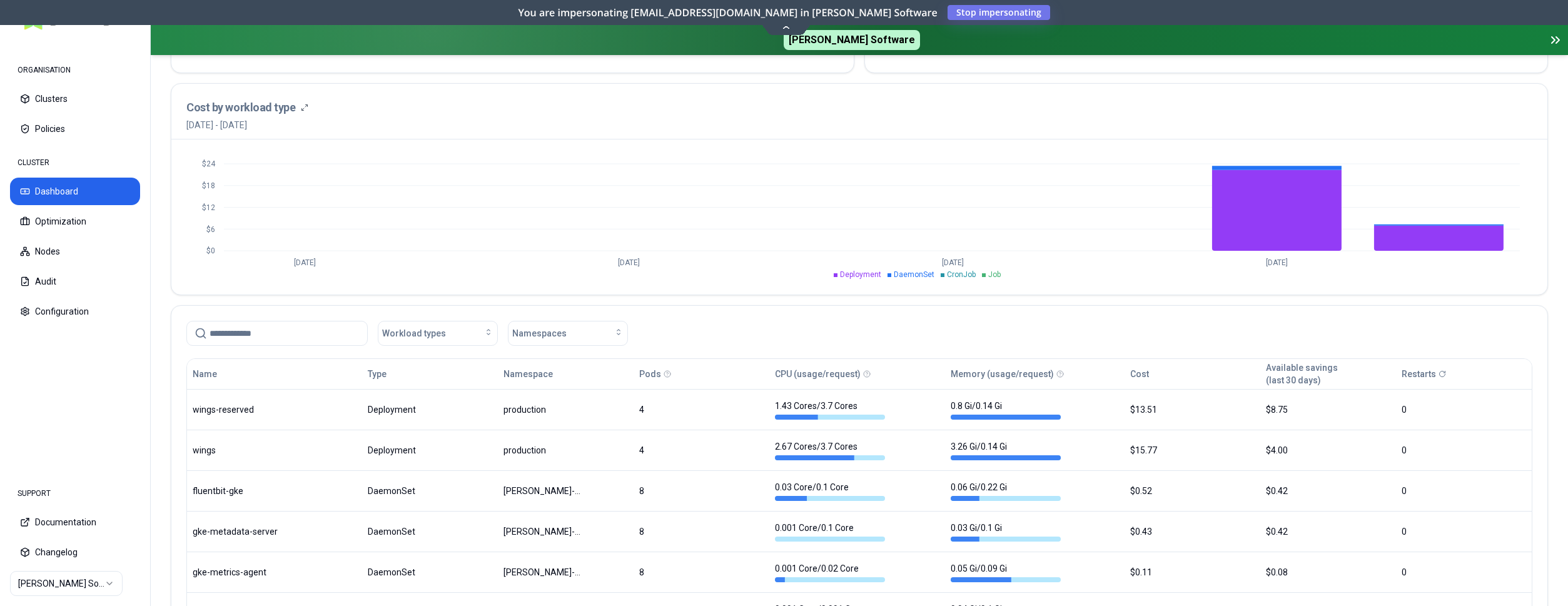
click at [297, 328] on input at bounding box center [284, 334] width 150 height 24
paste input "**********"
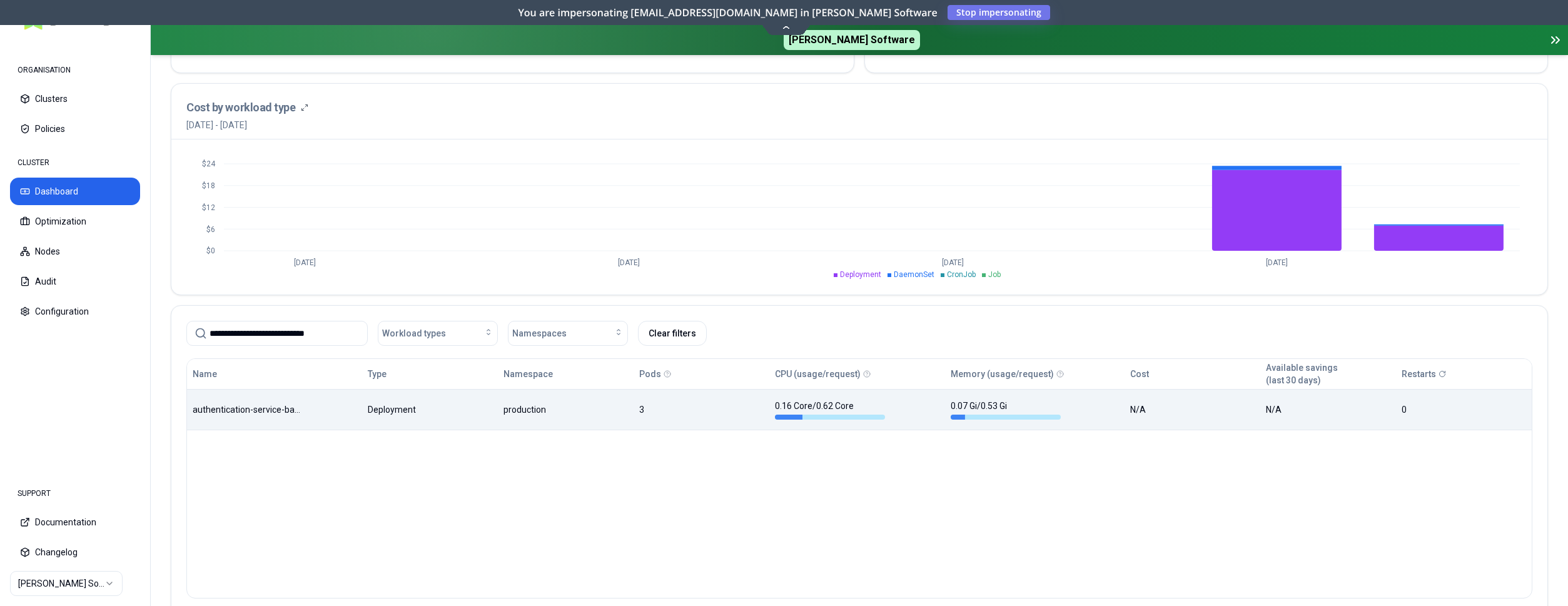
type input "**********"
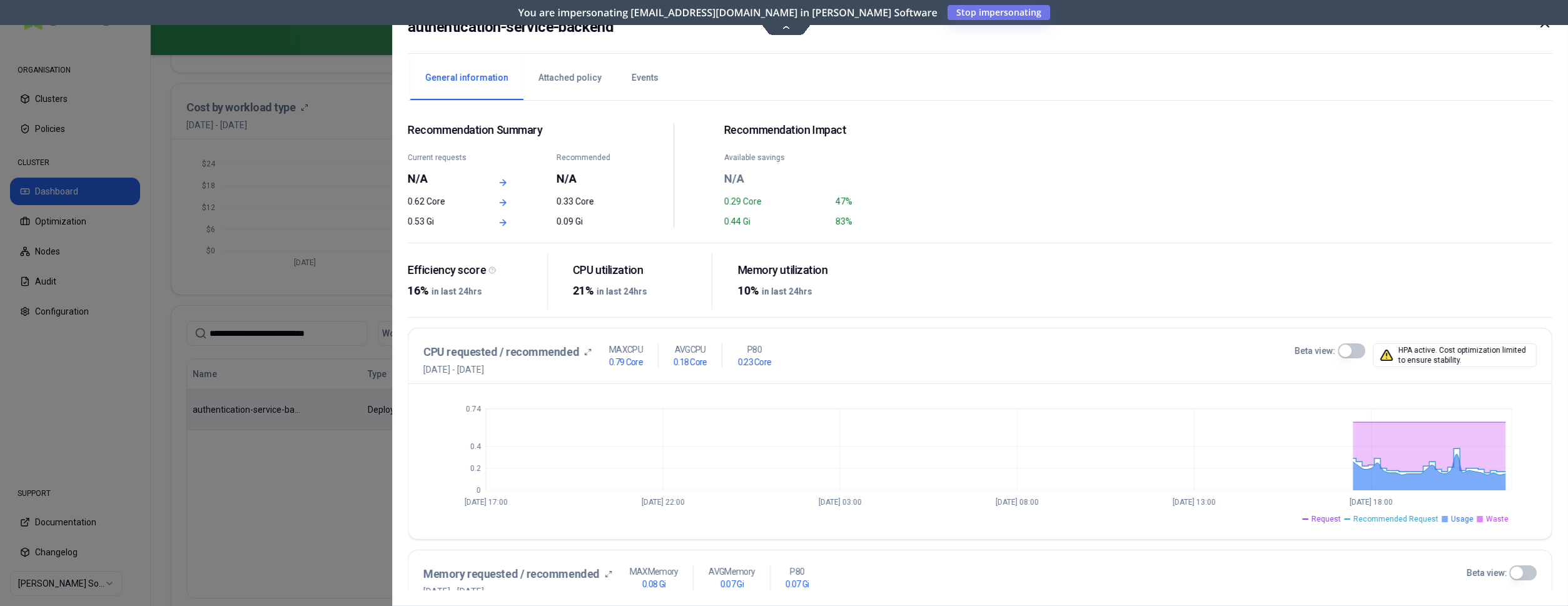
click at [633, 72] on button "Events" at bounding box center [645, 77] width 57 height 43
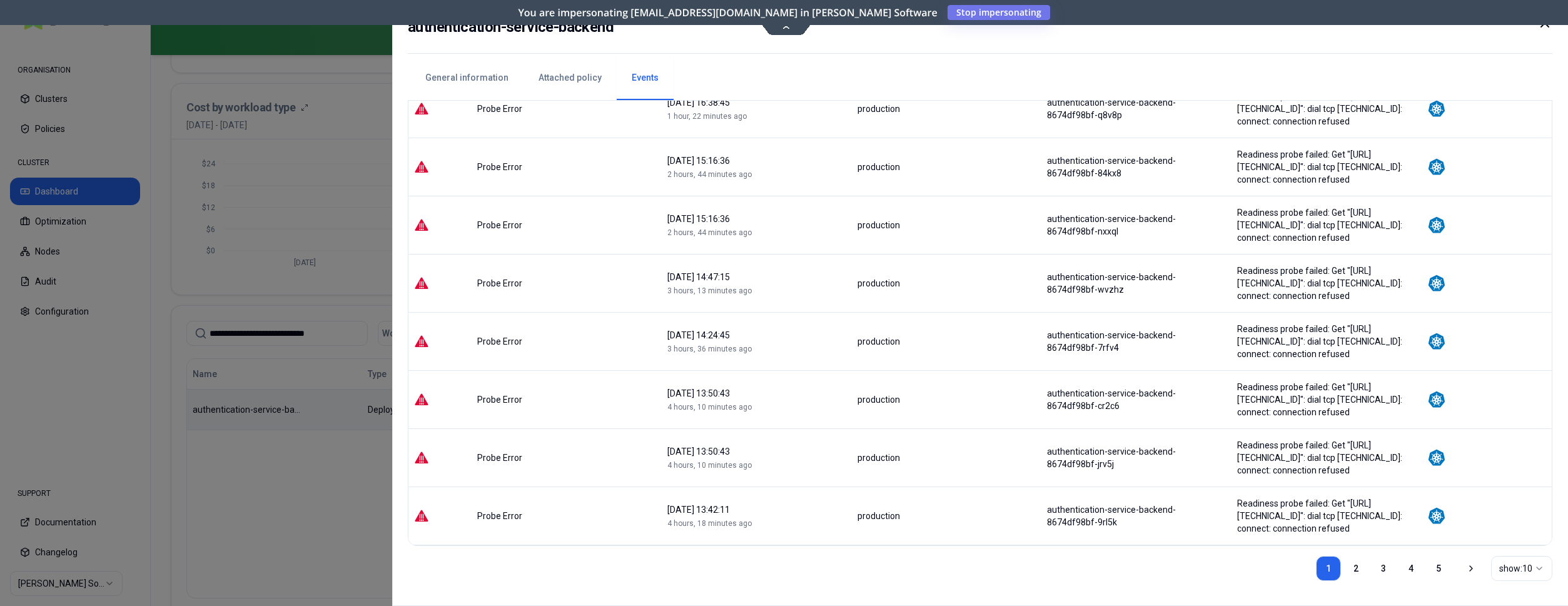
scroll to position [219, 0]
click at [1354, 563] on link "2" at bounding box center [1355, 568] width 25 height 25
click at [1382, 569] on link "3" at bounding box center [1383, 568] width 25 height 25
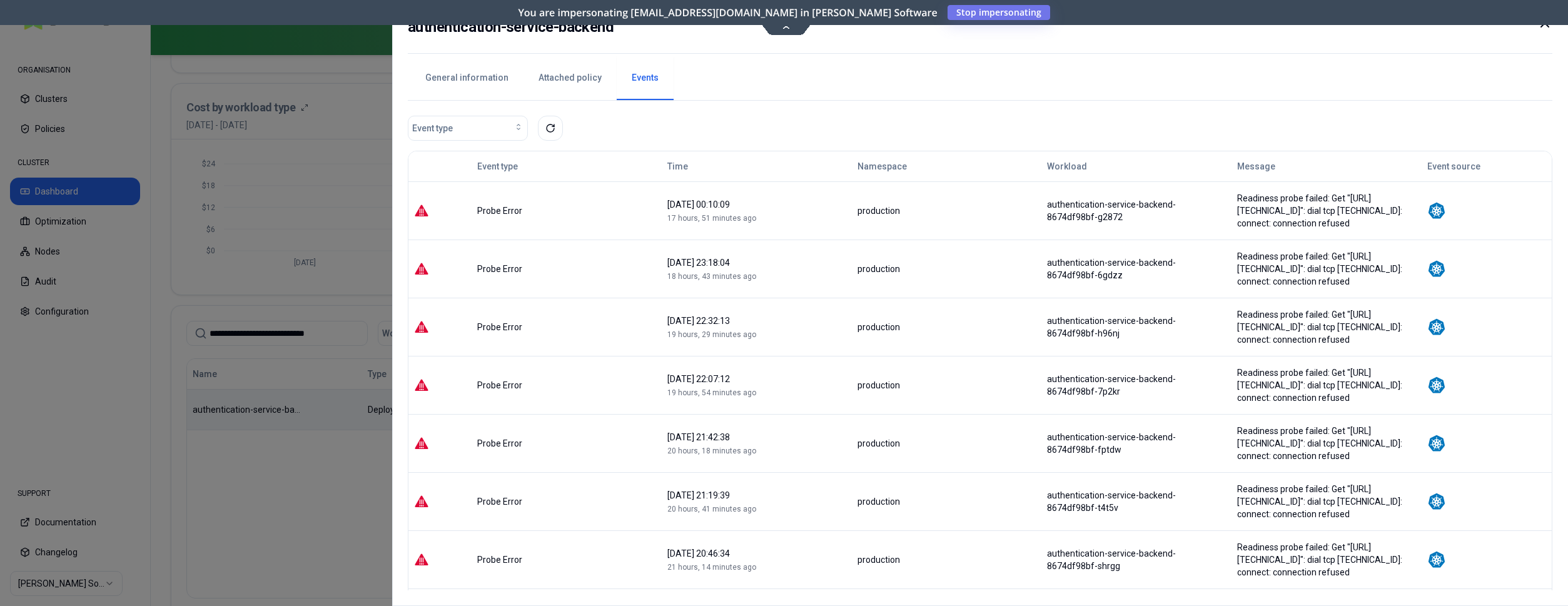
click at [921, 263] on div "production" at bounding box center [946, 269] width 179 height 13
click at [335, 363] on div at bounding box center [784, 303] width 1568 height 606
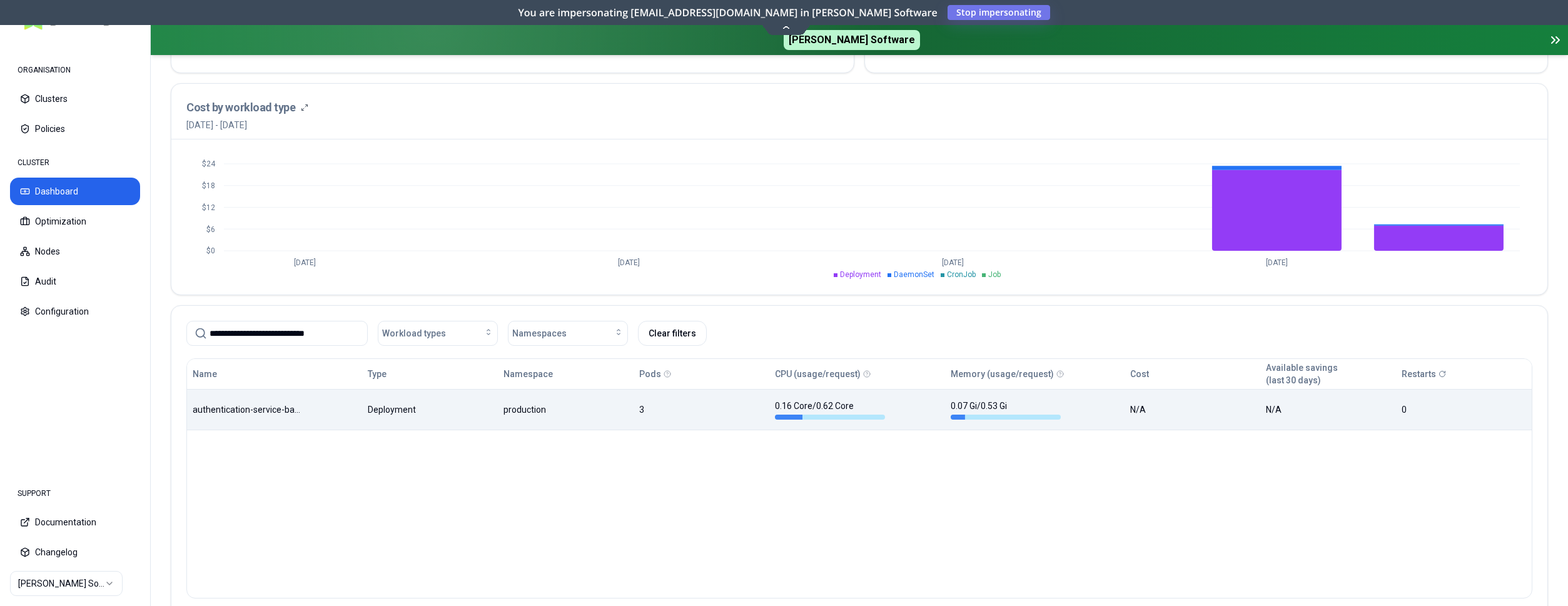
scroll to position [447, 0]
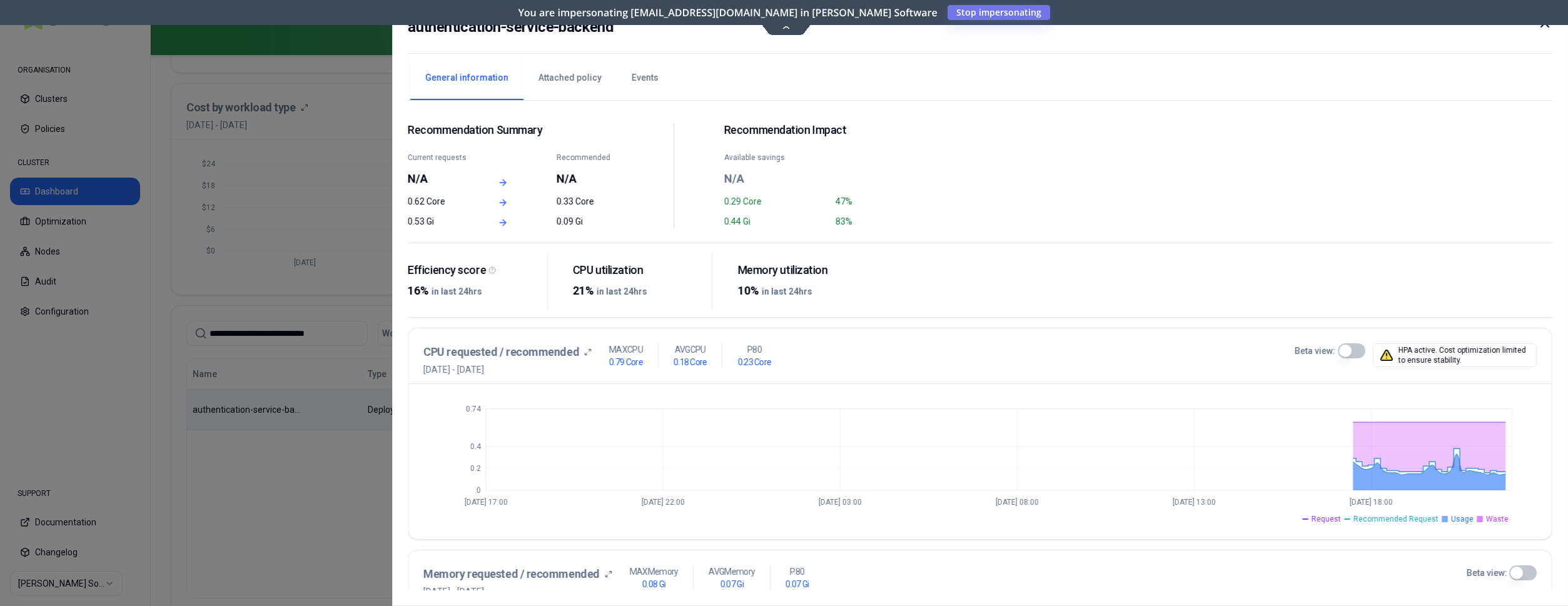
click at [1544, 26] on icon at bounding box center [1545, 23] width 15 height 15
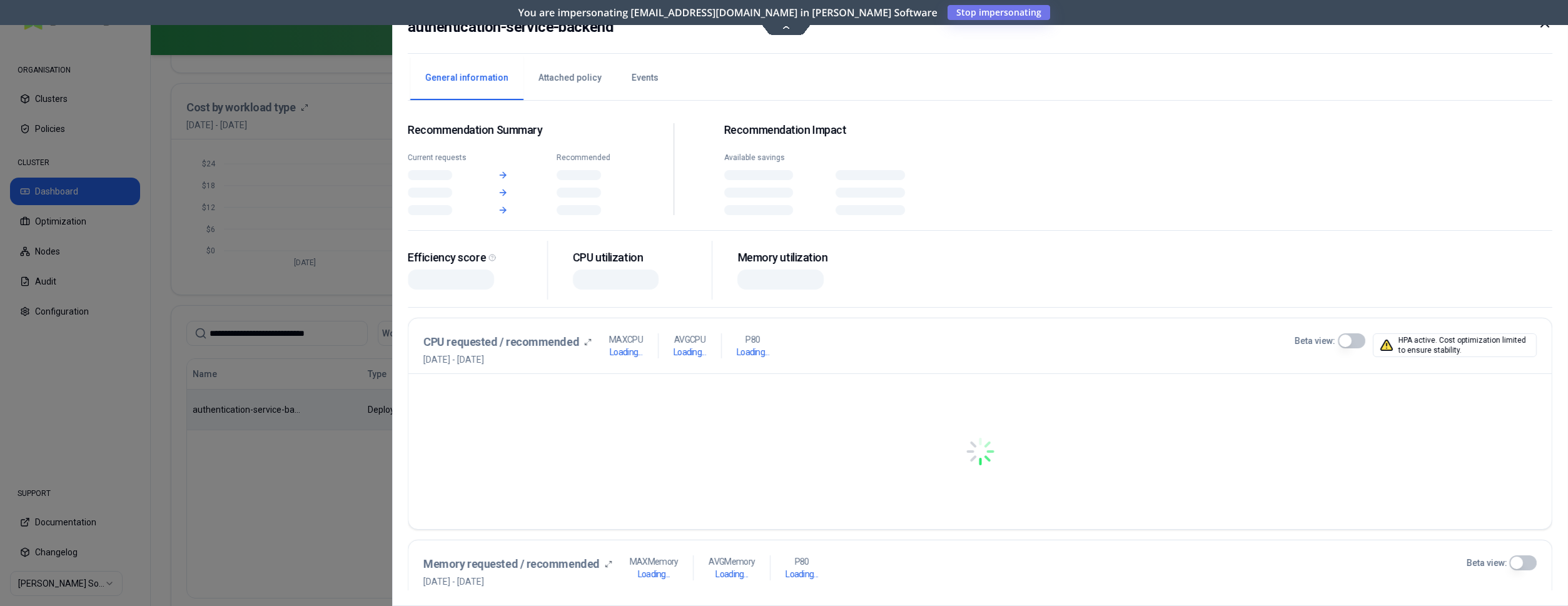
scroll to position [447, 0]
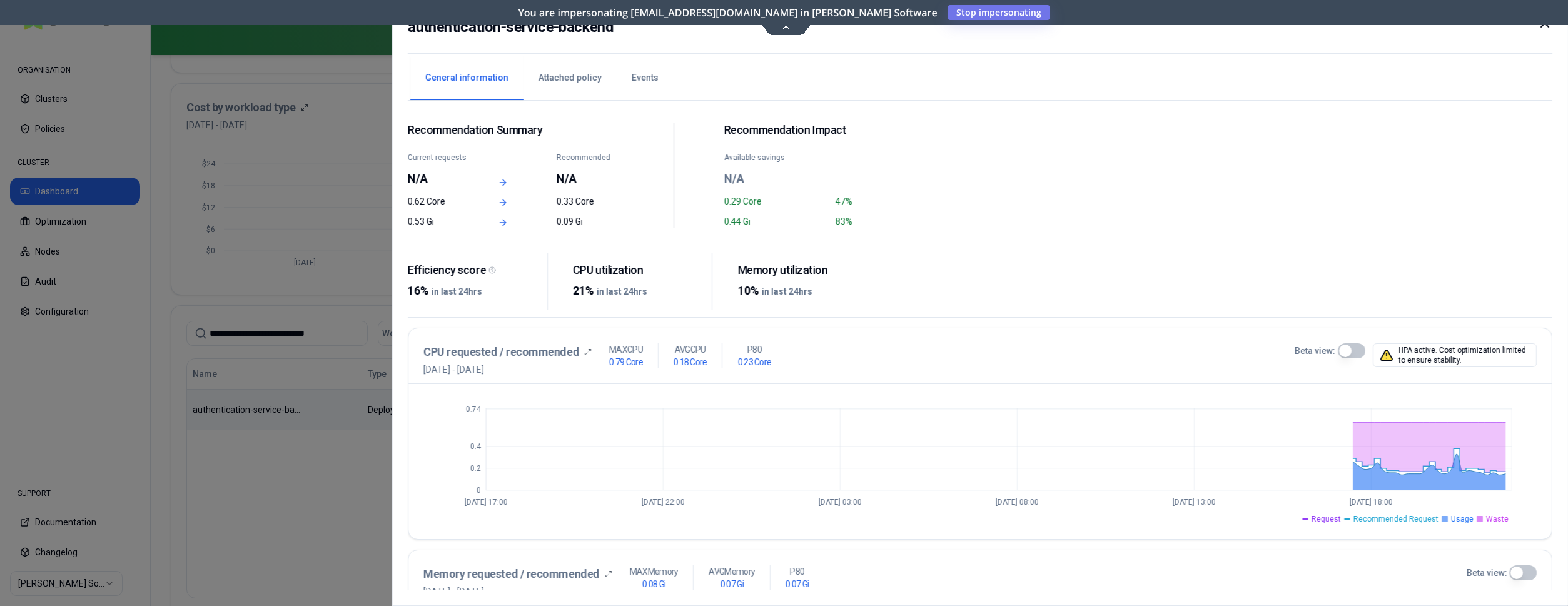
click at [636, 73] on button "Events" at bounding box center [645, 77] width 57 height 43
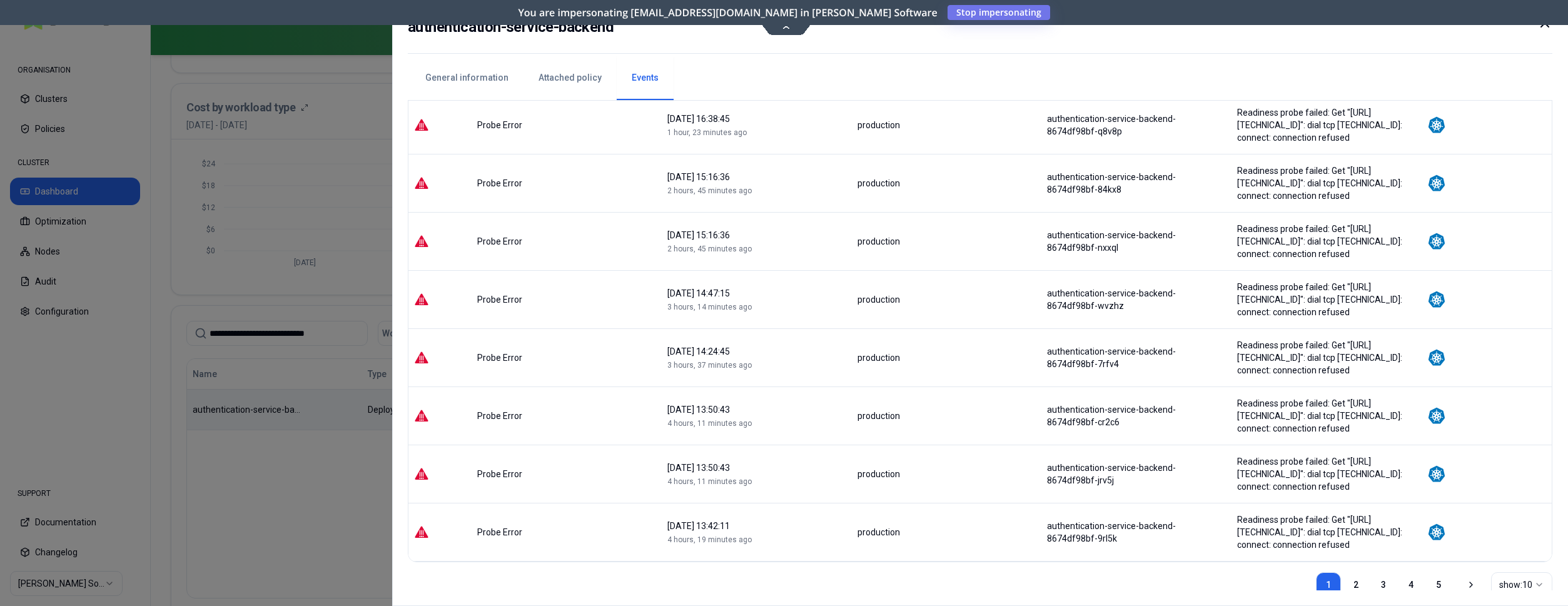
scroll to position [219, 0]
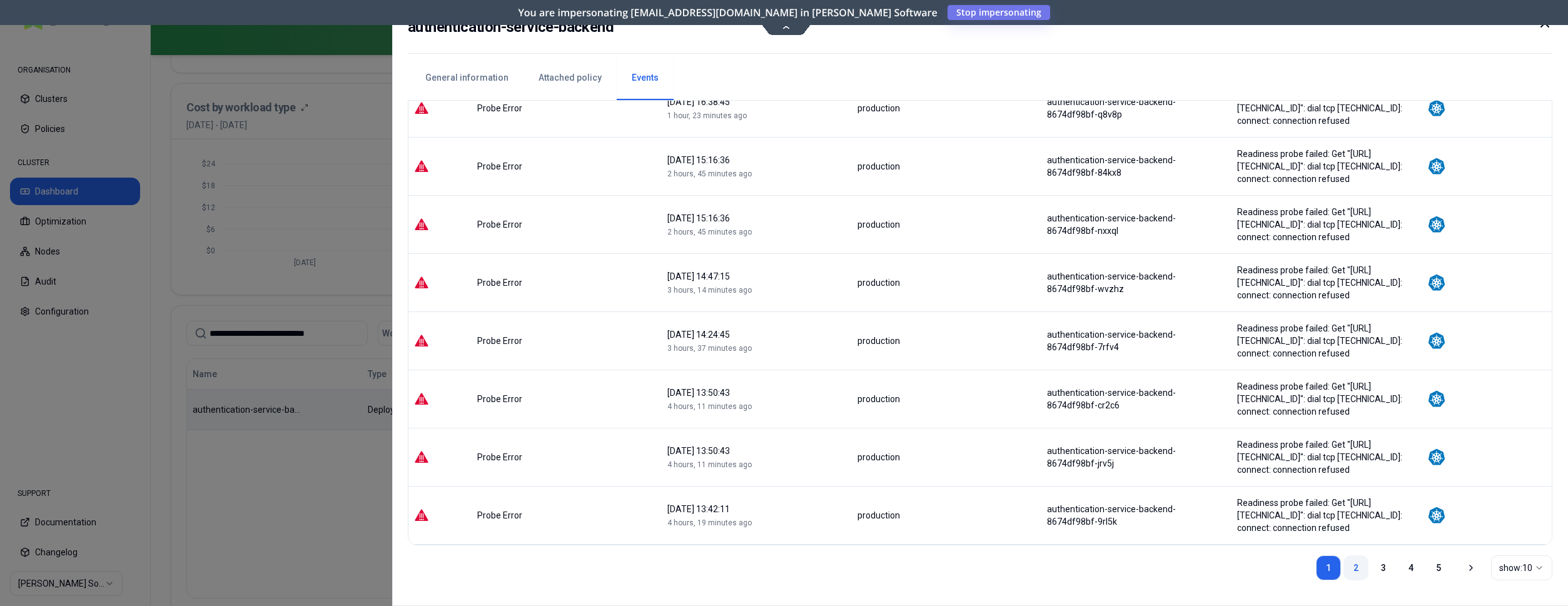
click at [1362, 563] on link "2" at bounding box center [1355, 568] width 25 height 25
click at [1388, 565] on link "3" at bounding box center [1383, 568] width 25 height 25
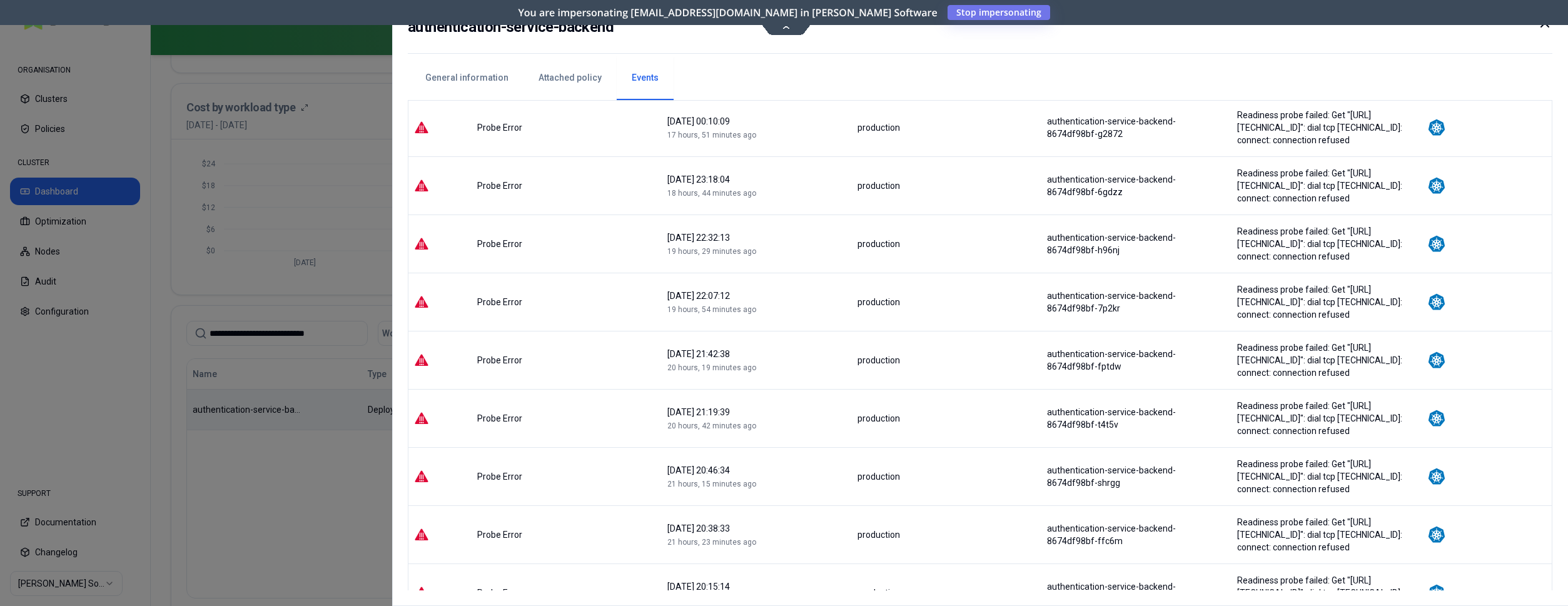
scroll to position [27, 0]
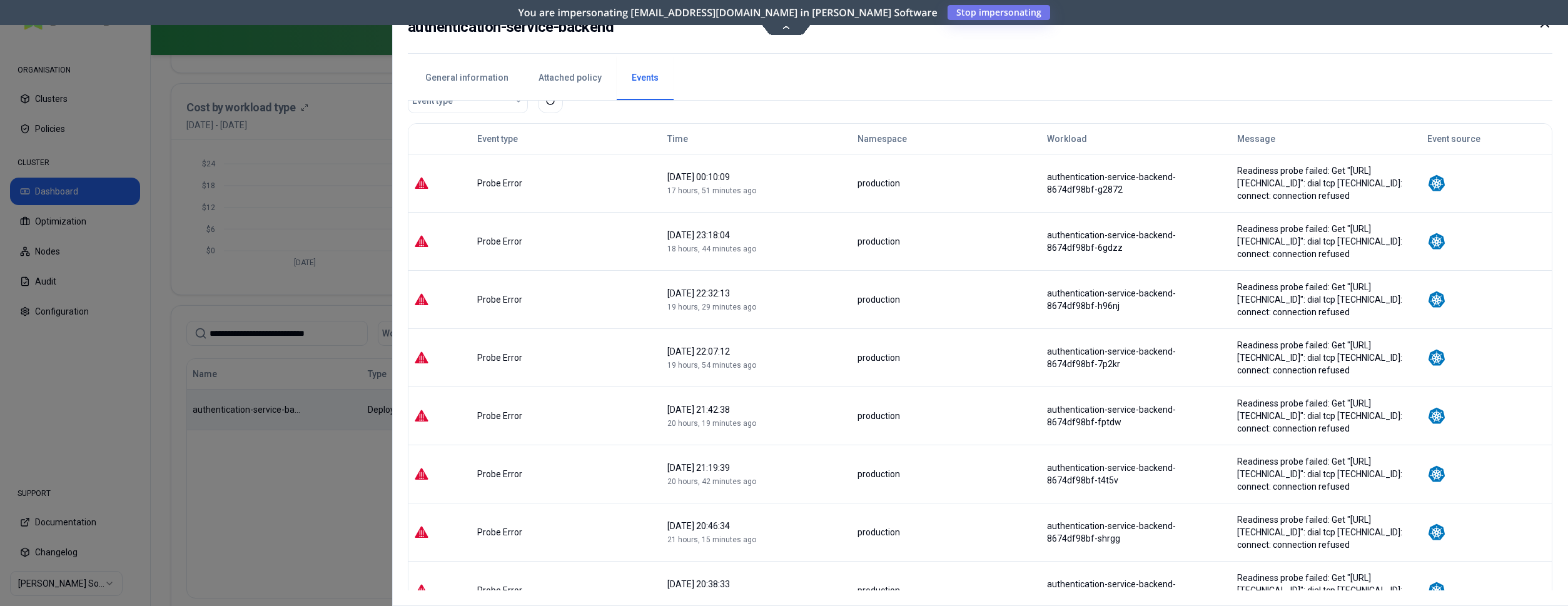
click at [1547, 25] on icon at bounding box center [1545, 23] width 8 height 8
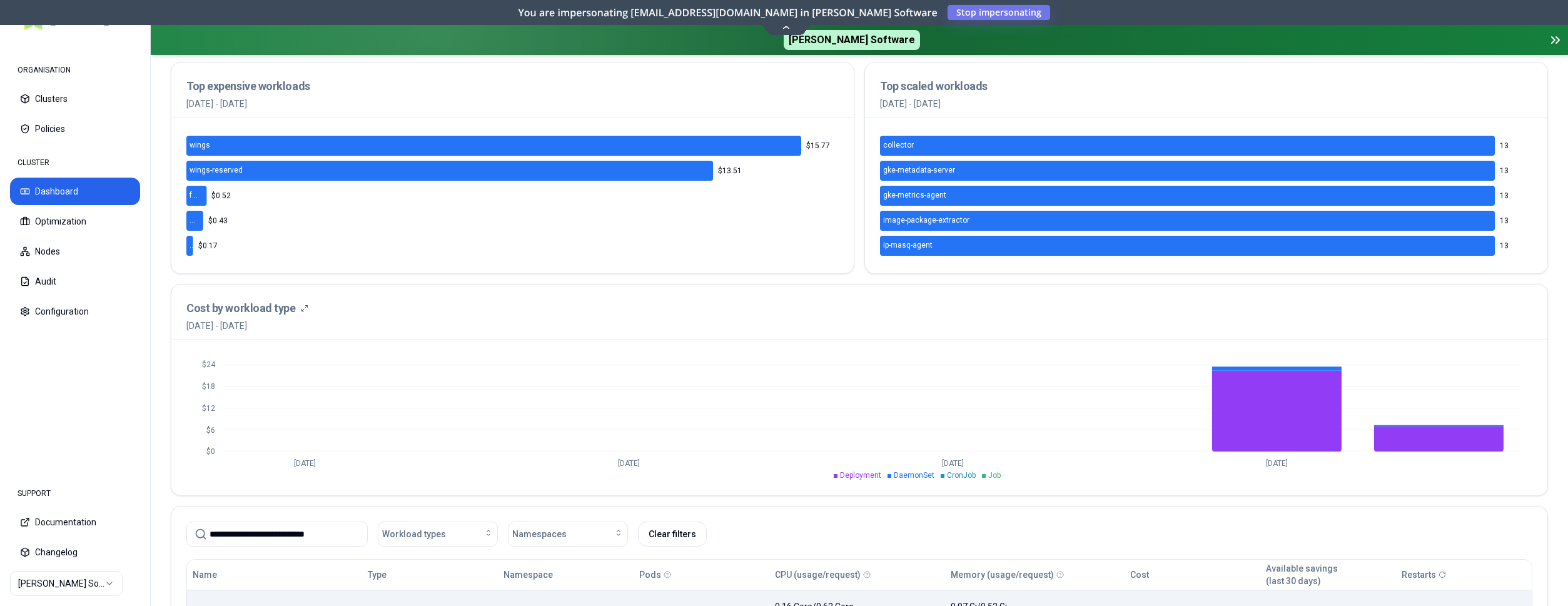
scroll to position [319, 0]
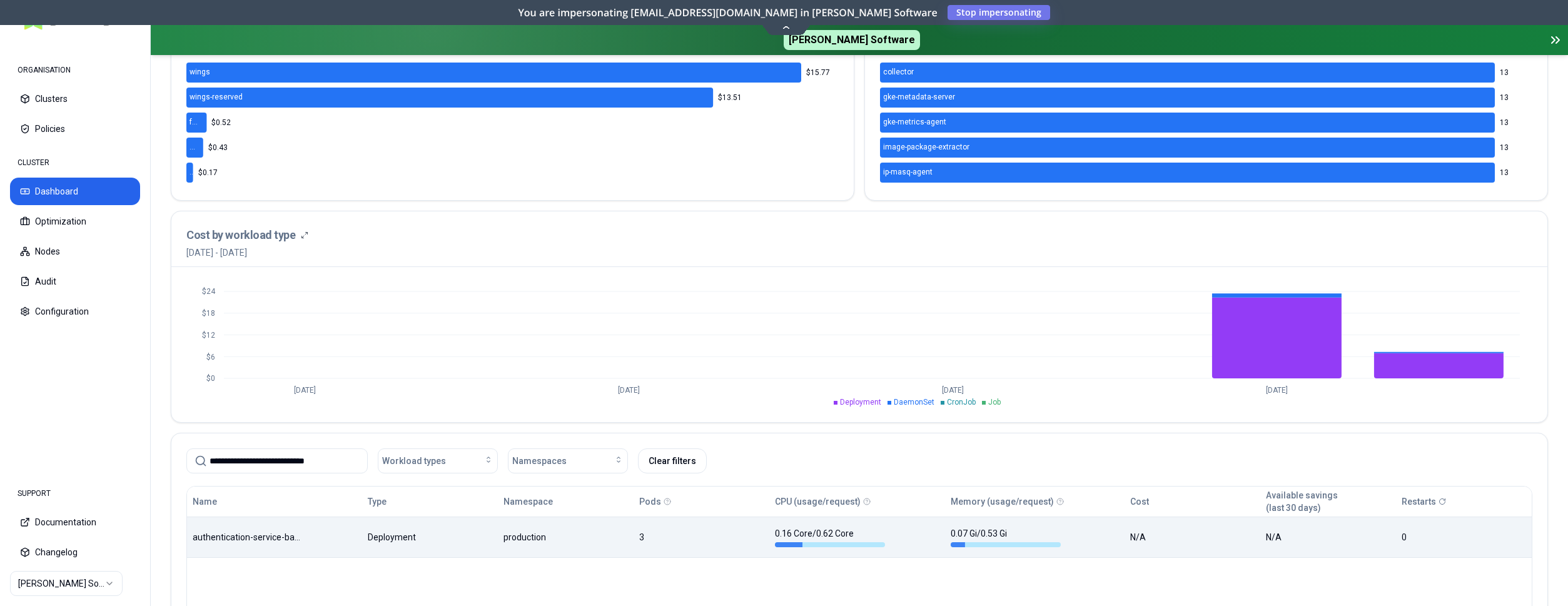
drag, startPoint x: 333, startPoint y: 460, endPoint x: 152, endPoint y: 463, distance: 181.0
click at [209, 462] on input "**********" at bounding box center [284, 461] width 150 height 24
click at [64, 272] on button "Audit" at bounding box center [75, 282] width 130 height 27
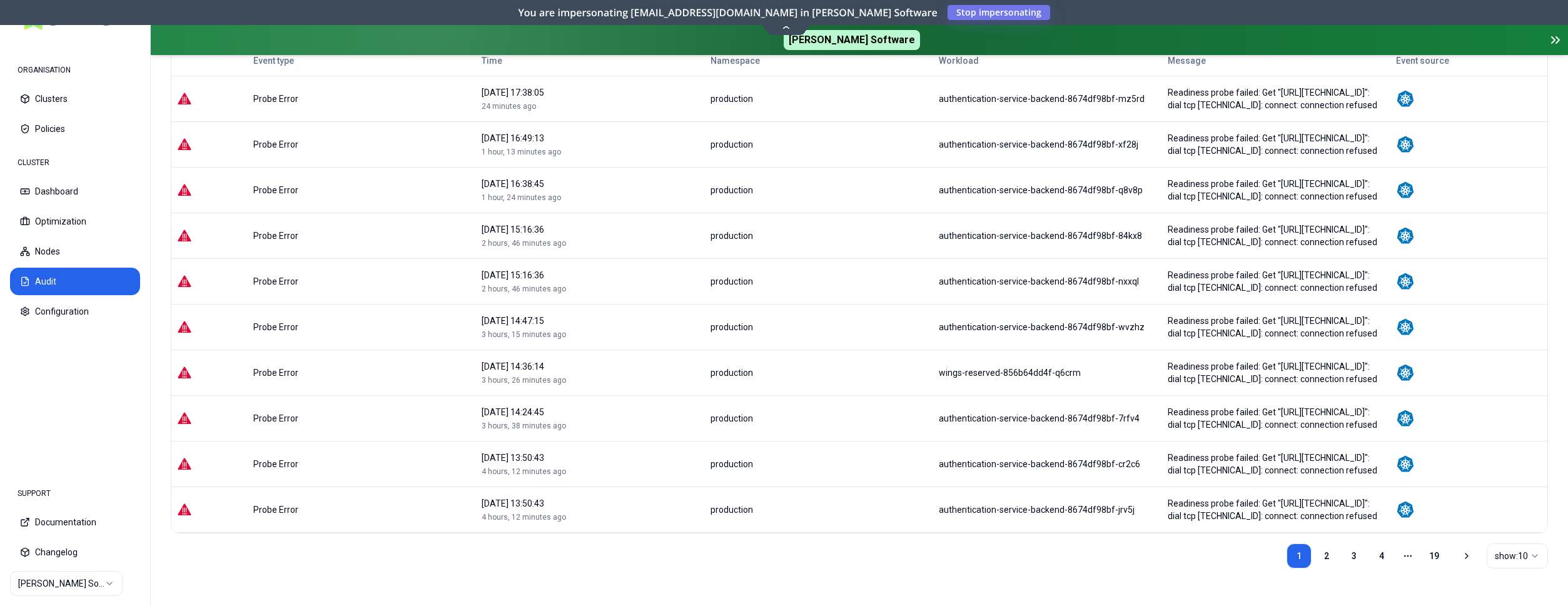
scroll to position [173, 0]
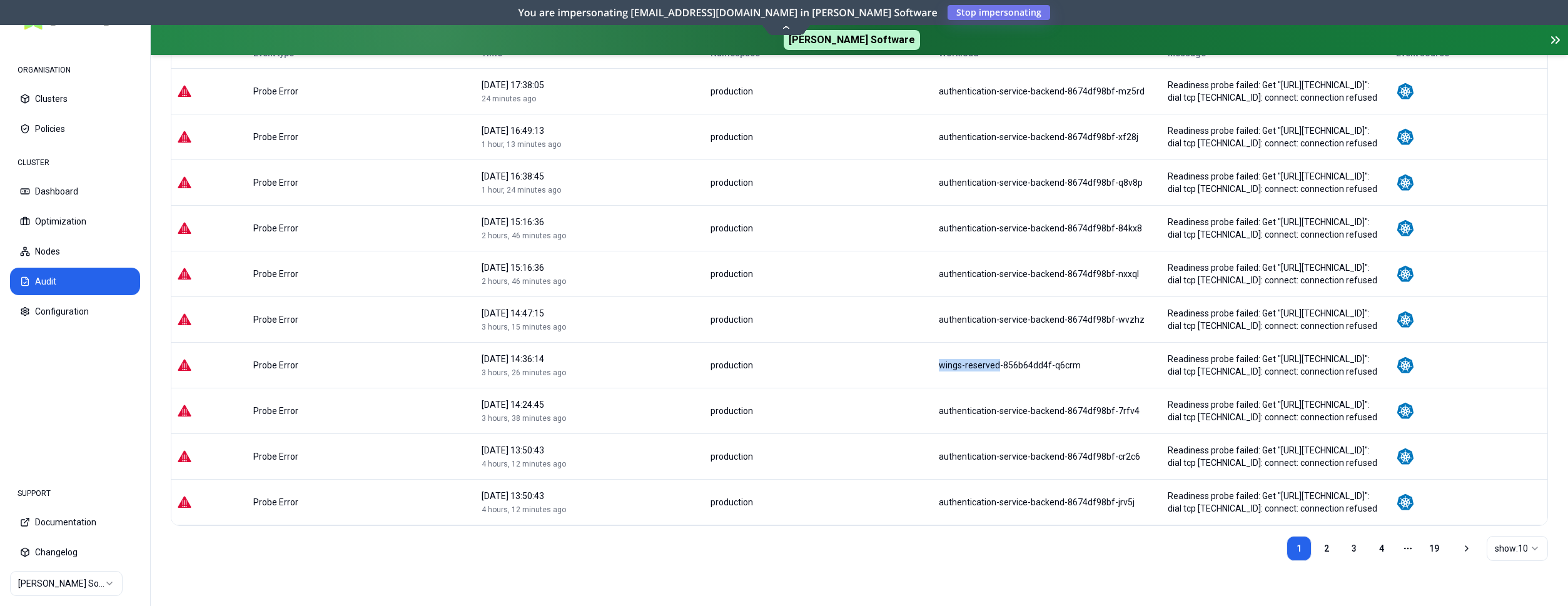
drag, startPoint x: 889, startPoint y: 365, endPoint x: 956, endPoint y: 365, distance: 67.0
click at [956, 365] on tr "Probe Error 13 September 2025 14:36:14 3 hours, 26 minutes ago production wings…" at bounding box center [859, 365] width 1377 height 46
copy tr "wings-reserved"
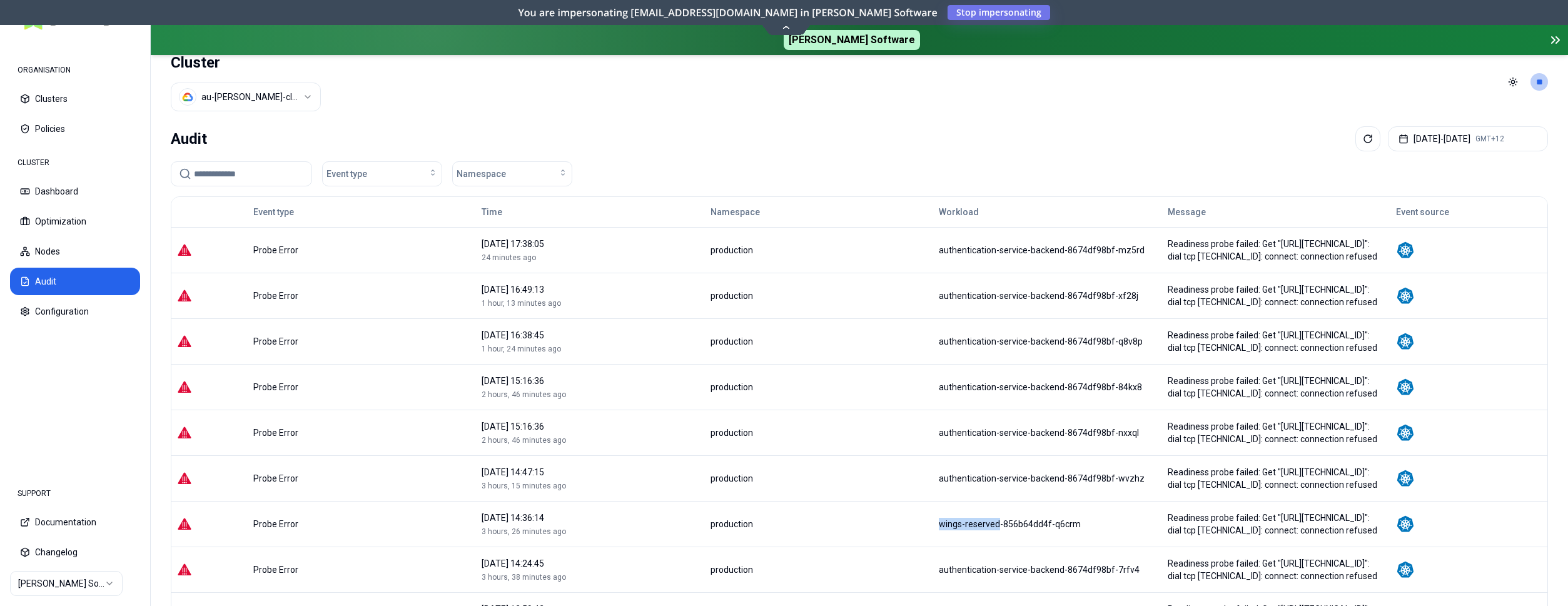
scroll to position [0, 0]
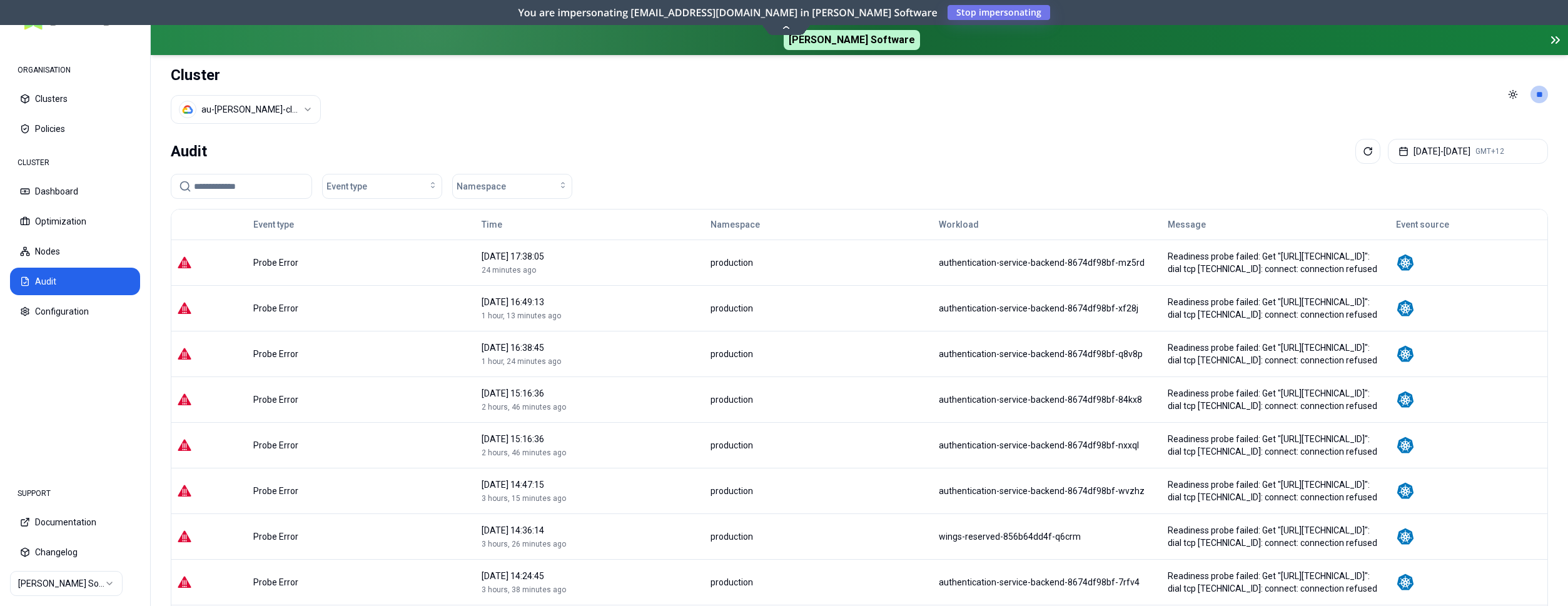
drag, startPoint x: 237, startPoint y: 183, endPoint x: 159, endPoint y: 183, distance: 78.0
click at [194, 183] on input at bounding box center [248, 186] width 110 height 24
paste input "**********"
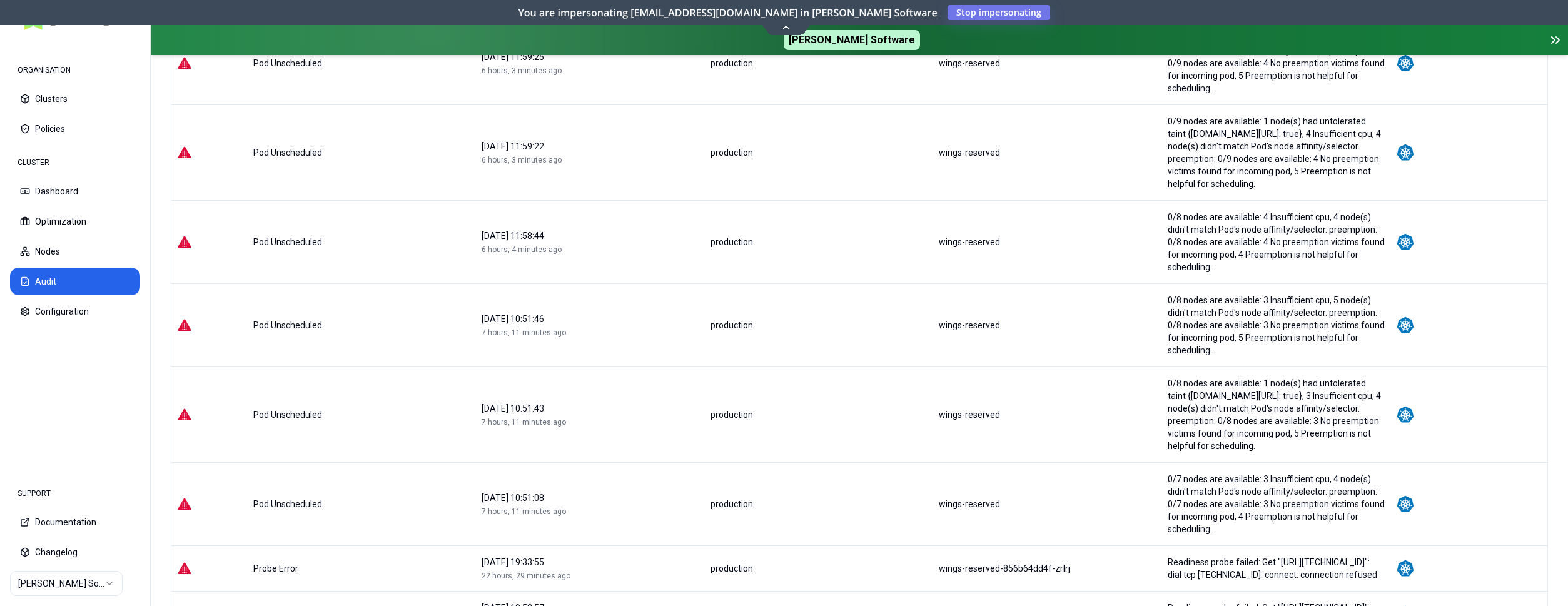
scroll to position [298, 0]
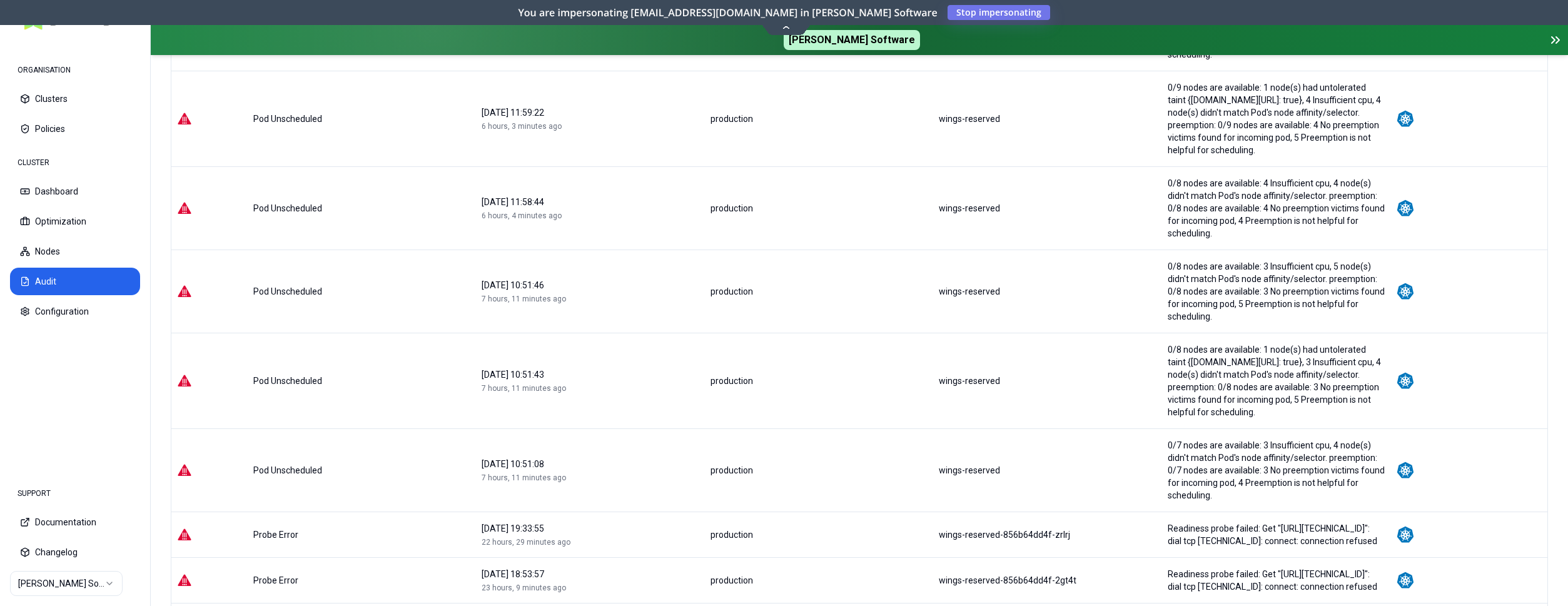
type input "**********"
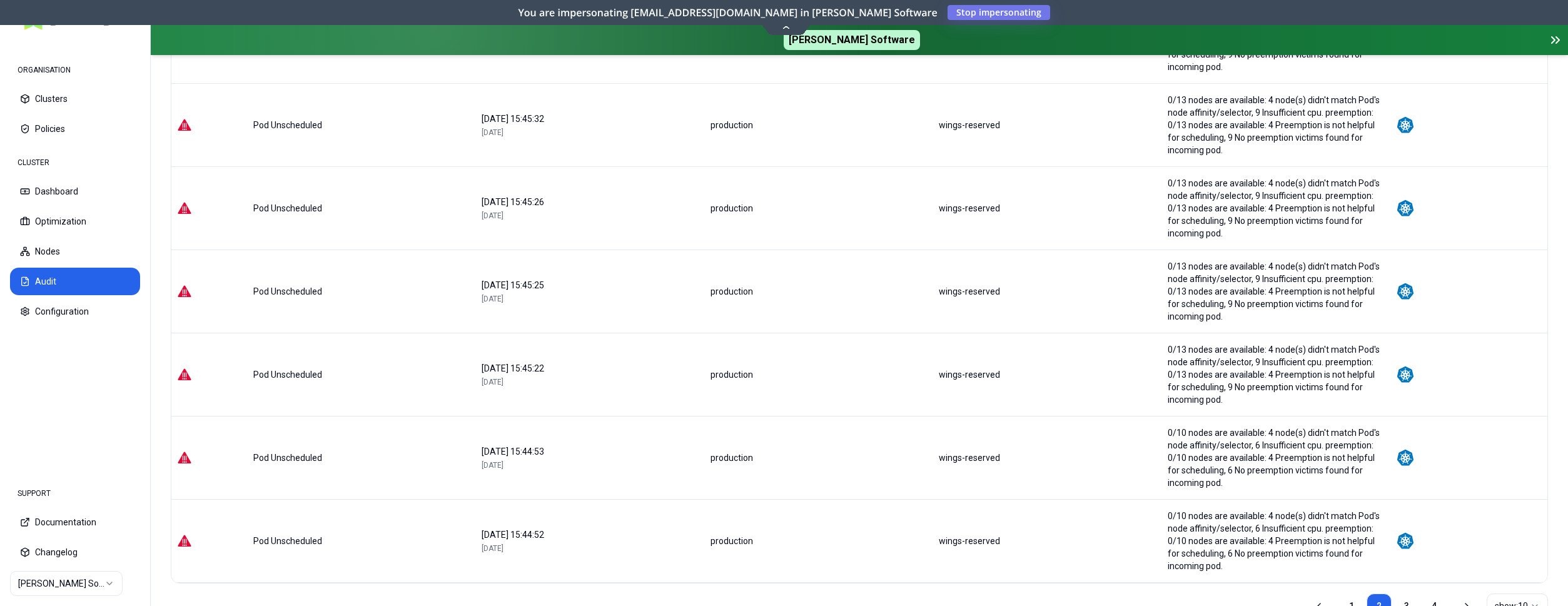
scroll to position [473, 0]
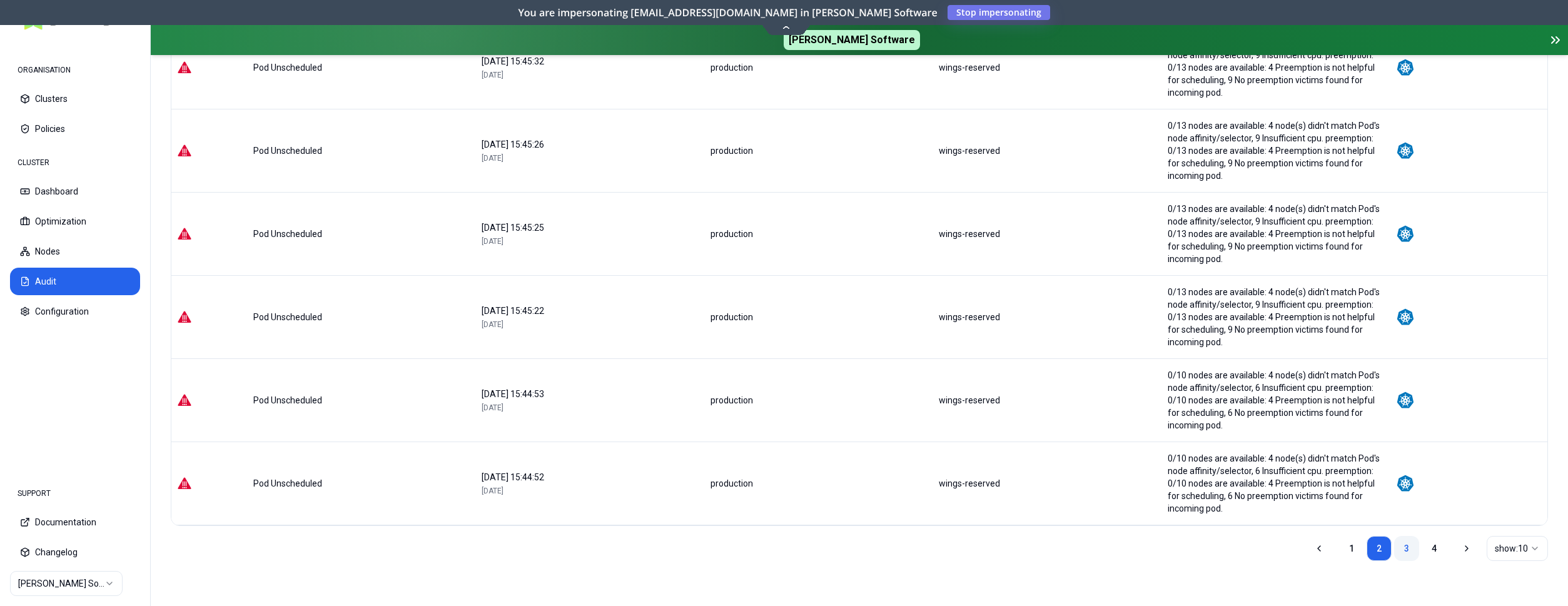
click at [1410, 553] on link "3" at bounding box center [1406, 548] width 25 height 25
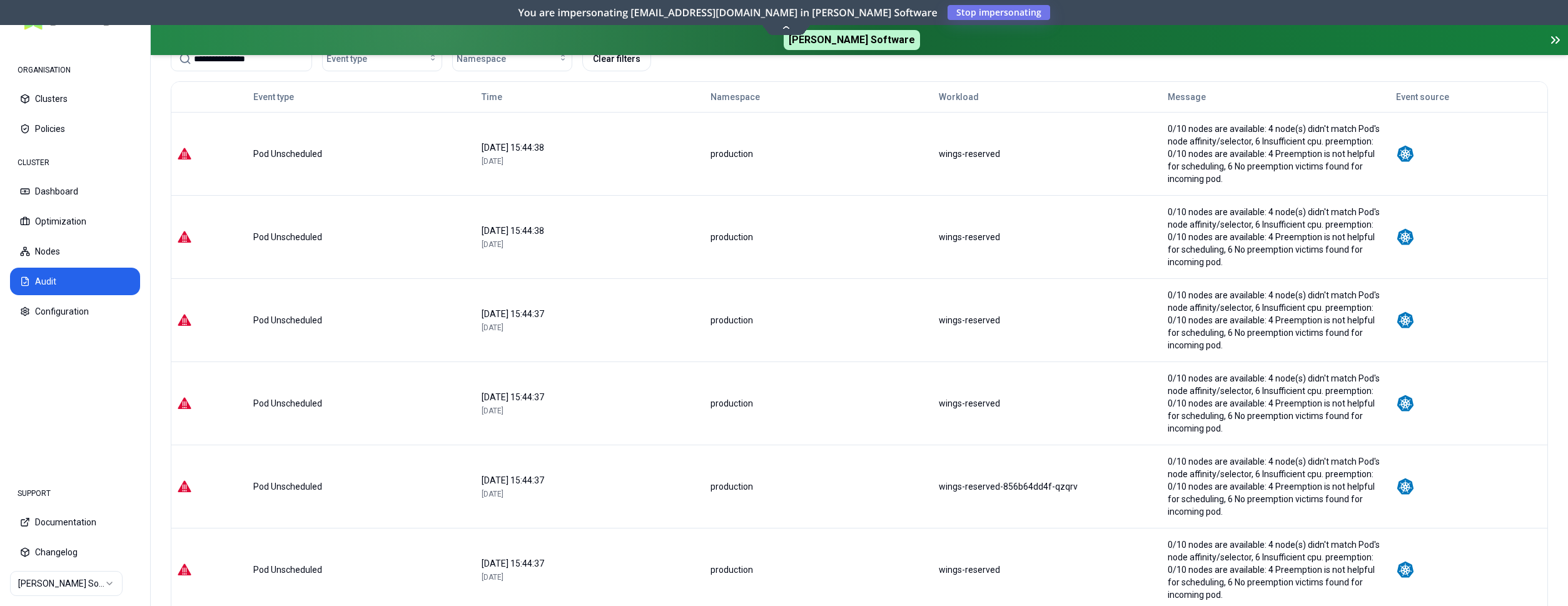
scroll to position [0, 0]
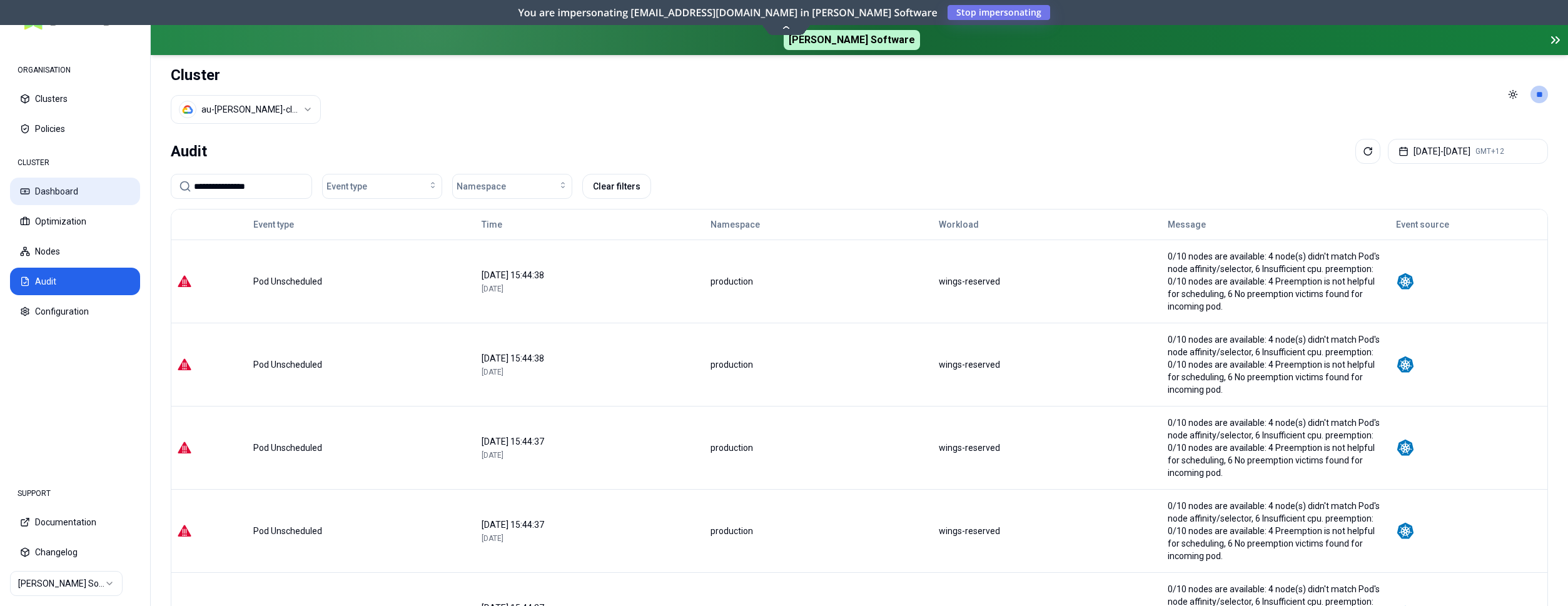
drag, startPoint x: 287, startPoint y: 191, endPoint x: 119, endPoint y: 180, distance: 168.4
click at [194, 180] on input "**********" at bounding box center [248, 186] width 110 height 24
click at [398, 184] on div "Event type" at bounding box center [382, 186] width 111 height 13
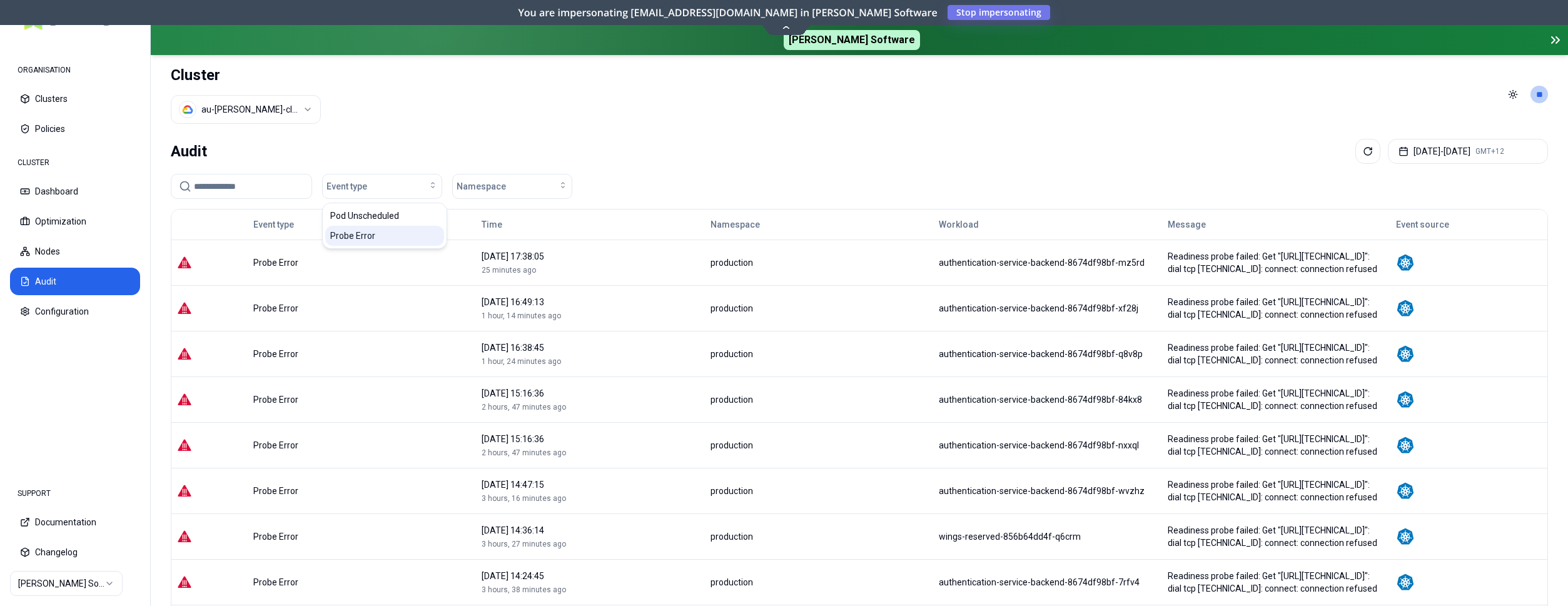
click at [389, 233] on div "Probe Error" at bounding box center [385, 236] width 119 height 20
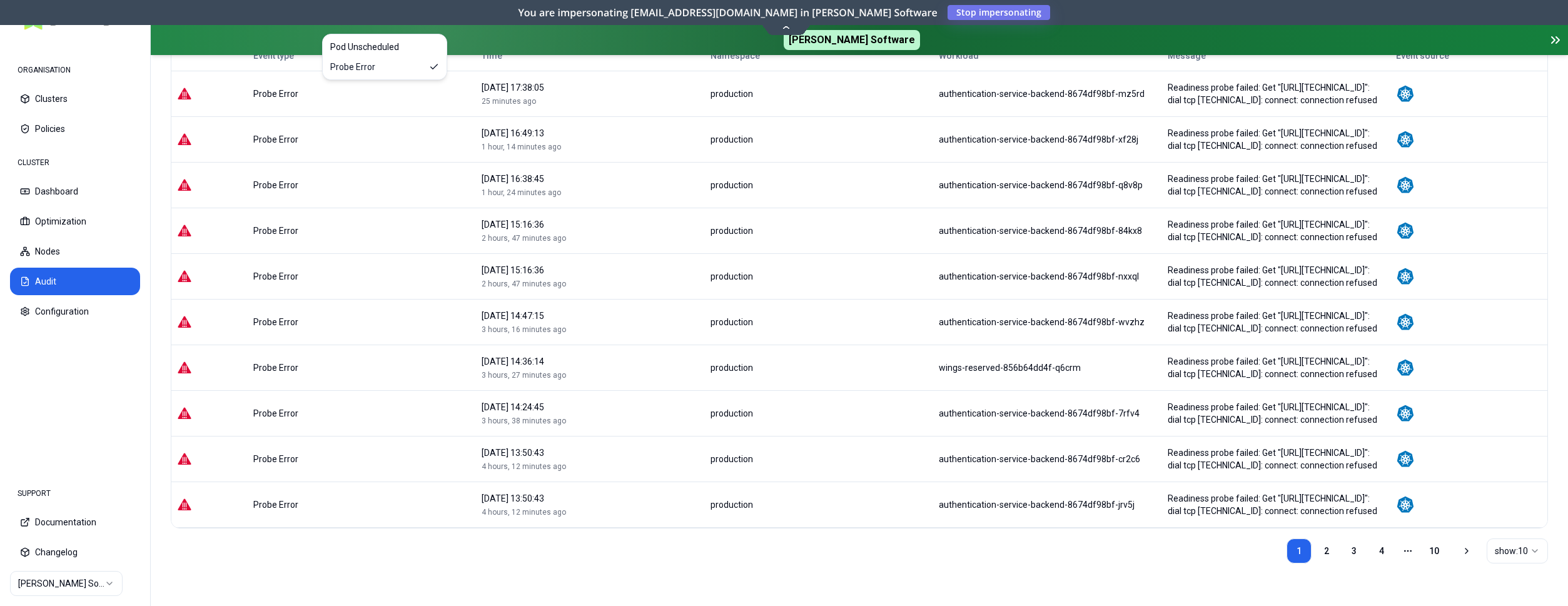
scroll to position [173, 0]
click at [1327, 547] on link "2" at bounding box center [1326, 548] width 25 height 25
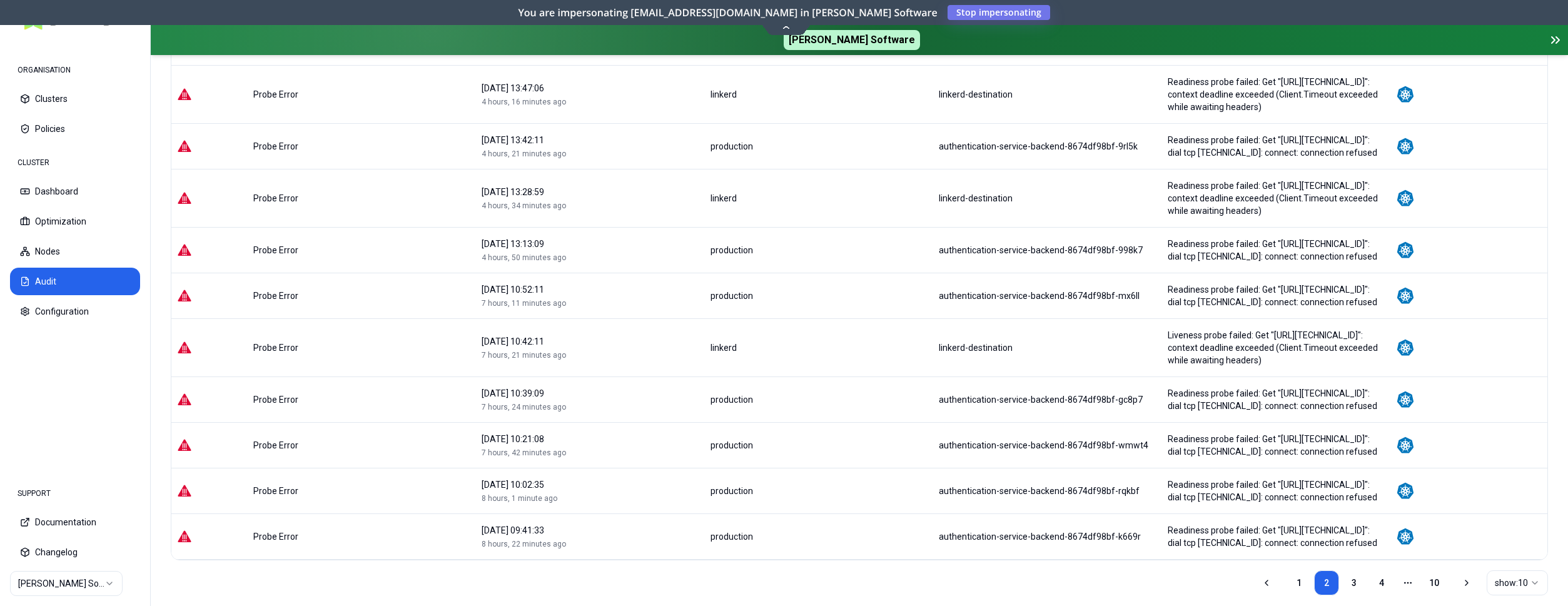
scroll to position [210, 0]
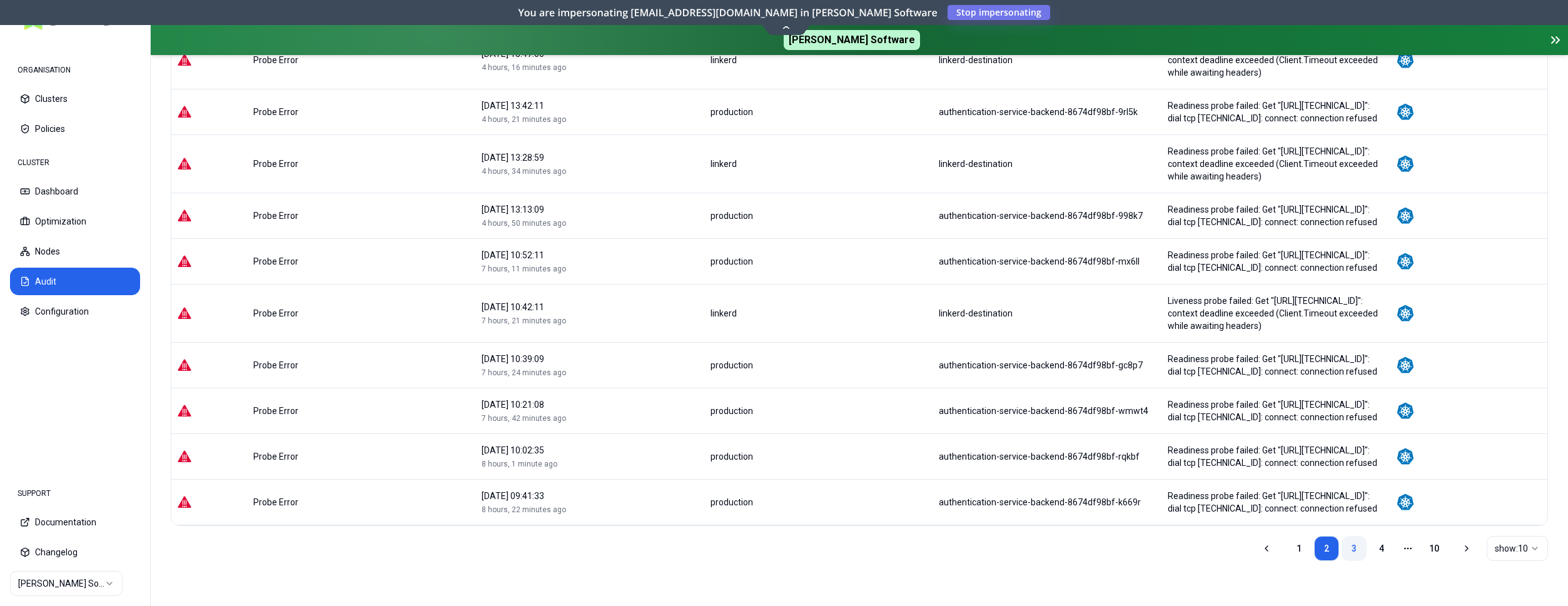
click at [1358, 541] on link "3" at bounding box center [1354, 548] width 25 height 25
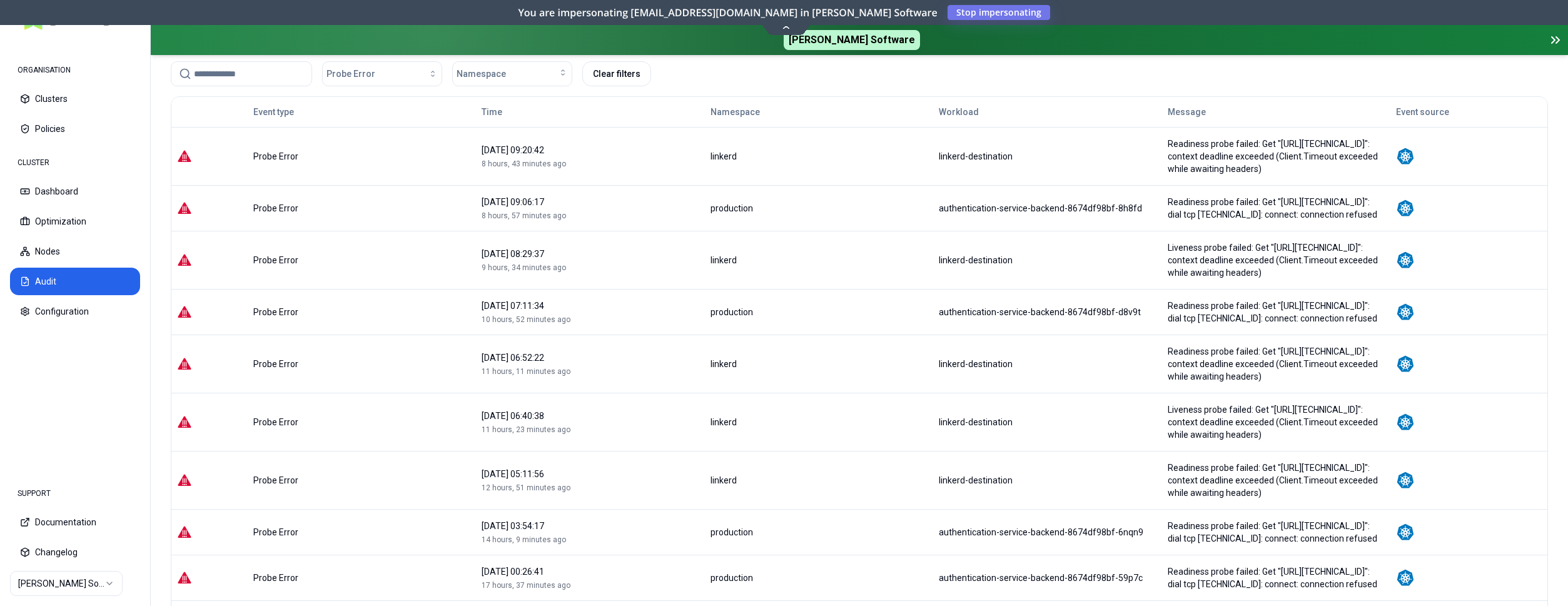
scroll to position [128, 0]
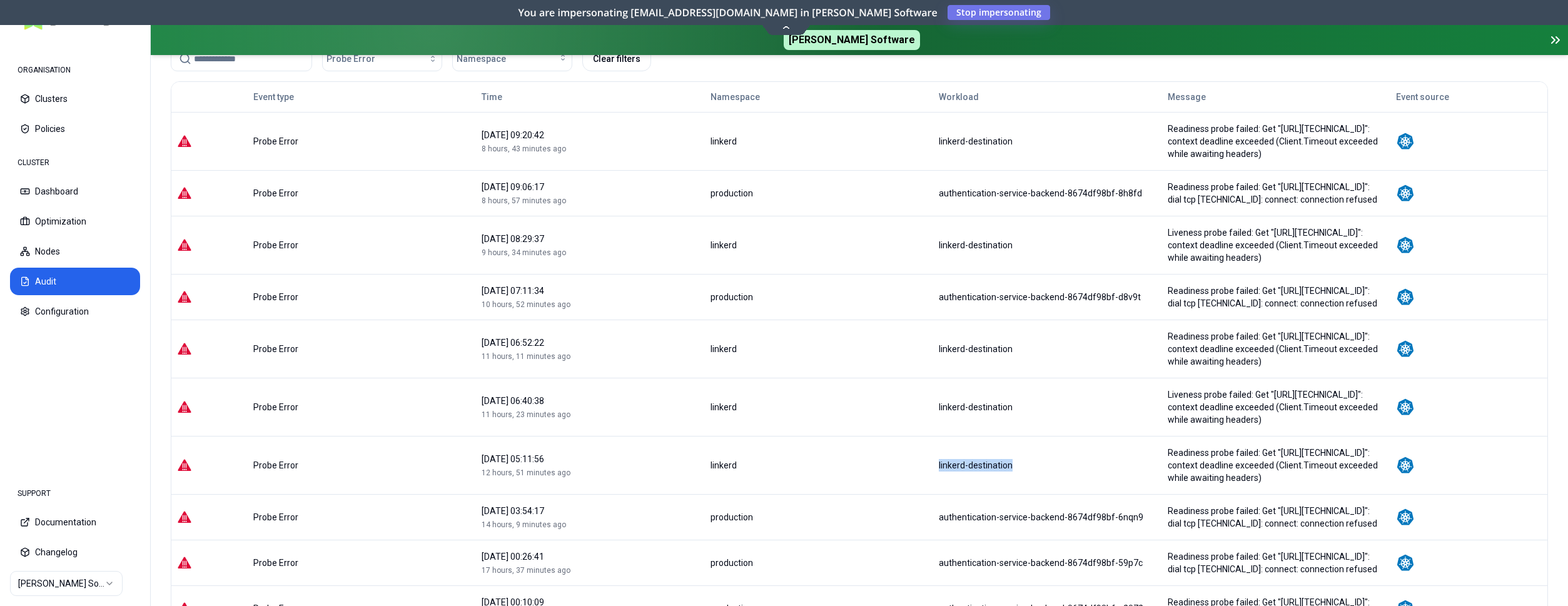
drag, startPoint x: 987, startPoint y: 466, endPoint x: 864, endPoint y: 466, distance: 123.0
click at [864, 466] on tr "Probe Error 13 September 2025 05:11:56 12 hours, 51 minutes ago linkerd linkerd…" at bounding box center [859, 465] width 1377 height 58
copy tr "linkerd-destination"
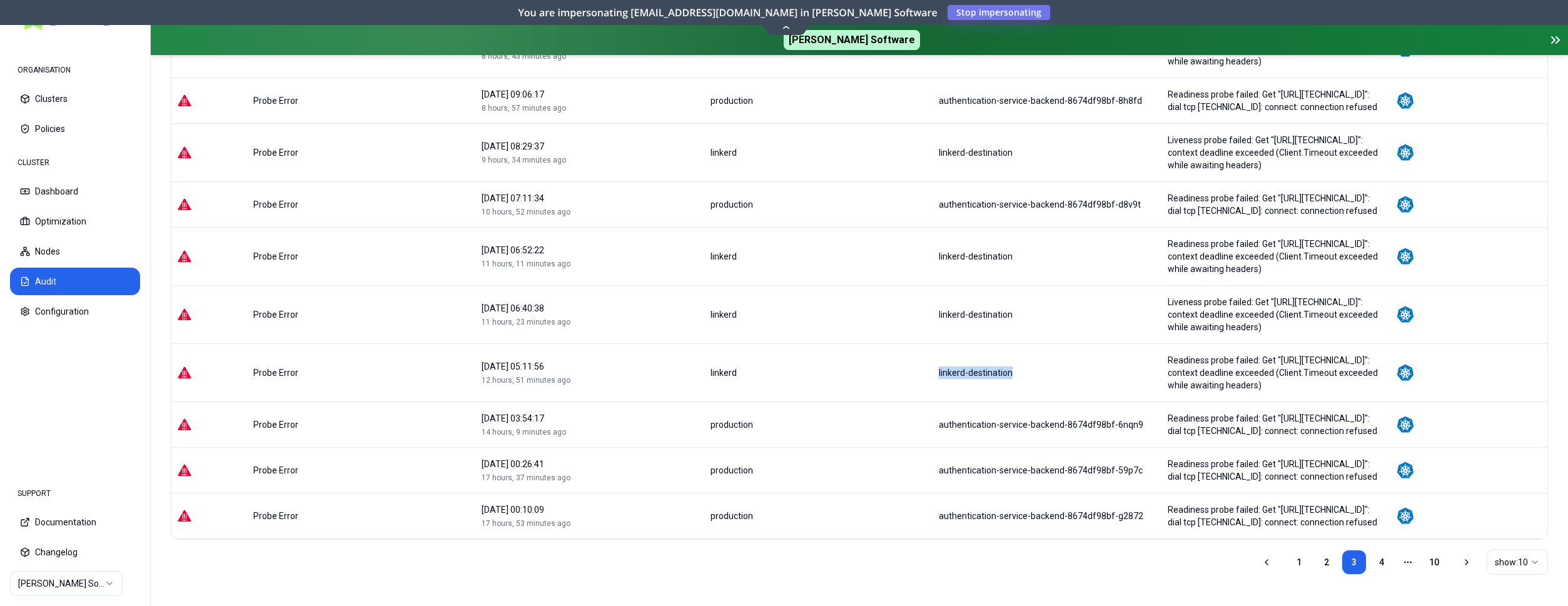
scroll to position [235, 0]
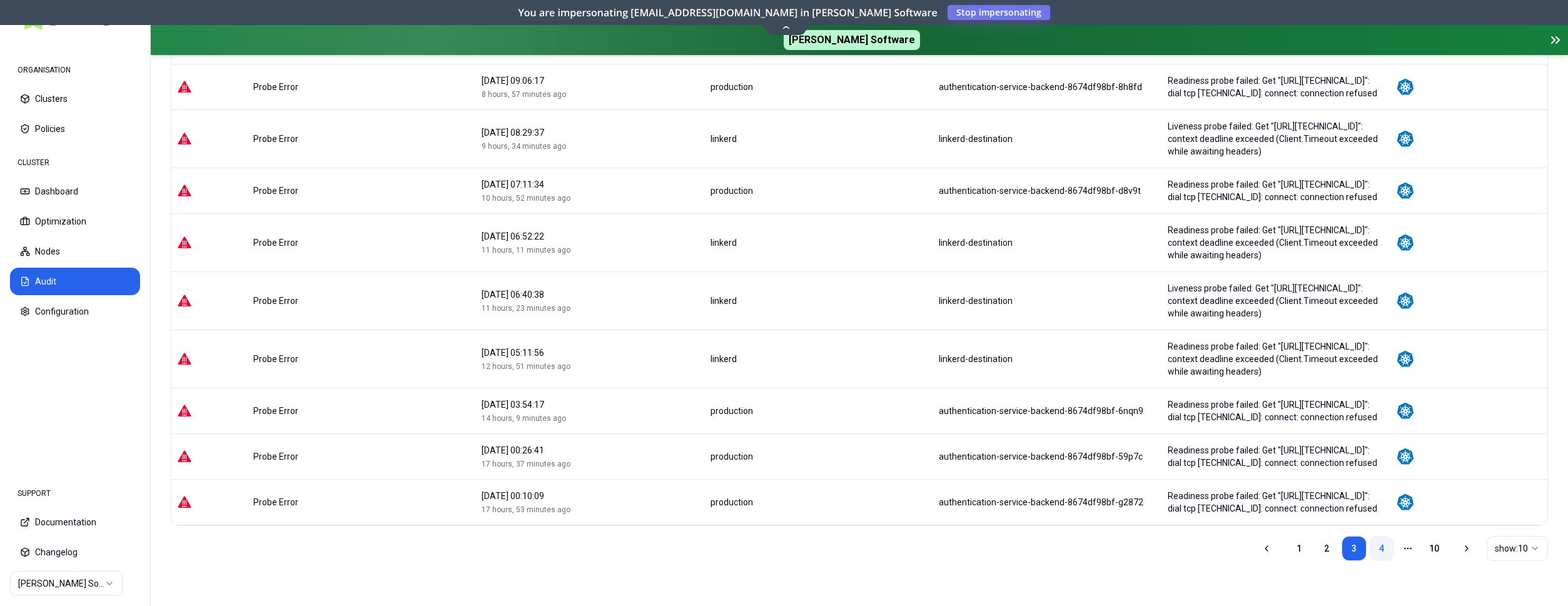
click at [1384, 546] on link "4" at bounding box center [1382, 548] width 25 height 25
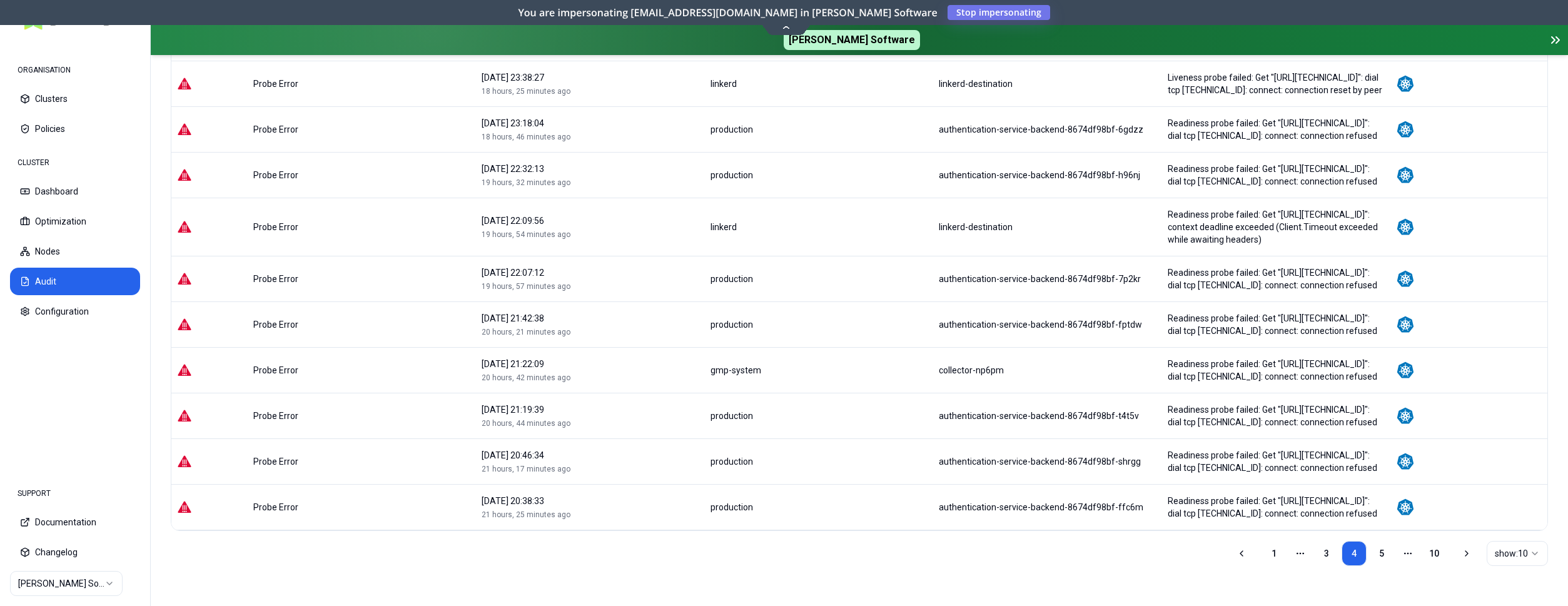
scroll to position [186, 0]
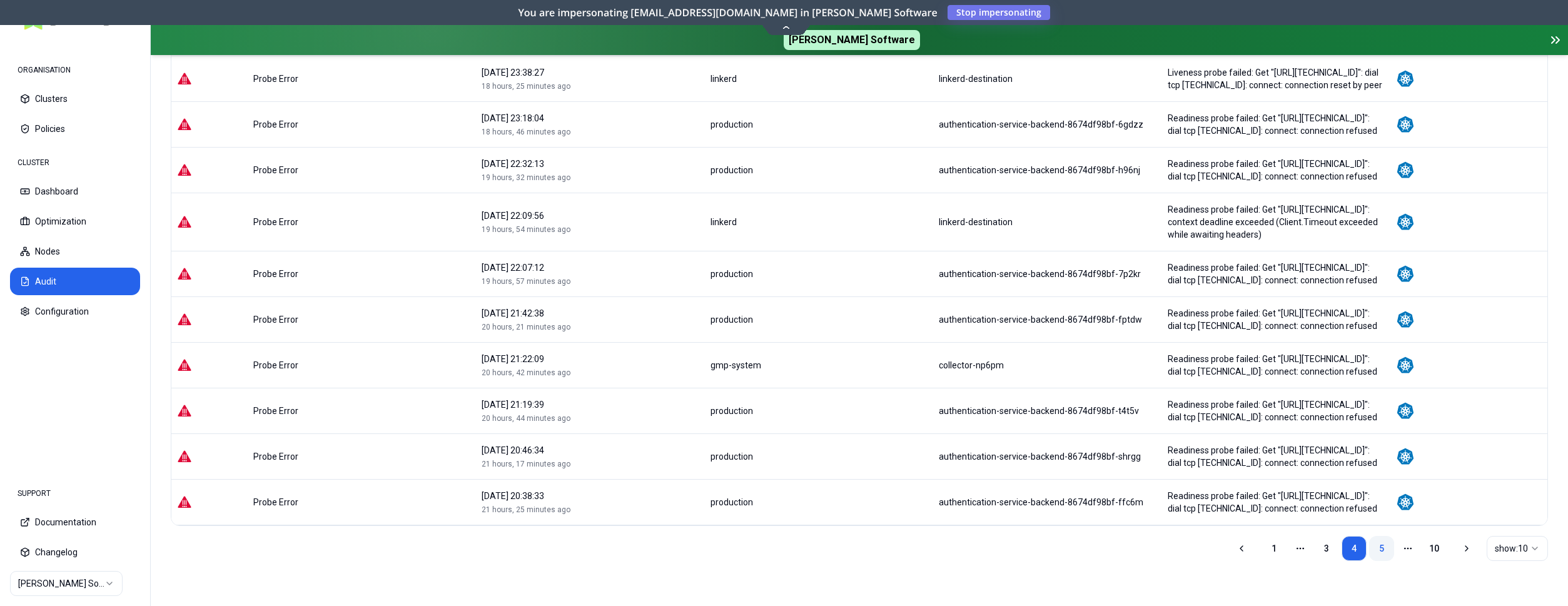
click at [1383, 549] on link "5" at bounding box center [1382, 548] width 25 height 25
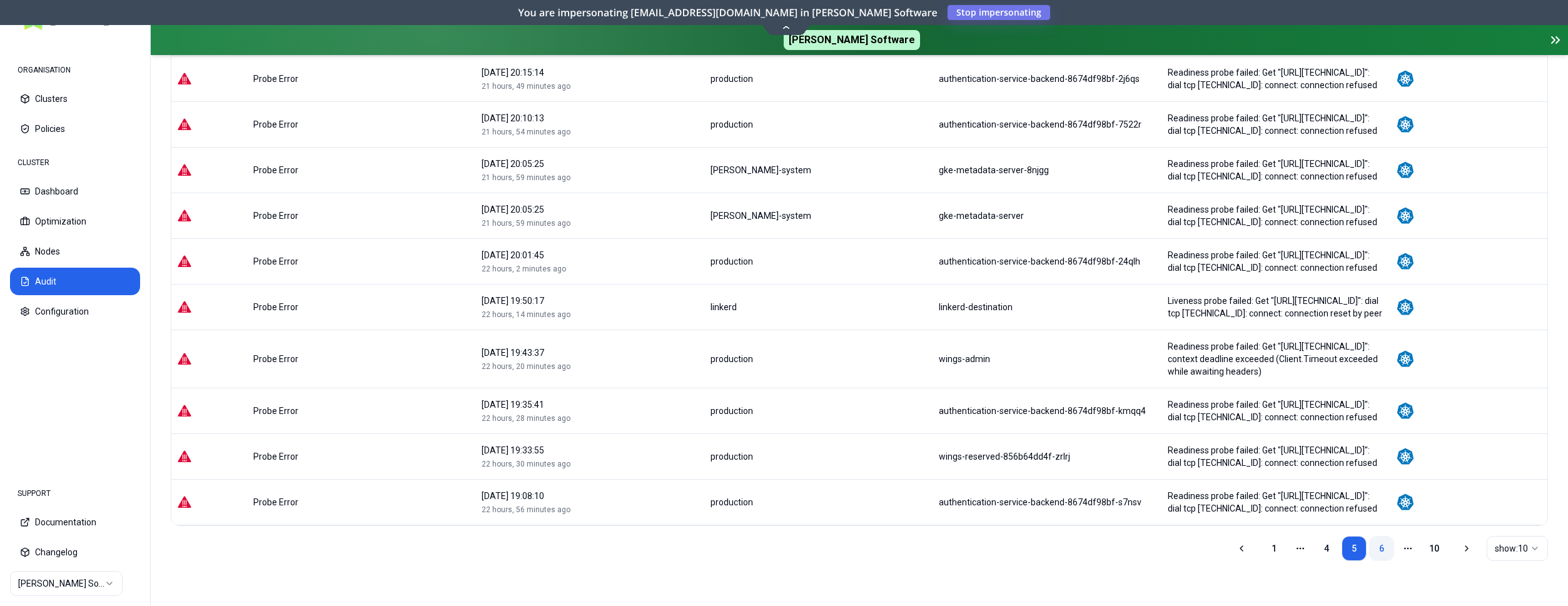
click at [1384, 543] on link "6" at bounding box center [1382, 548] width 25 height 25
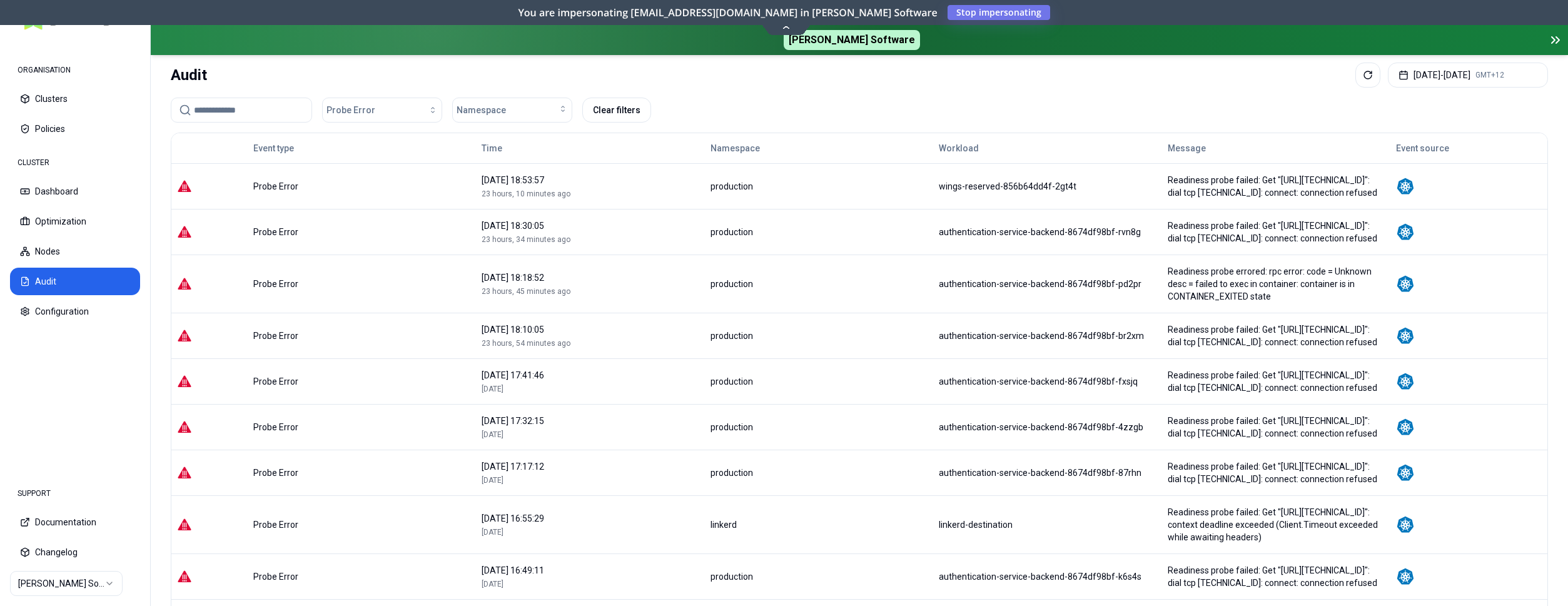
scroll to position [197, 0]
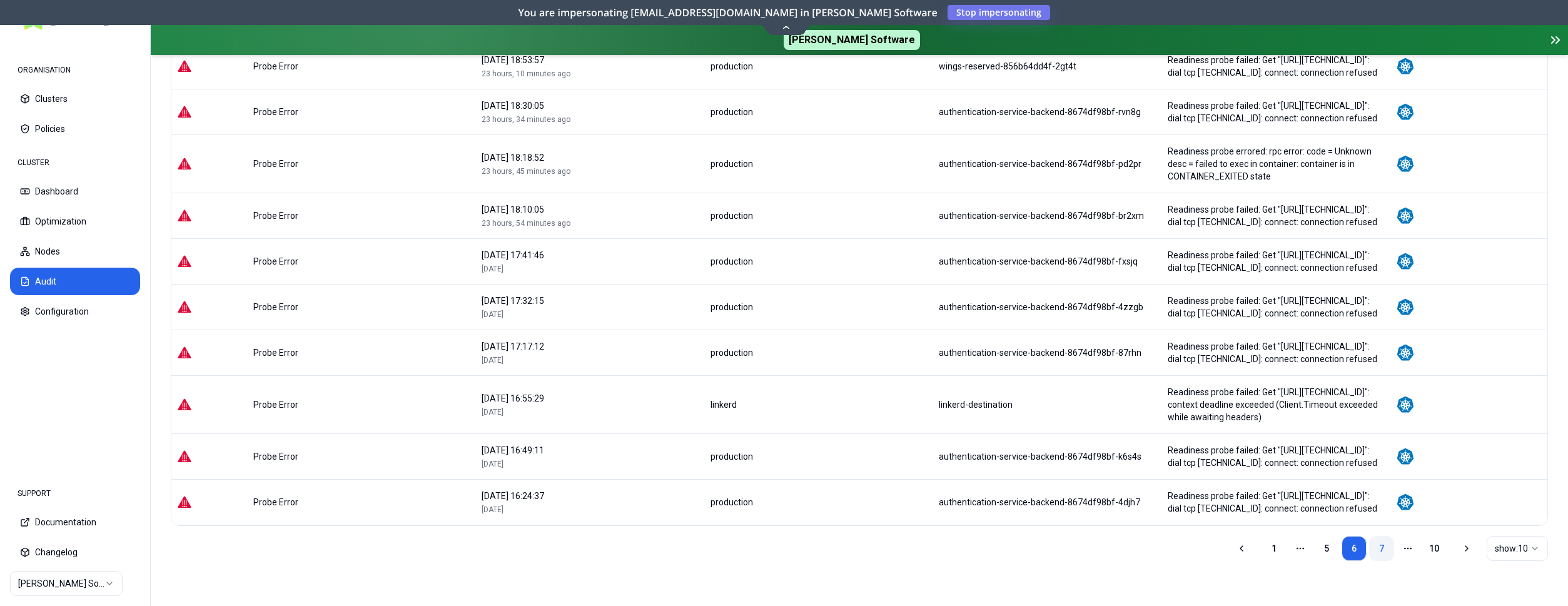
click at [1377, 549] on link "7" at bounding box center [1382, 548] width 25 height 25
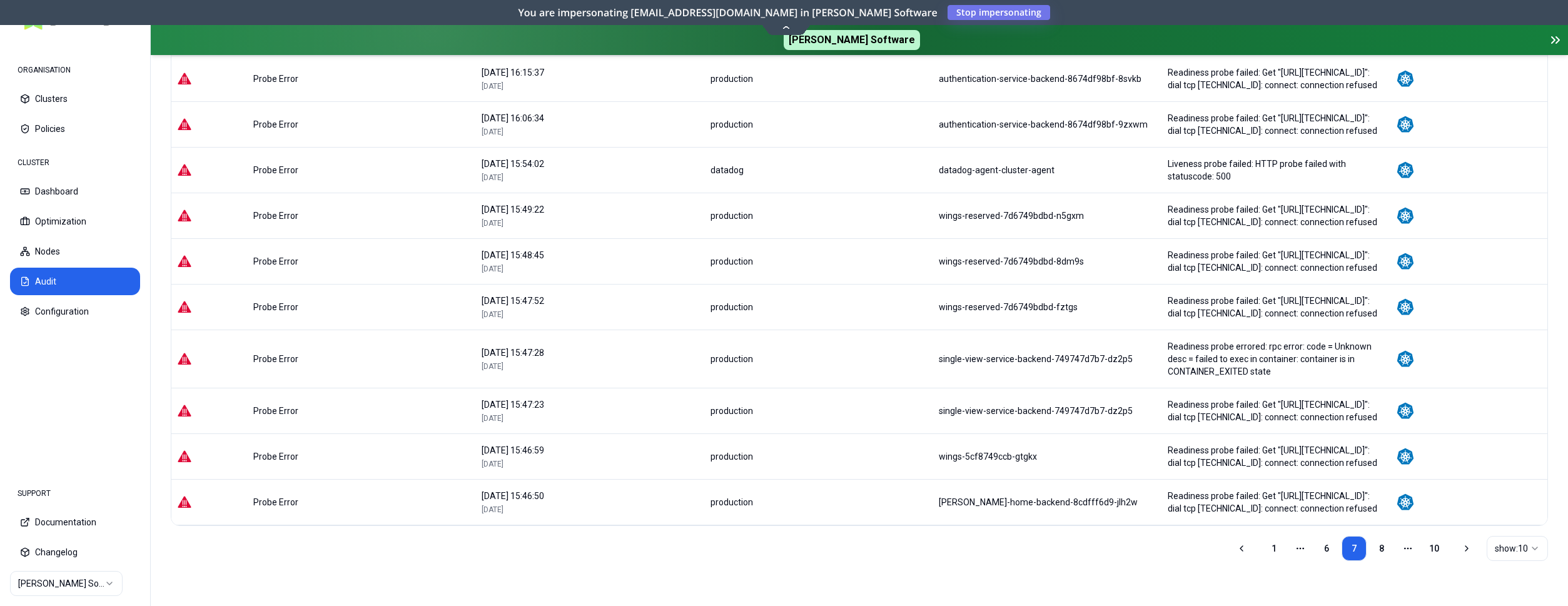
scroll to position [210, 0]
click at [1377, 548] on link "8" at bounding box center [1382, 548] width 25 height 25
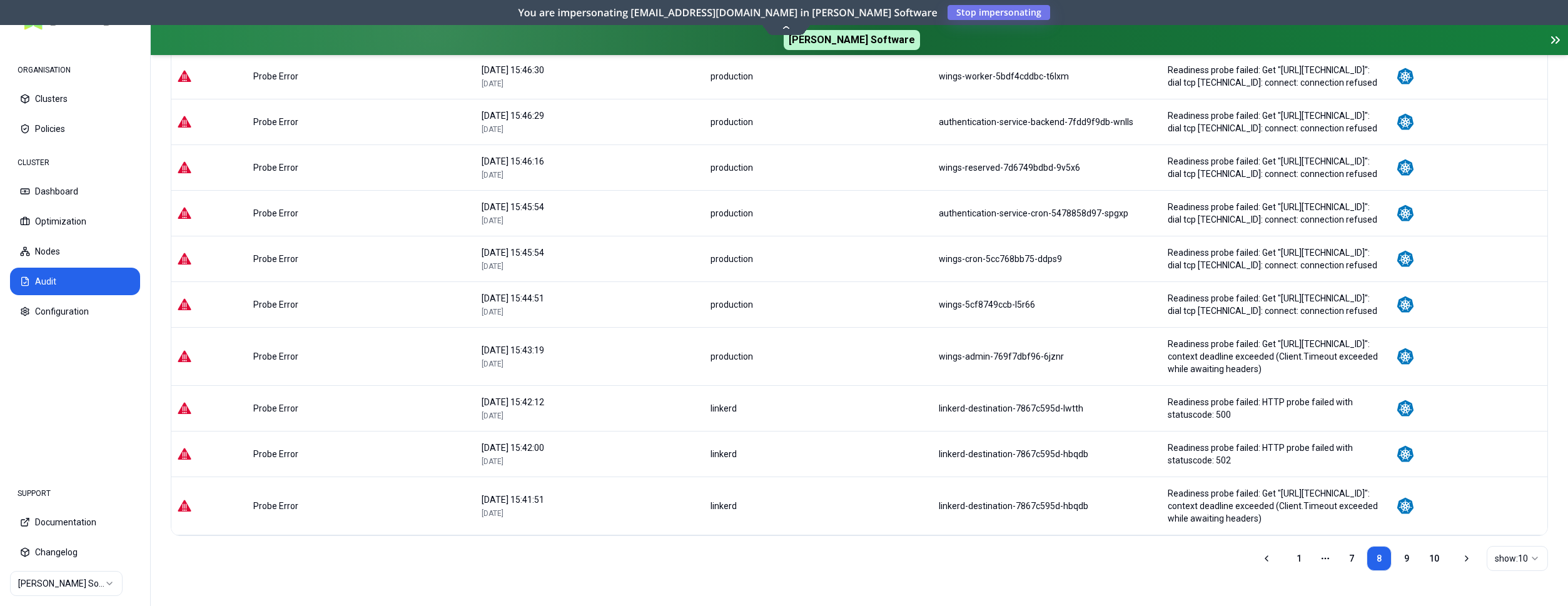
scroll to position [192, 0]
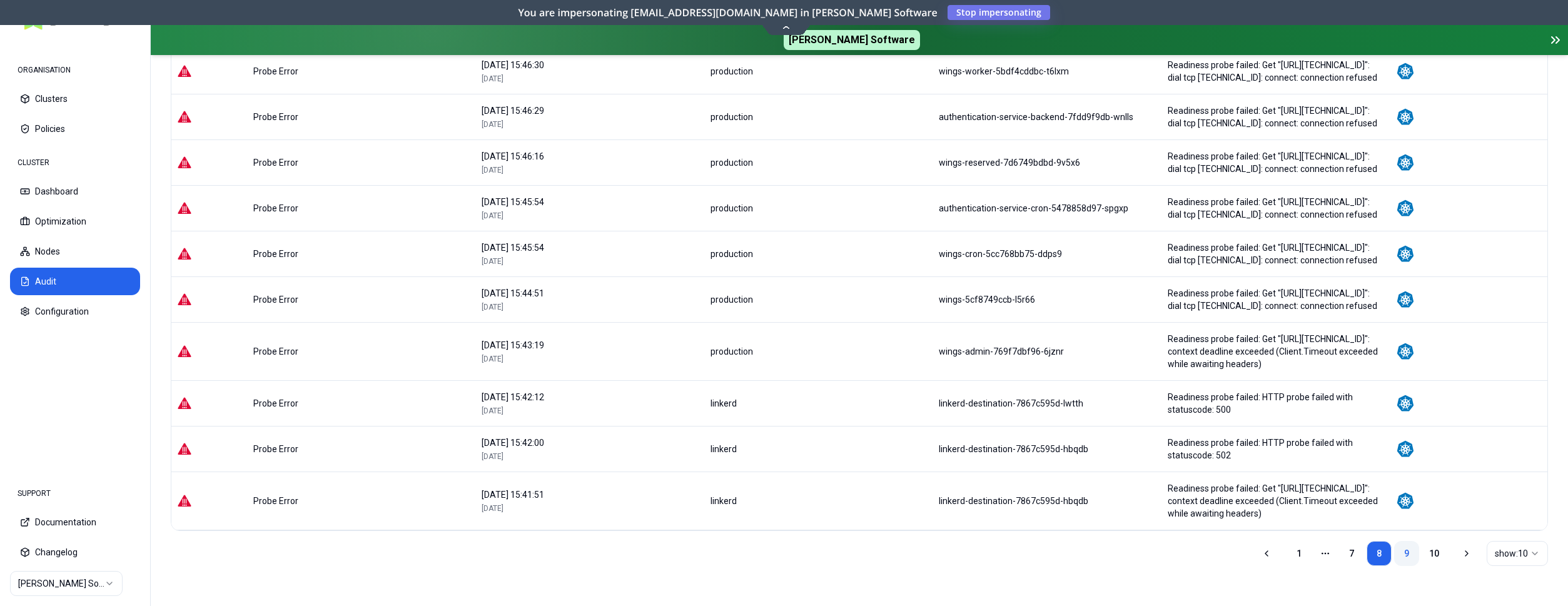
click at [1405, 566] on link "9" at bounding box center [1406, 553] width 25 height 25
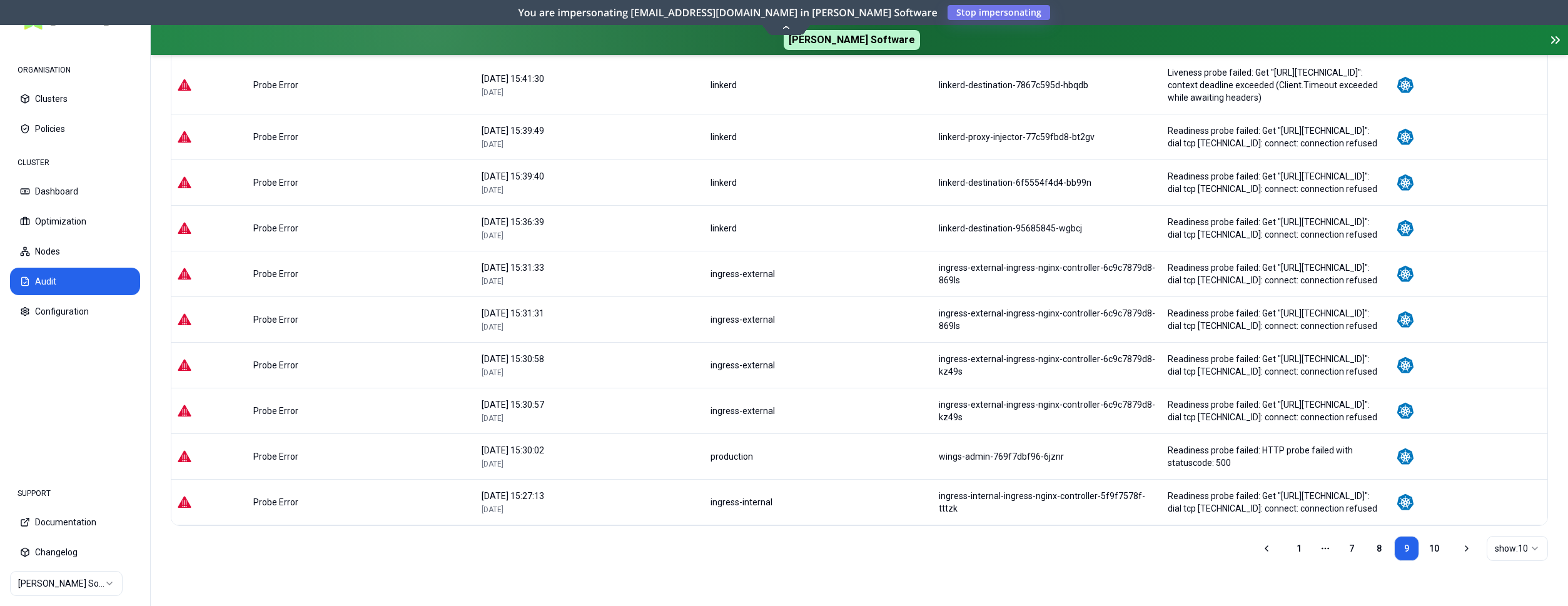
scroll to position [248, 0]
click at [1436, 547] on link "10" at bounding box center [1434, 548] width 25 height 25
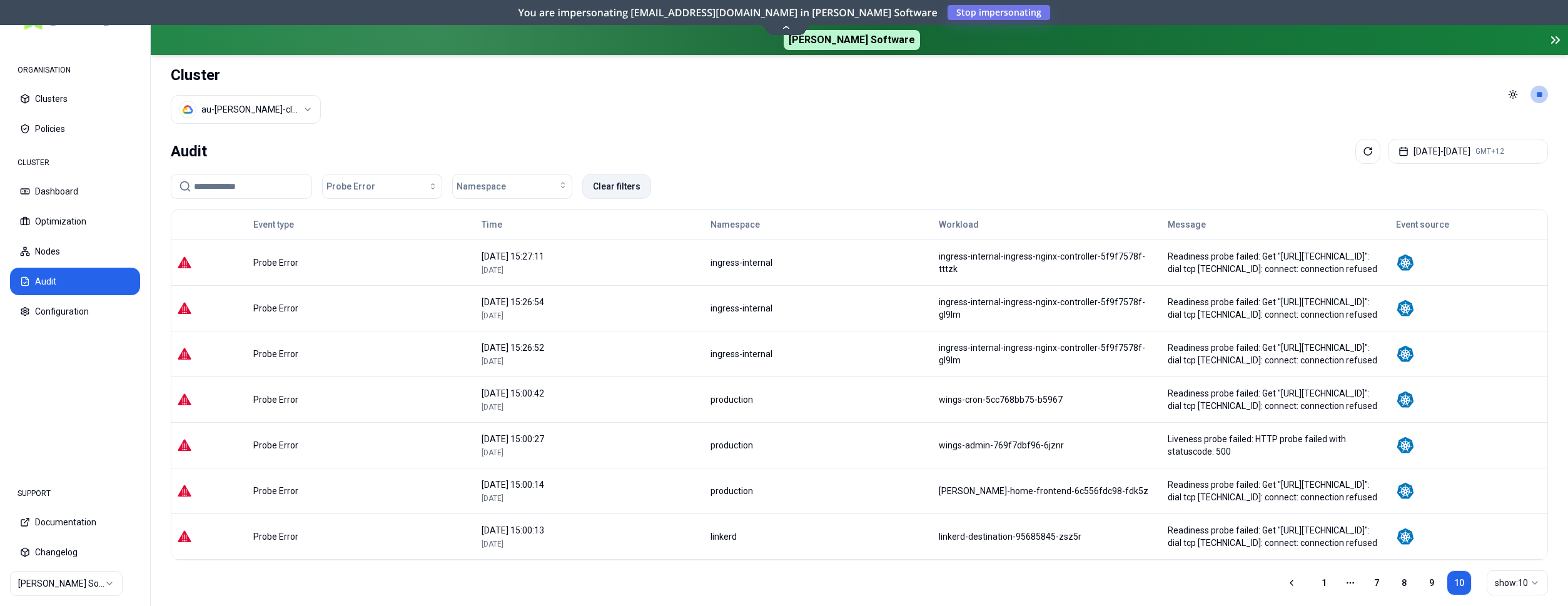
click at [625, 186] on button "Clear filters" at bounding box center [617, 186] width 69 height 25
